Goal: Task Accomplishment & Management: Complete application form

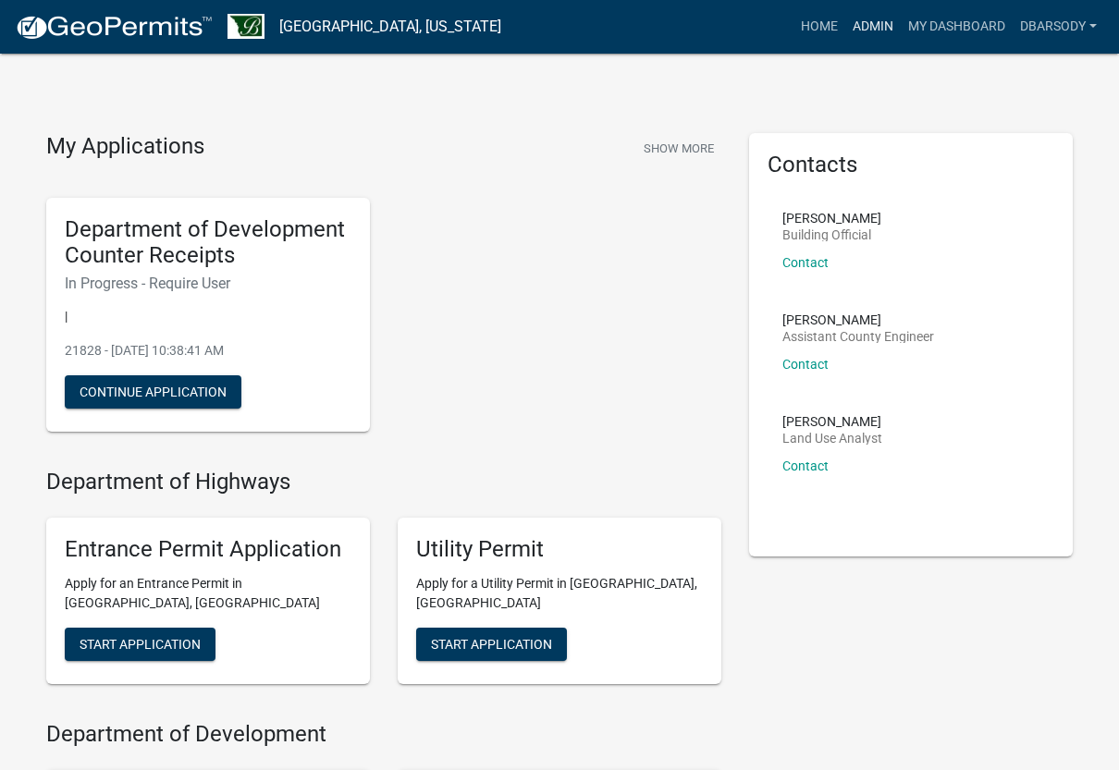
drag, startPoint x: 0, startPoint y: 0, endPoint x: 874, endPoint y: 24, distance: 874.0
click at [874, 24] on link "Admin" at bounding box center [872, 26] width 55 height 35
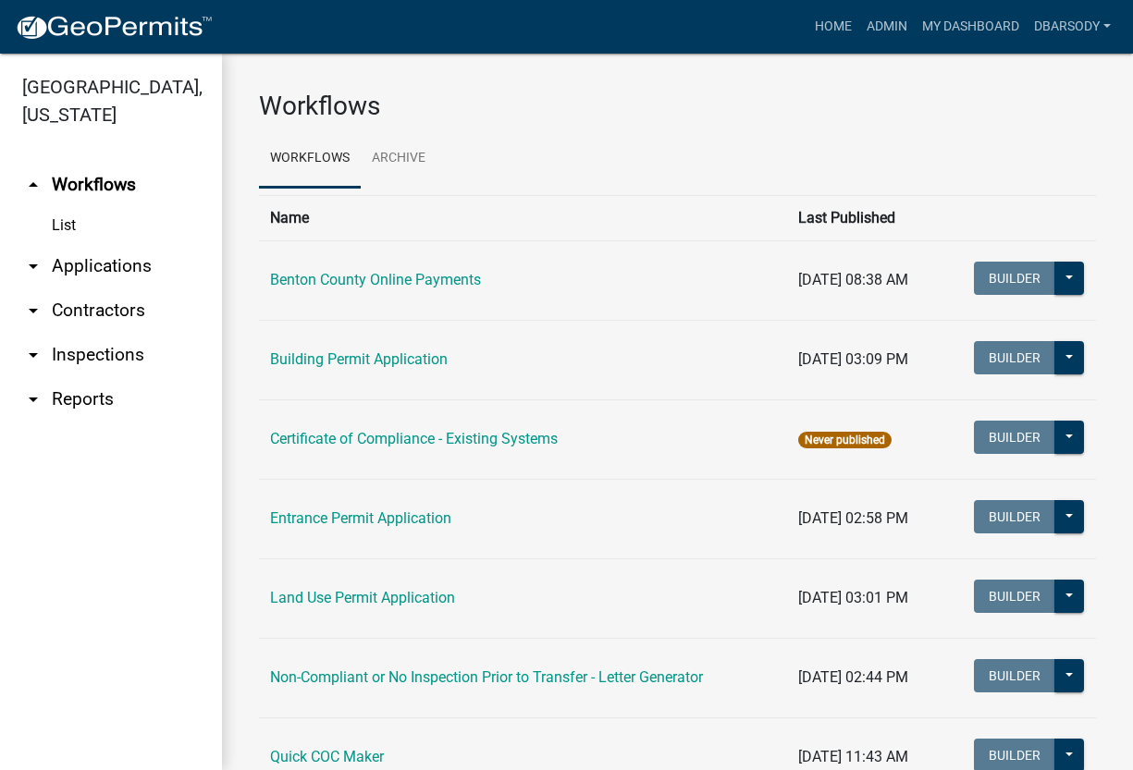
click at [80, 270] on link "arrow_drop_down Applications" at bounding box center [111, 266] width 222 height 44
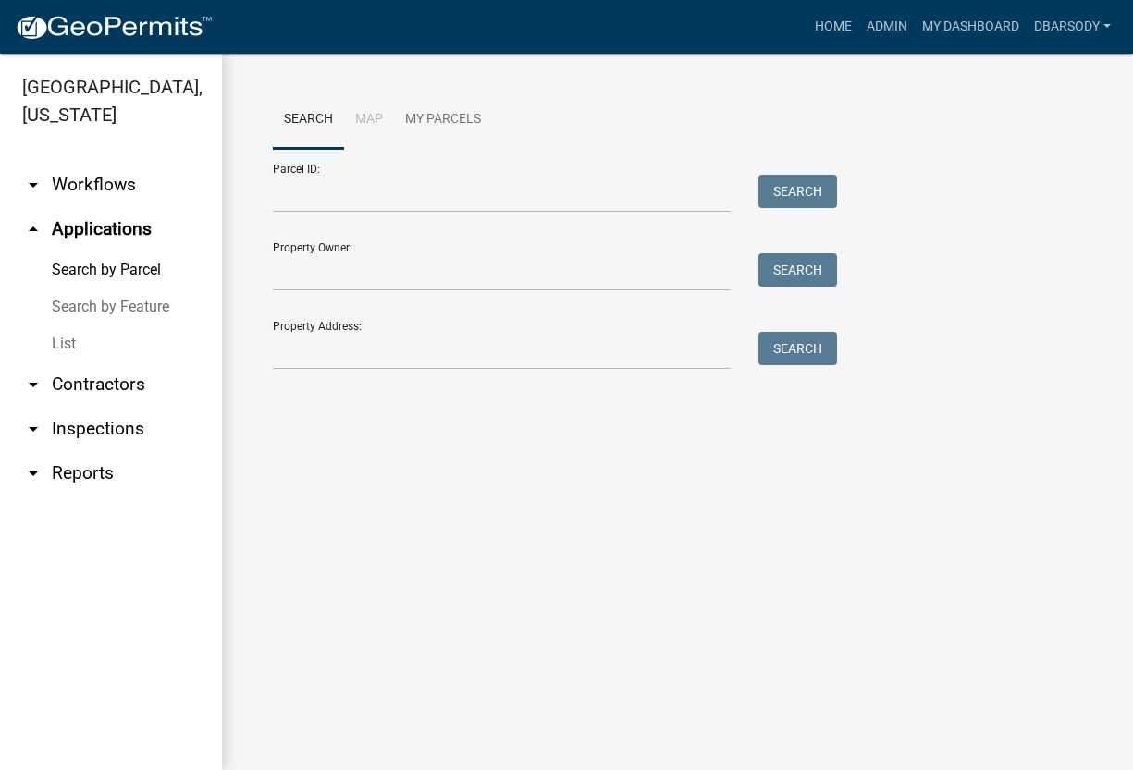
click at [71, 345] on link "List" at bounding box center [111, 343] width 222 height 37
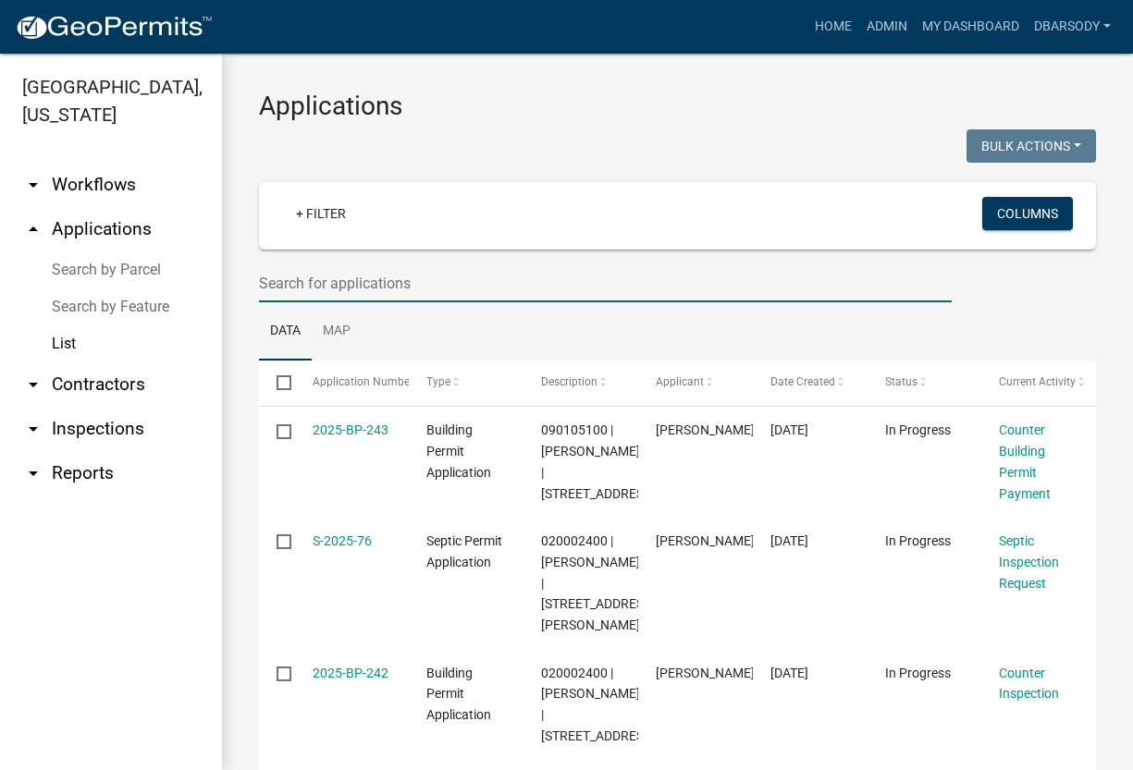
click at [274, 276] on input "text" at bounding box center [605, 283] width 692 height 38
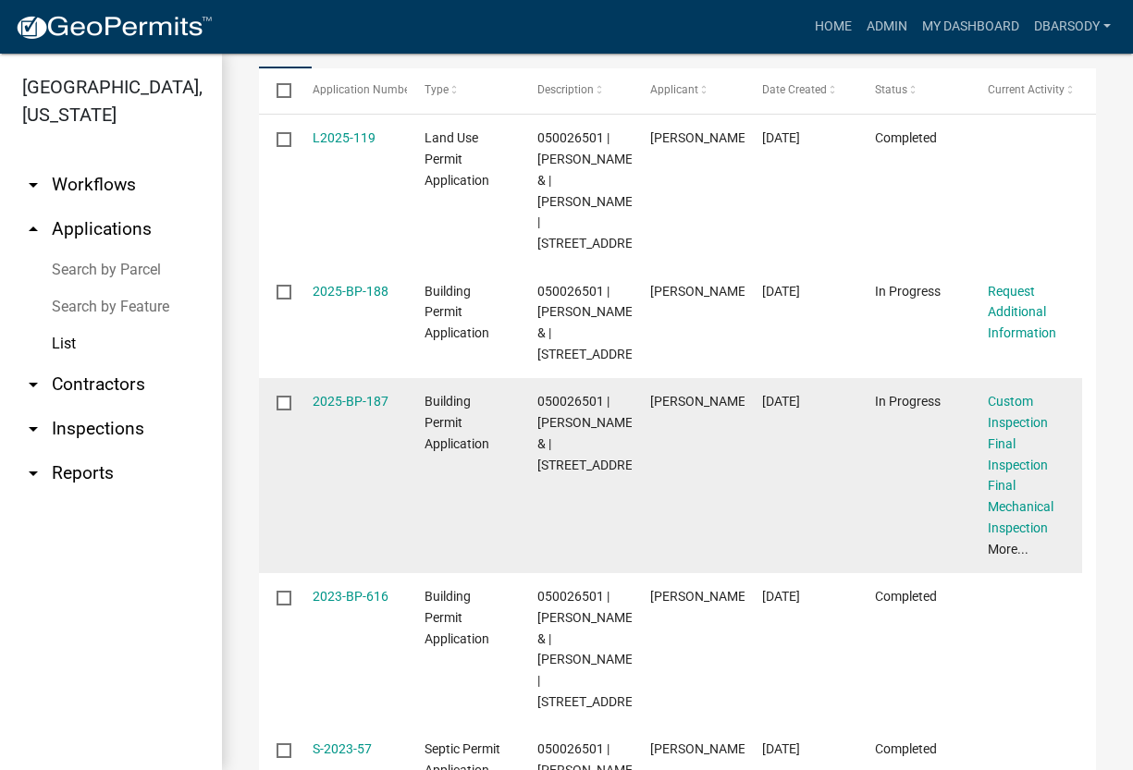
scroll to position [239, 0]
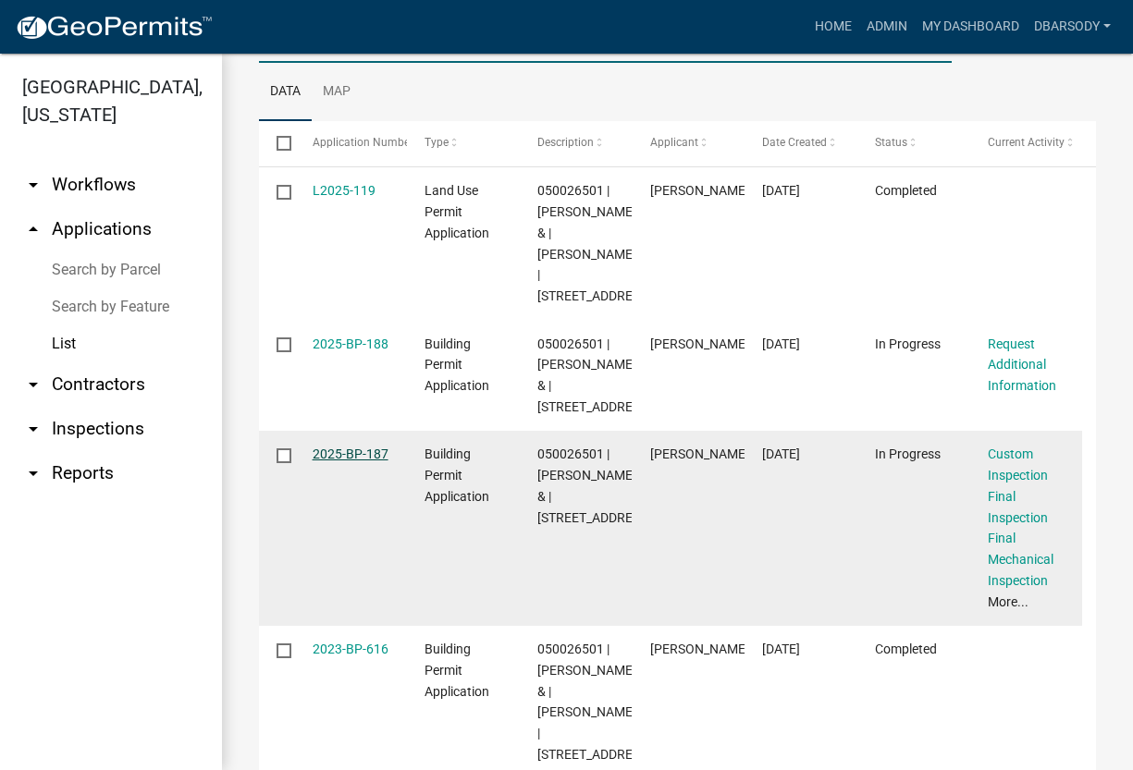
type input "13787"
click at [351, 461] on link "2025-BP-187" at bounding box center [350, 454] width 76 height 15
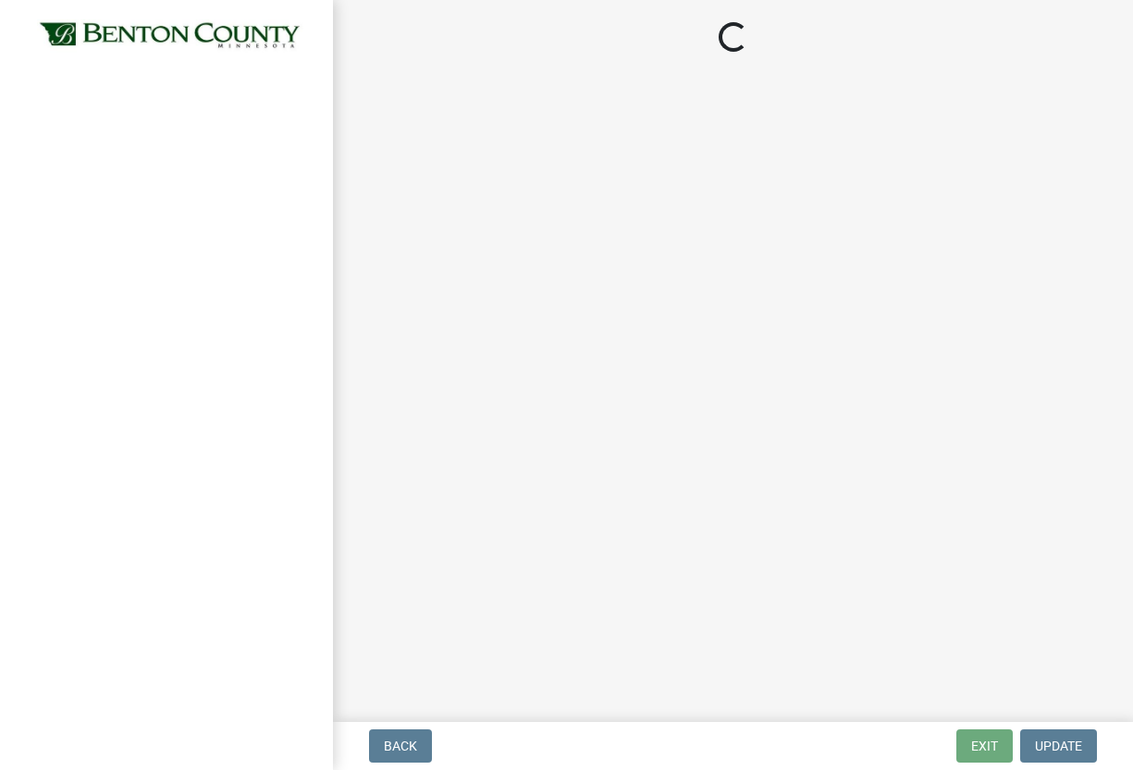
select select "17bfa135-5610-45df-8ce7-87530b7d86d4"
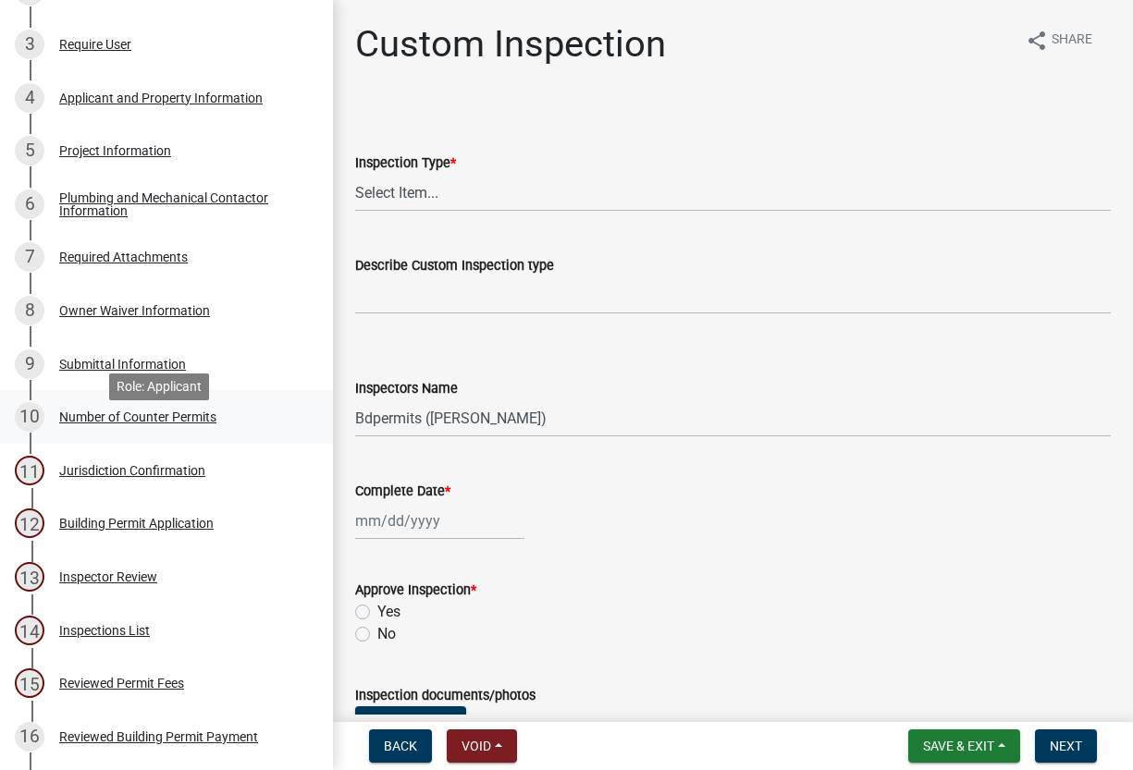
scroll to position [185, 0]
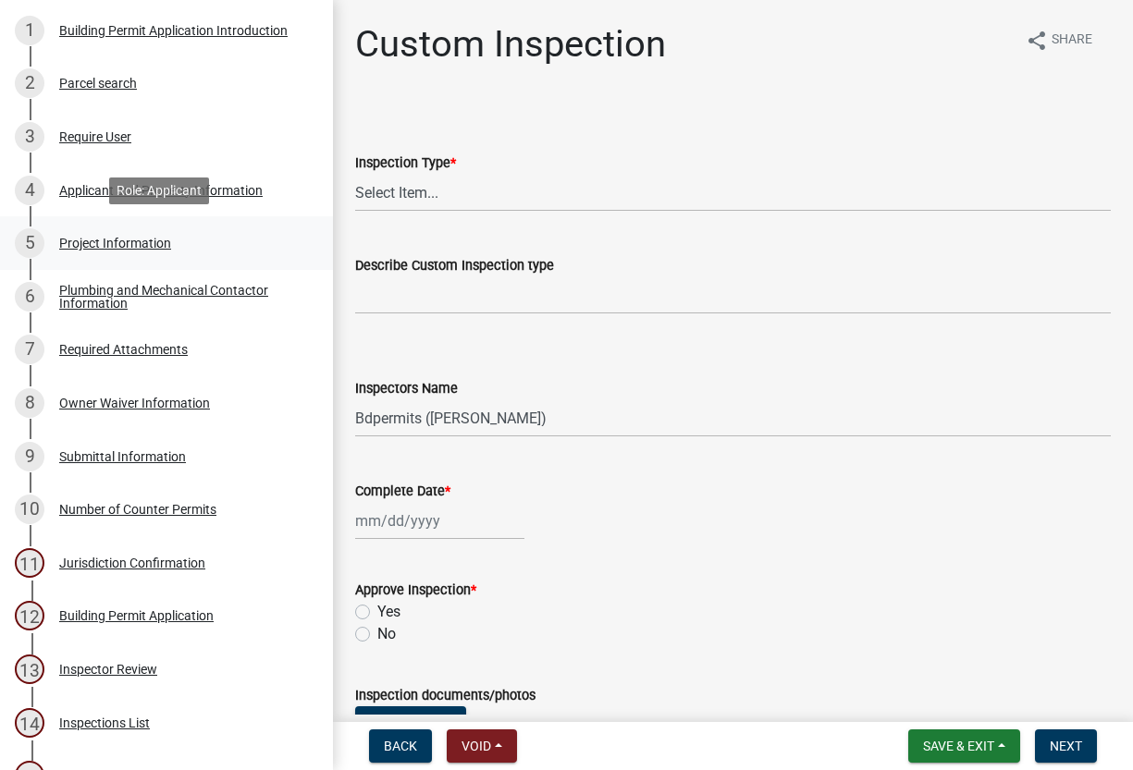
click at [130, 239] on div "Project Information" at bounding box center [115, 243] width 112 height 13
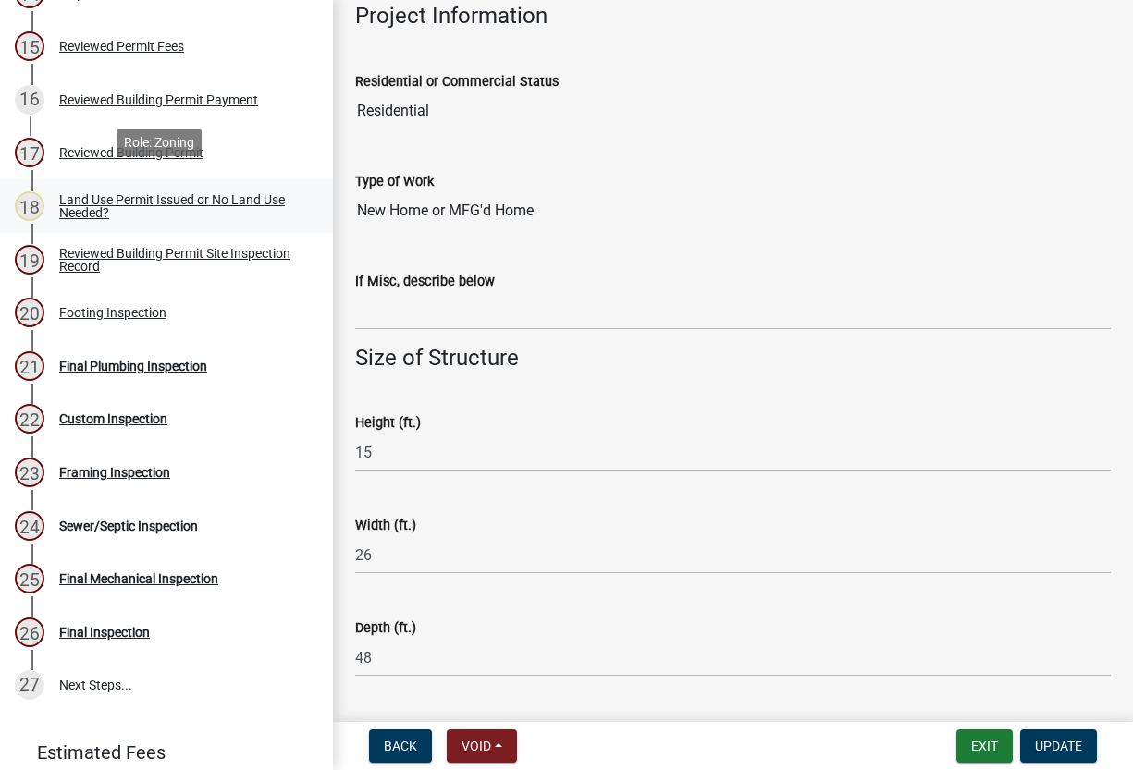
scroll to position [925, 0]
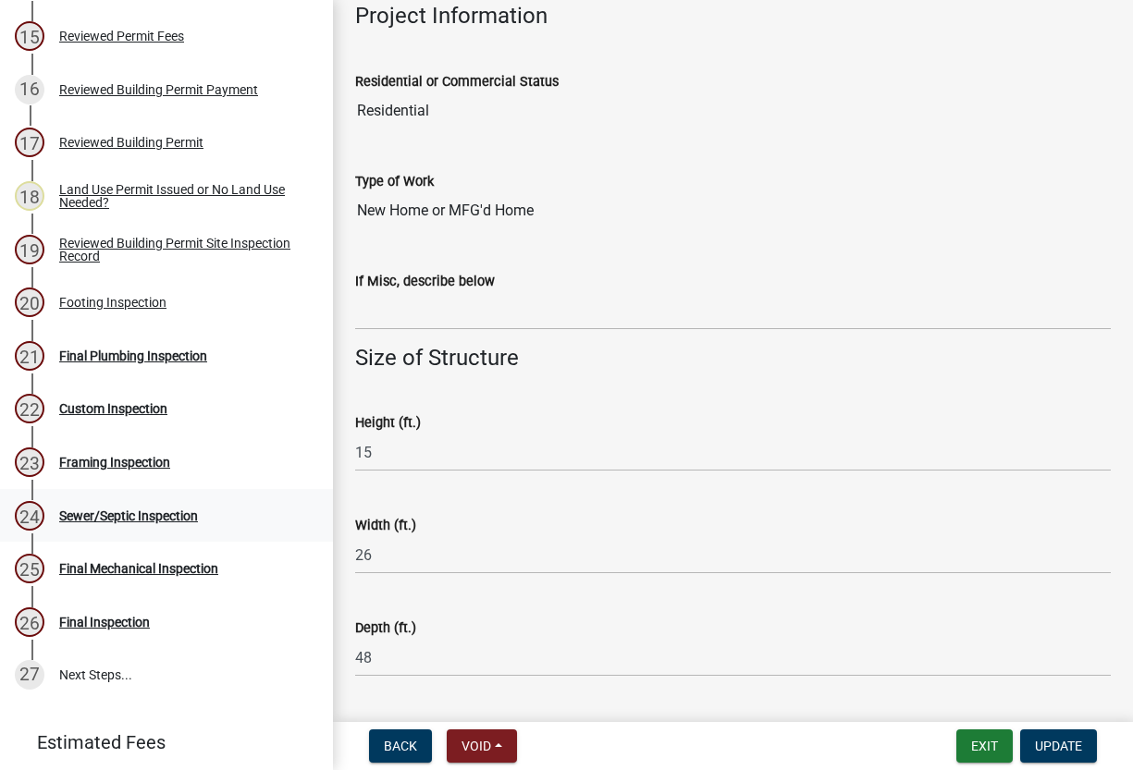
click at [143, 512] on div "Sewer/Septic Inspection" at bounding box center [128, 515] width 139 height 13
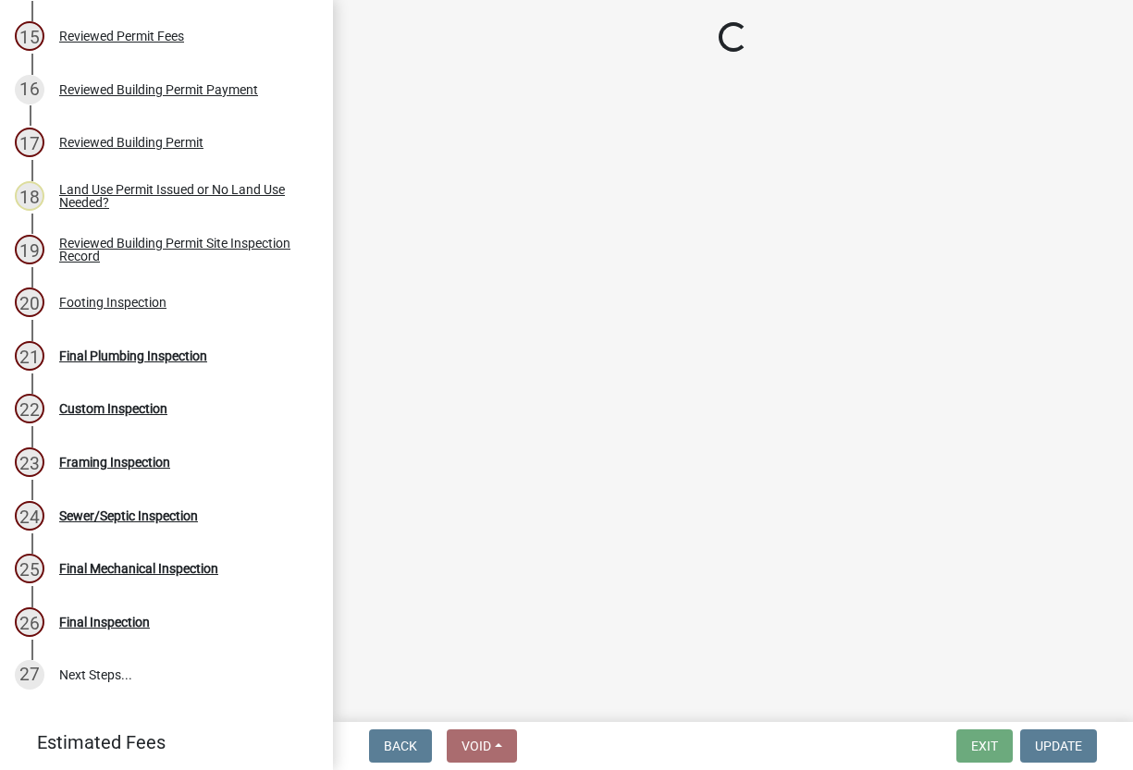
select select "17bfa135-5610-45df-8ce7-87530b7d86d4"
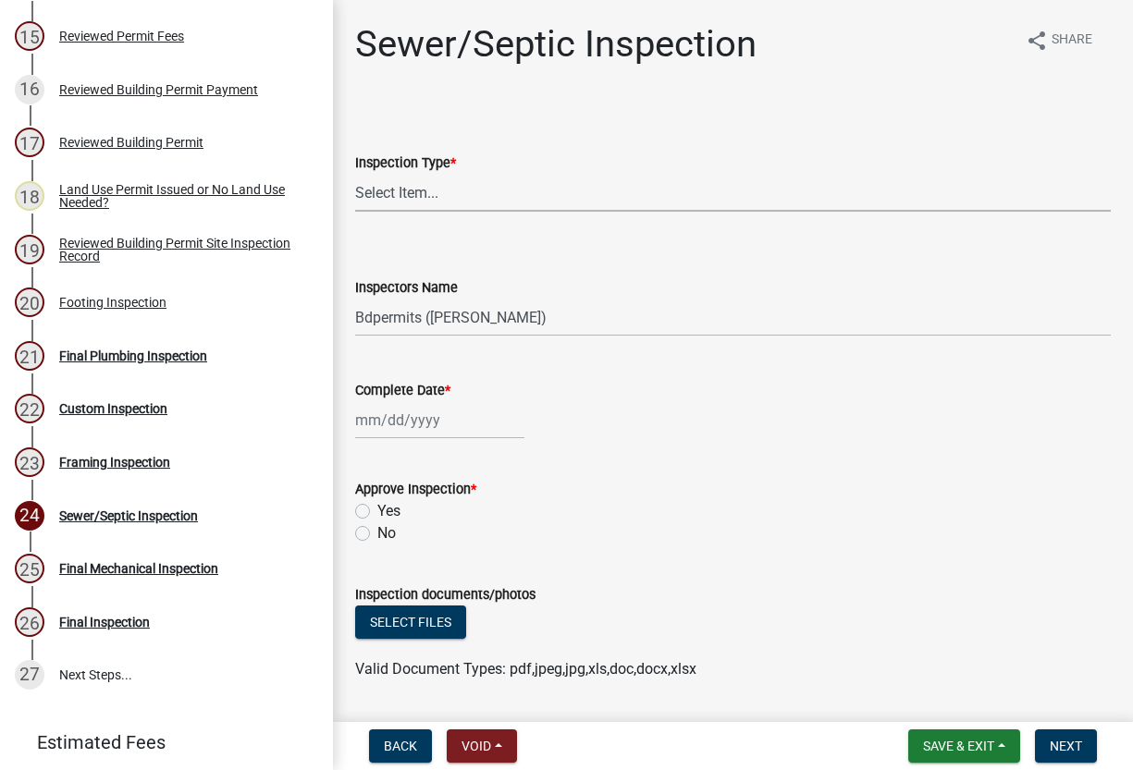
click at [414, 192] on select "Select Item... Sewer/Septic" at bounding box center [732, 193] width 755 height 38
click at [355, 174] on select "Select Item... Sewer/Septic" at bounding box center [732, 193] width 755 height 38
select select "9289ceeb-60d1-44fa-9434-2c03c90a6ca3"
click at [392, 313] on select "Select Item... Bdpermits ([PERSON_NAME]) Dbarsody ([PERSON_NAME])" at bounding box center [732, 318] width 755 height 38
select select "3a981b86-5cd0-4733-9cb4-f2beb74d37be"
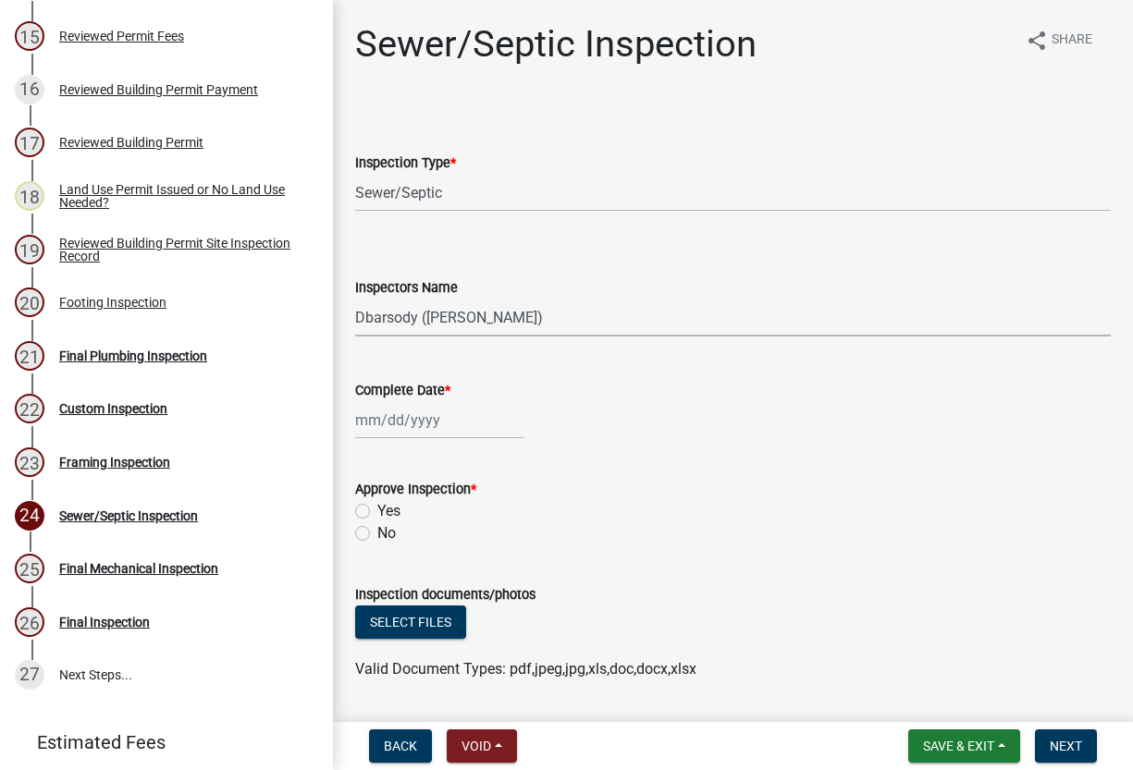
click at [355, 299] on select "Select Item... Bdpermits ([PERSON_NAME]) Dbarsody ([PERSON_NAME])" at bounding box center [732, 318] width 755 height 38
click at [423, 419] on div at bounding box center [439, 420] width 169 height 38
select select "9"
select select "2025"
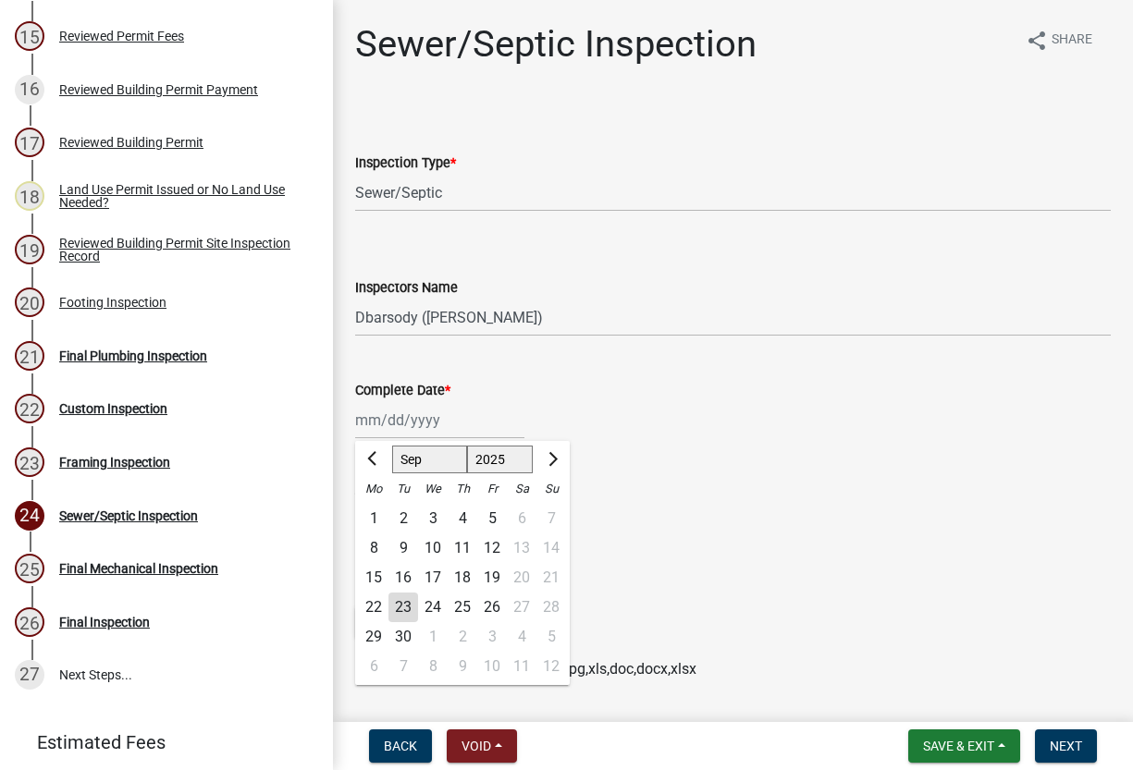
click at [398, 571] on div "16" at bounding box center [403, 578] width 30 height 30
type input "[DATE]"
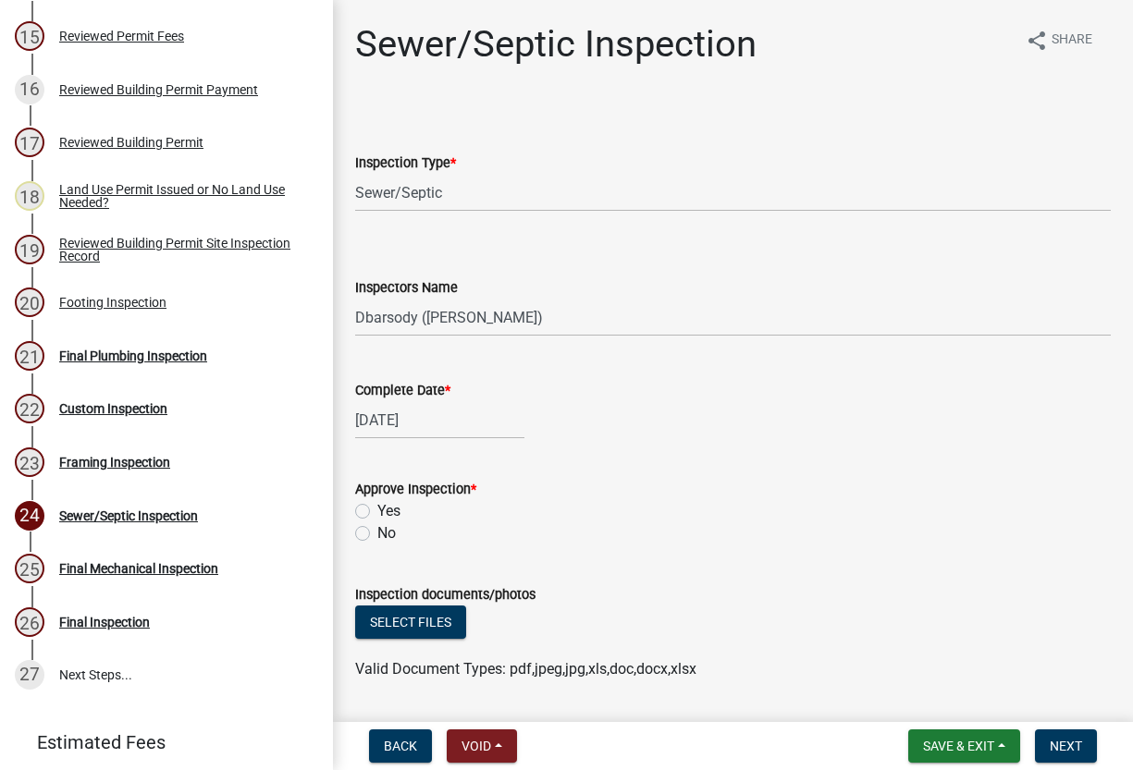
click at [377, 508] on label "Yes" at bounding box center [388, 511] width 23 height 22
click at [377, 508] on input "Yes" at bounding box center [383, 506] width 12 height 12
radio input "true"
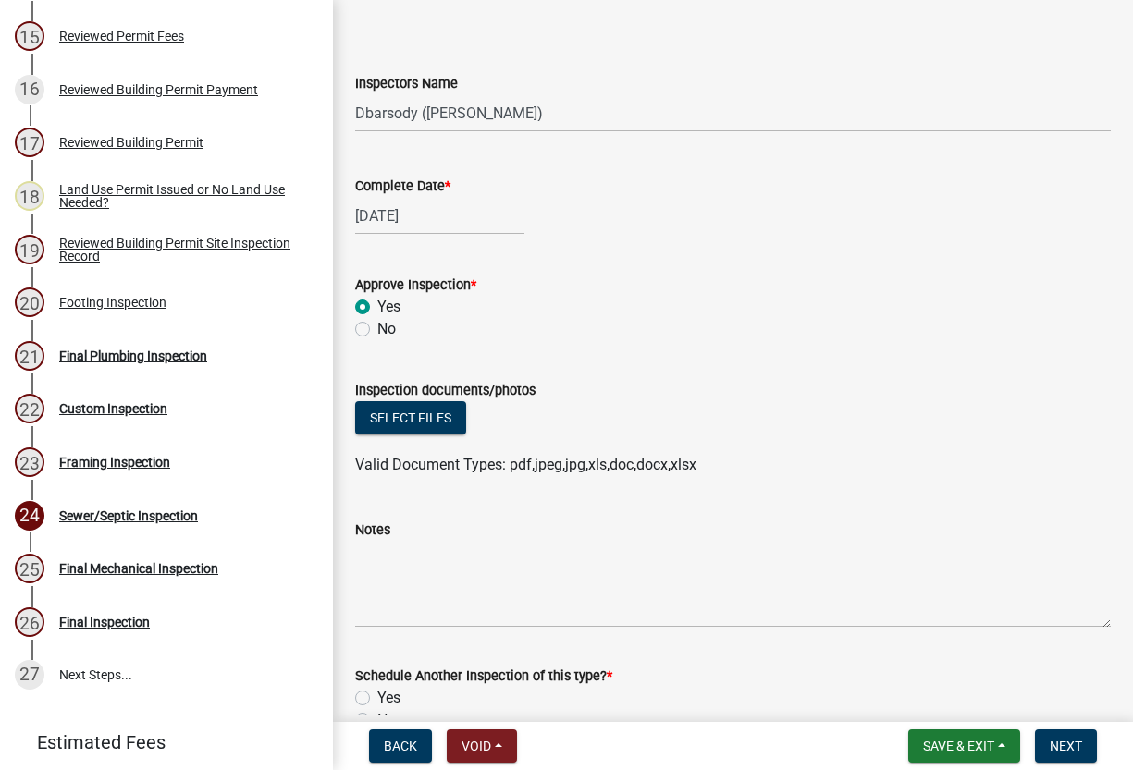
scroll to position [310, 0]
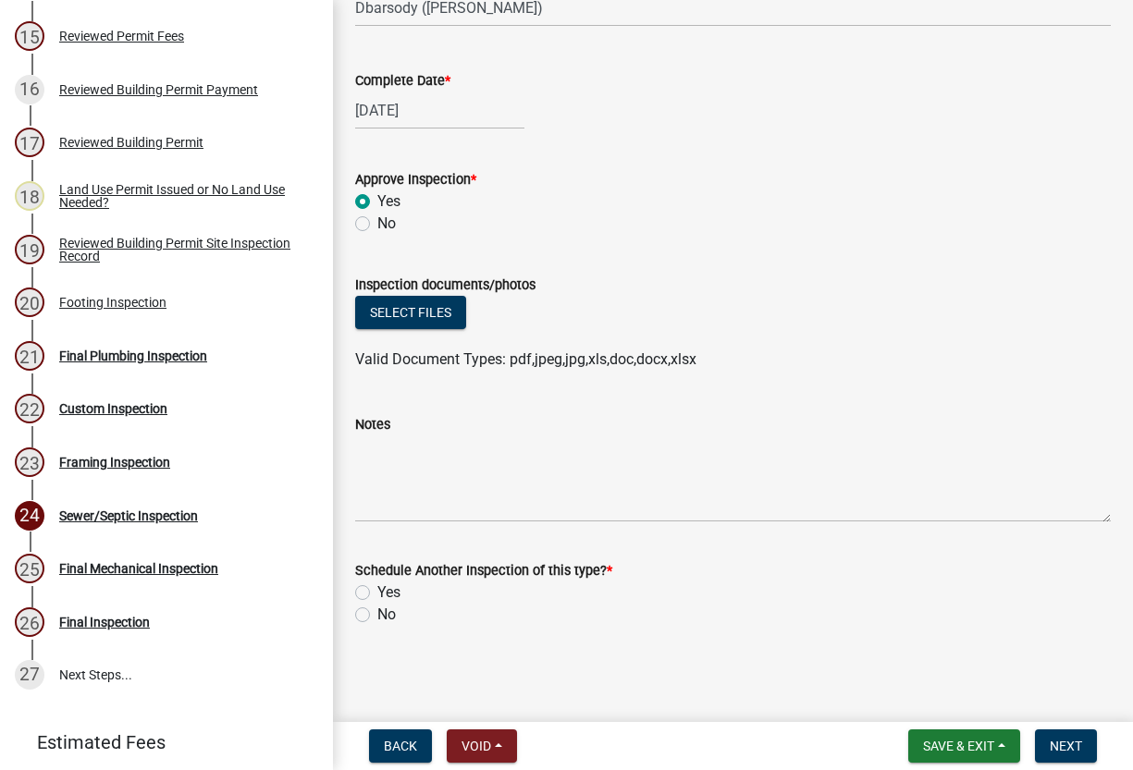
click at [377, 616] on label "No" at bounding box center [386, 615] width 18 height 22
click at [377, 616] on input "No" at bounding box center [383, 610] width 12 height 12
radio input "true"
click at [1060, 742] on span "Next" at bounding box center [1065, 746] width 32 height 15
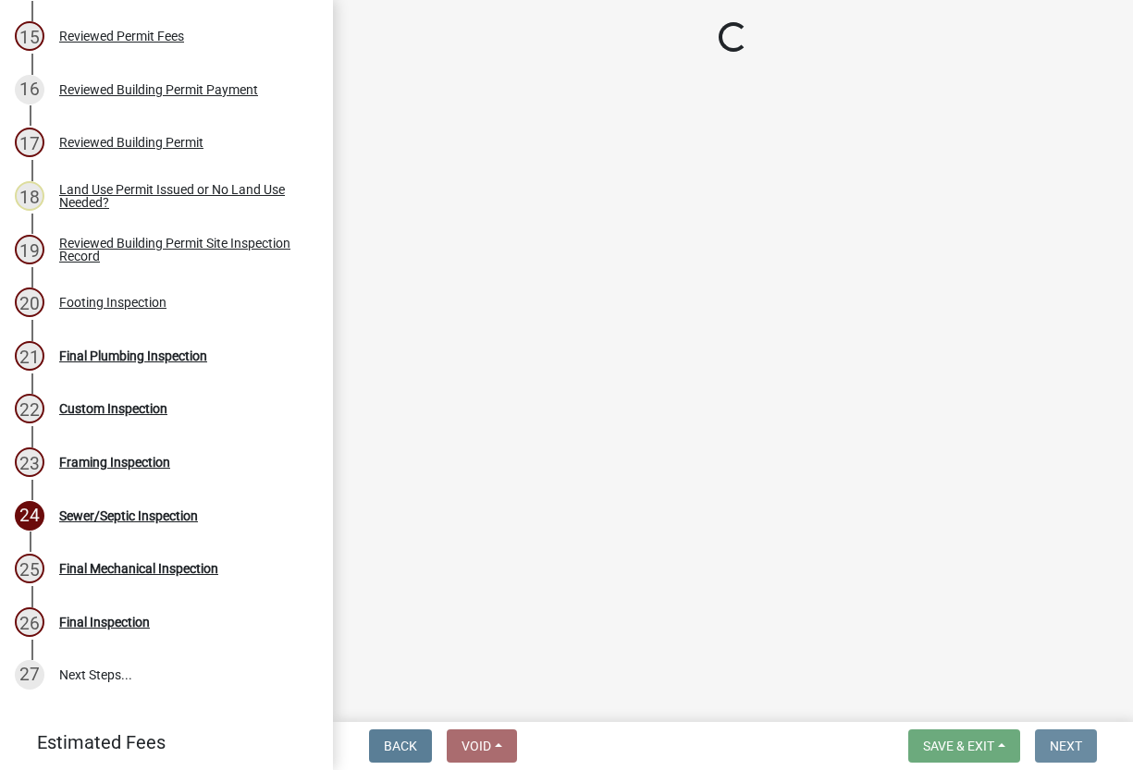
scroll to position [0, 0]
select select "17bfa135-5610-45df-8ce7-87530b7d86d4"
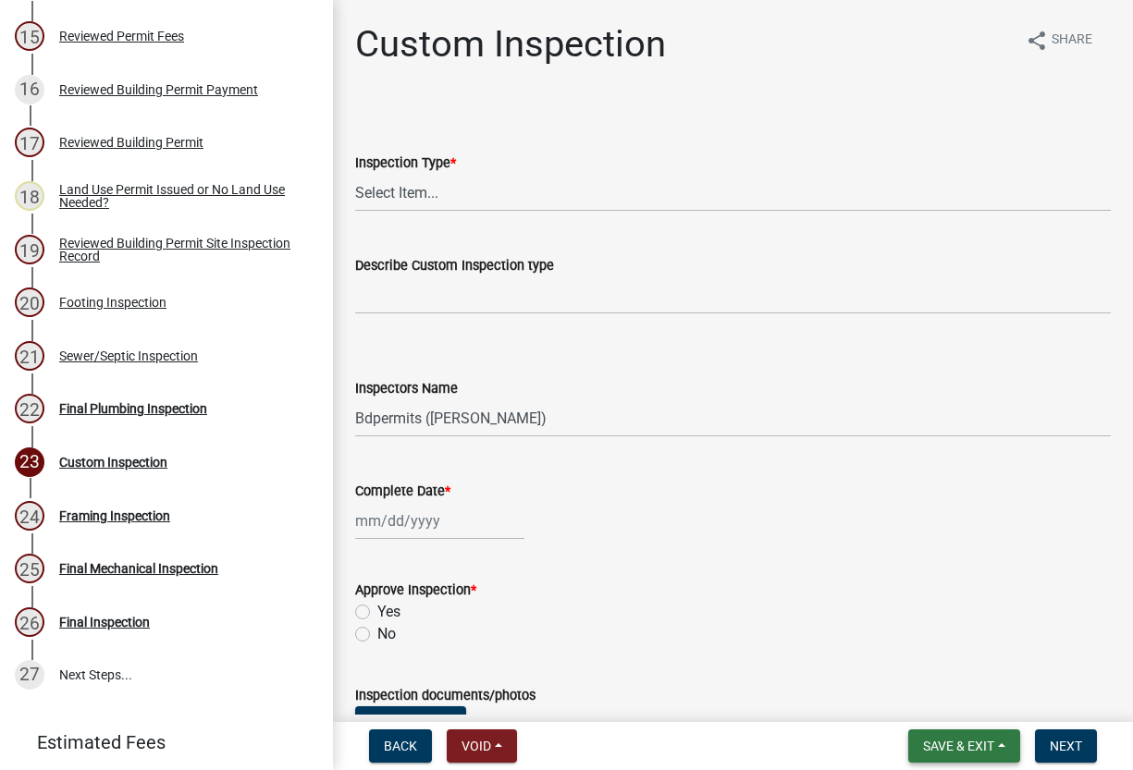
click at [940, 752] on span "Save & Exit" at bounding box center [958, 746] width 71 height 15
click at [931, 703] on button "Save & Exit" at bounding box center [946, 698] width 148 height 44
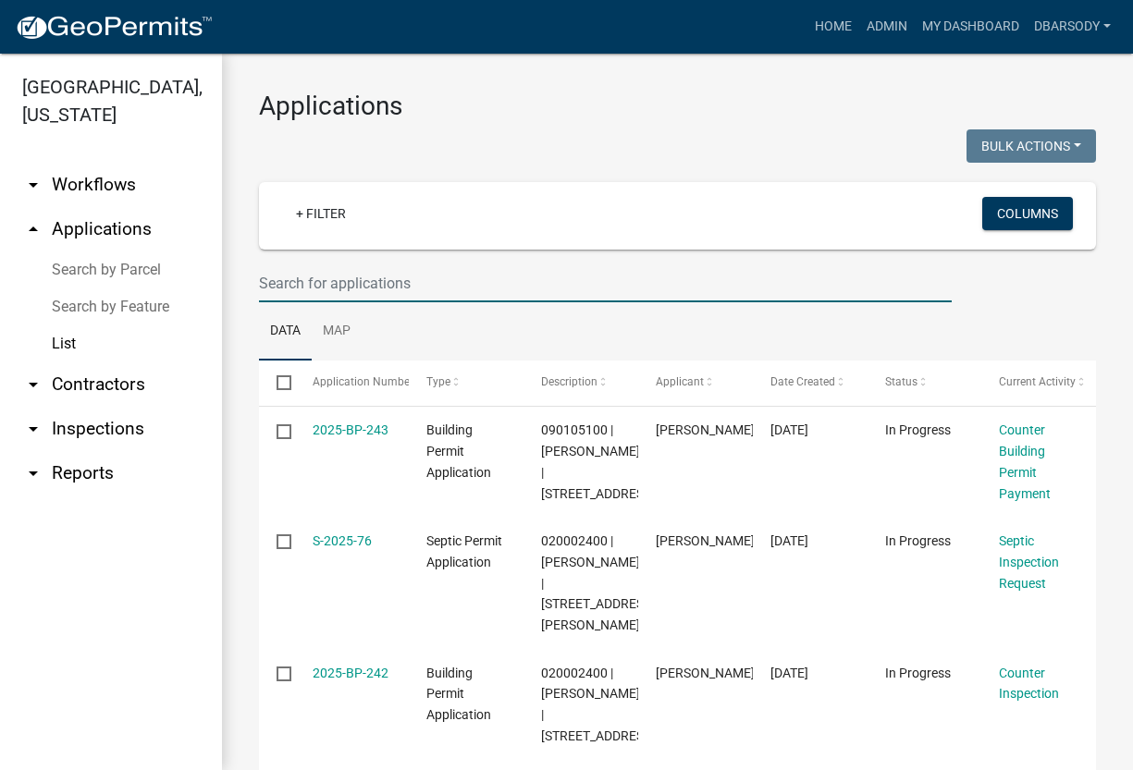
click at [278, 272] on input "text" at bounding box center [605, 283] width 692 height 38
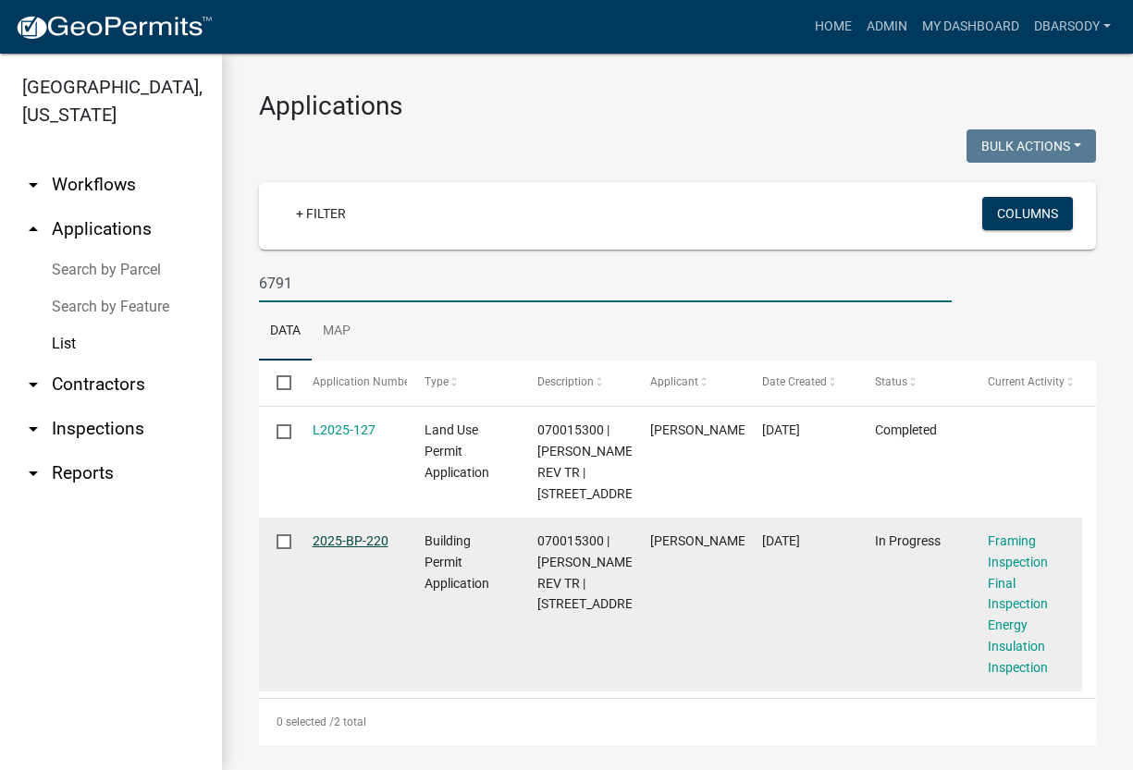
type input "6791"
click at [361, 548] on link "2025-BP-220" at bounding box center [350, 540] width 76 height 15
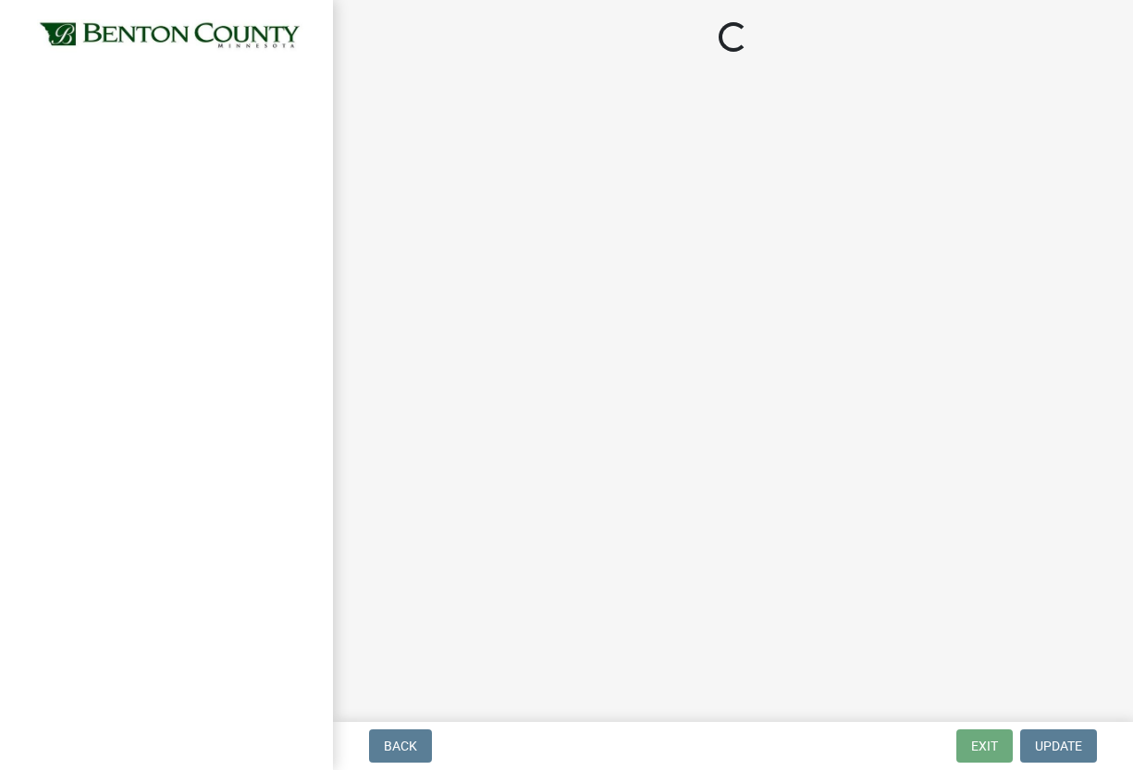
select select "17bfa135-5610-45df-8ce7-87530b7d86d4"
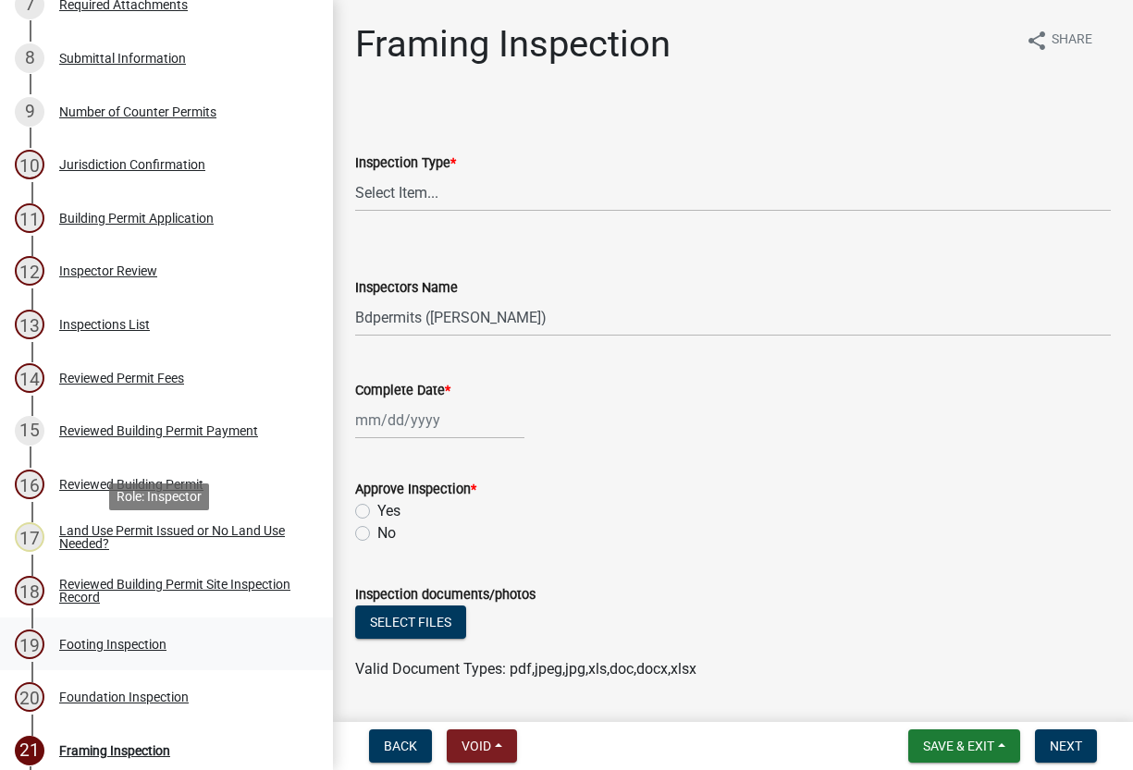
scroll to position [647, 0]
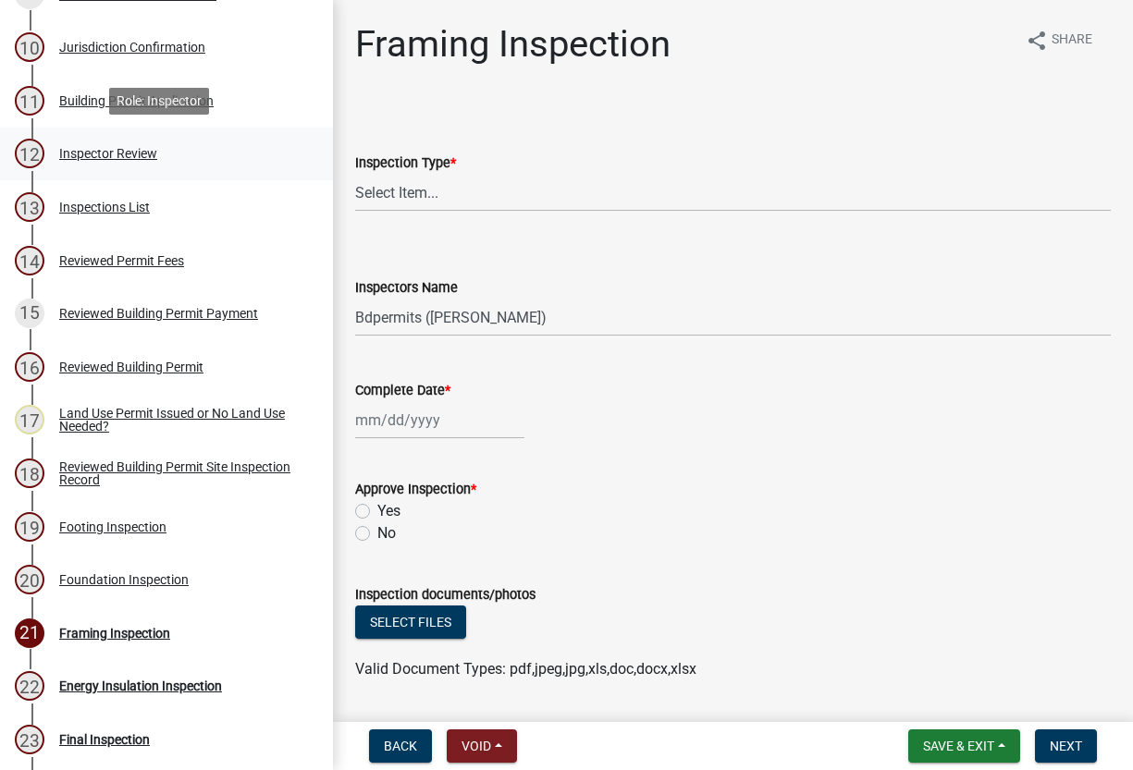
click at [104, 154] on div "Inspector Review" at bounding box center [108, 153] width 98 height 13
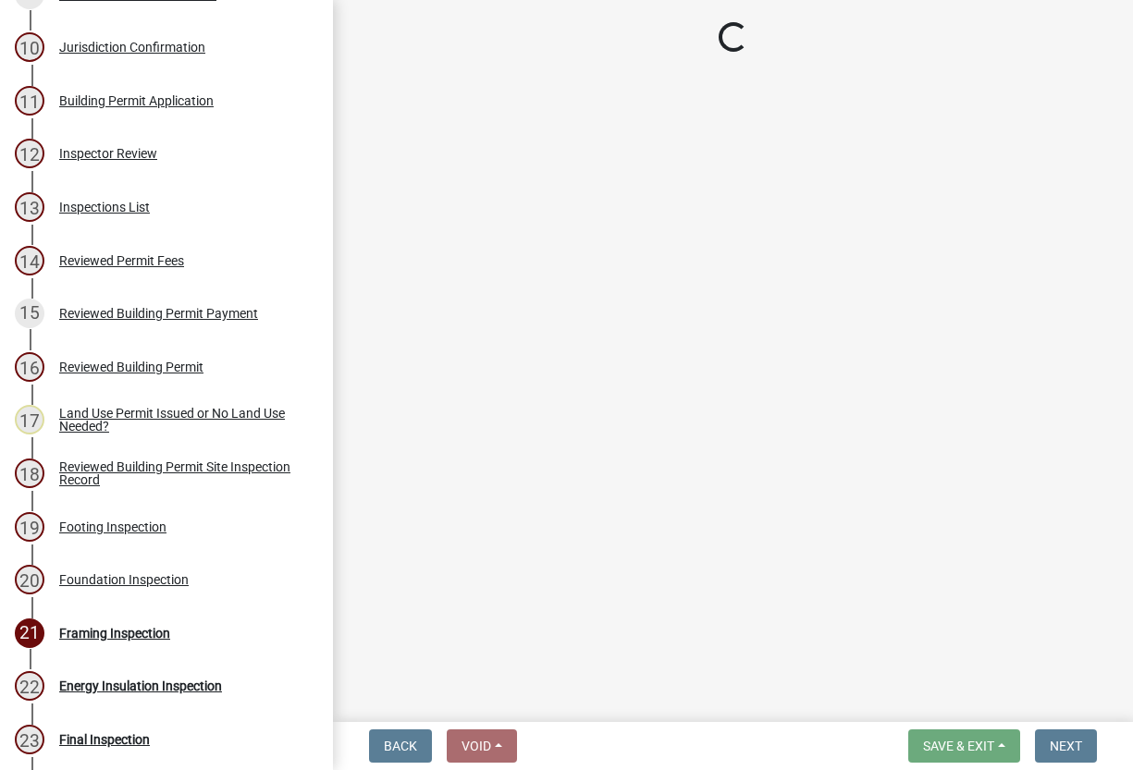
select select "94a12757-2a59-4079-8756-dca9431867ef"
select select "6dc0760e-8c08-4580-9fe9-6a7ebc6918b6"
select select "0198996b-7c5b-4e1d-9fce-5545e98e8655"
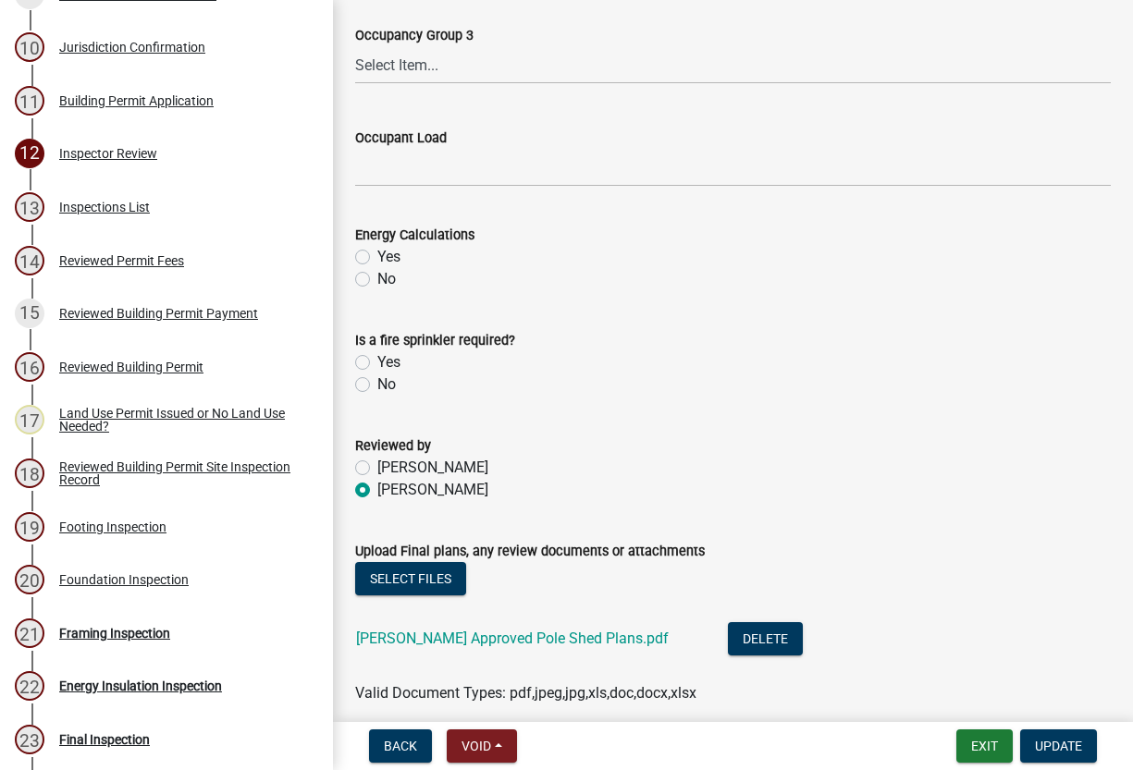
scroll to position [740, 0]
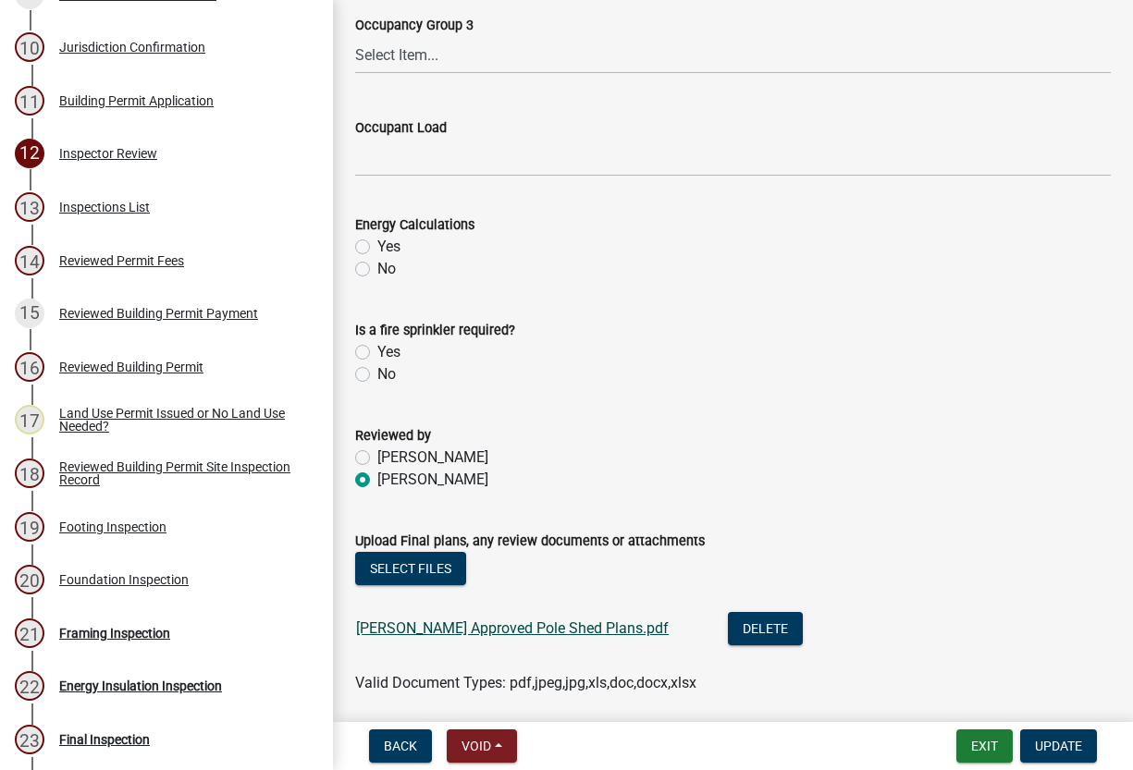
click at [452, 623] on link "[PERSON_NAME] Approved Pole Shed Plans.pdf" at bounding box center [512, 628] width 312 height 18
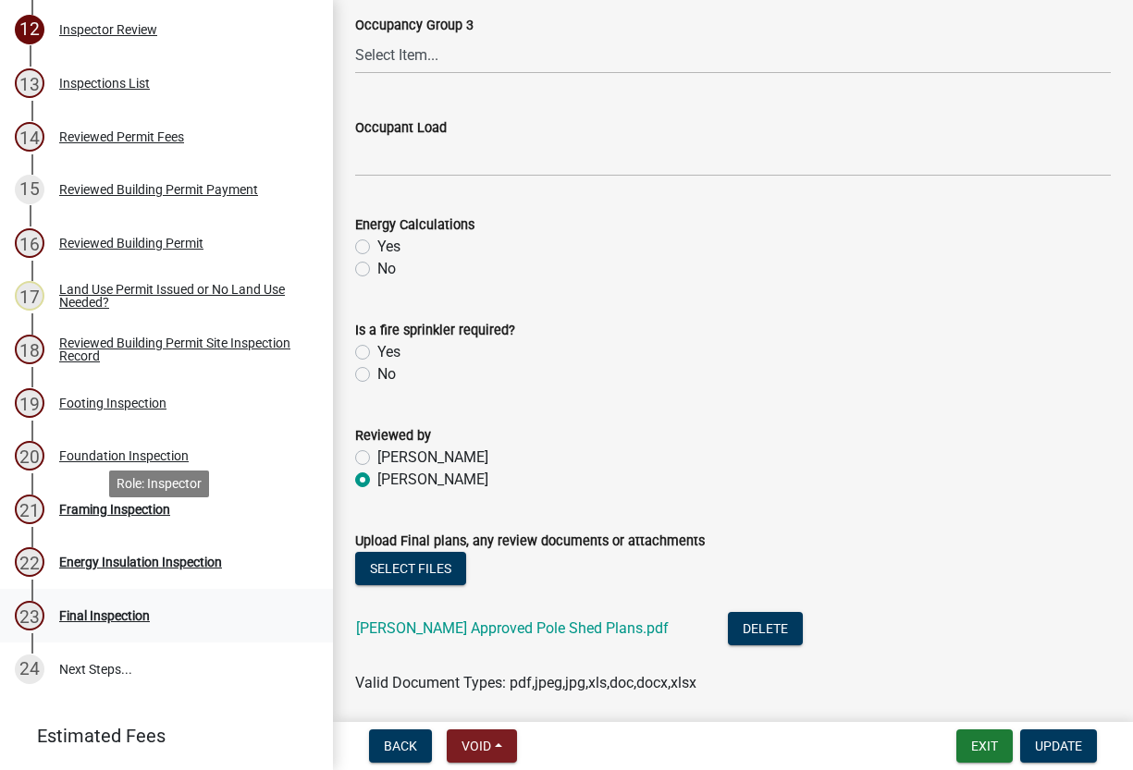
scroll to position [925, 0]
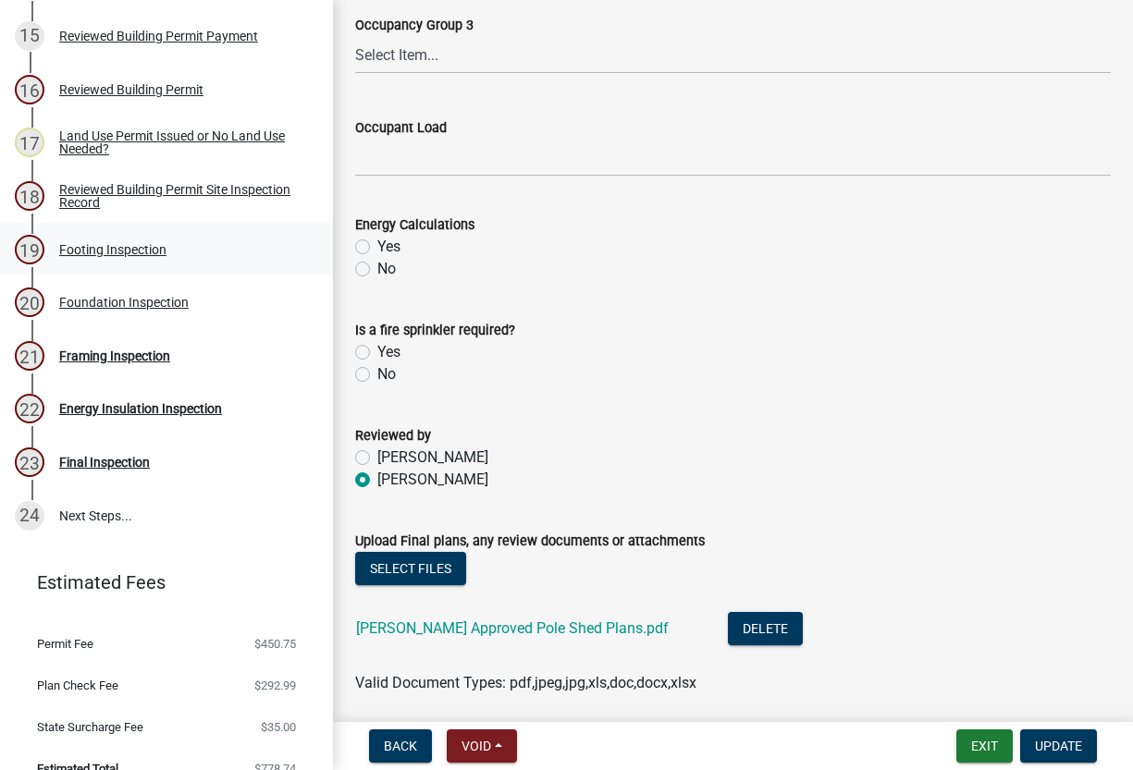
click at [122, 244] on div "Footing Inspection" at bounding box center [112, 249] width 107 height 13
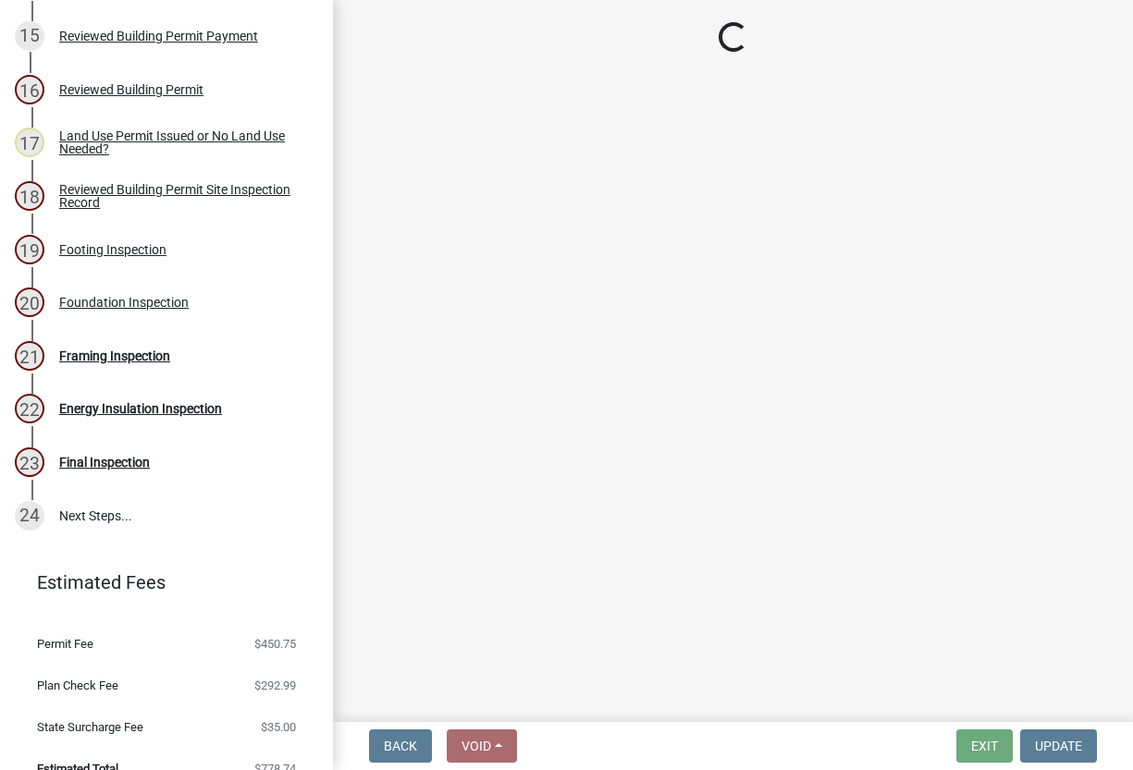
scroll to position [0, 0]
select select "3052537c-189b-4b40-976c-9c9ef3889b1a"
select select "17bfa135-5610-45df-8ce7-87530b7d86d4"
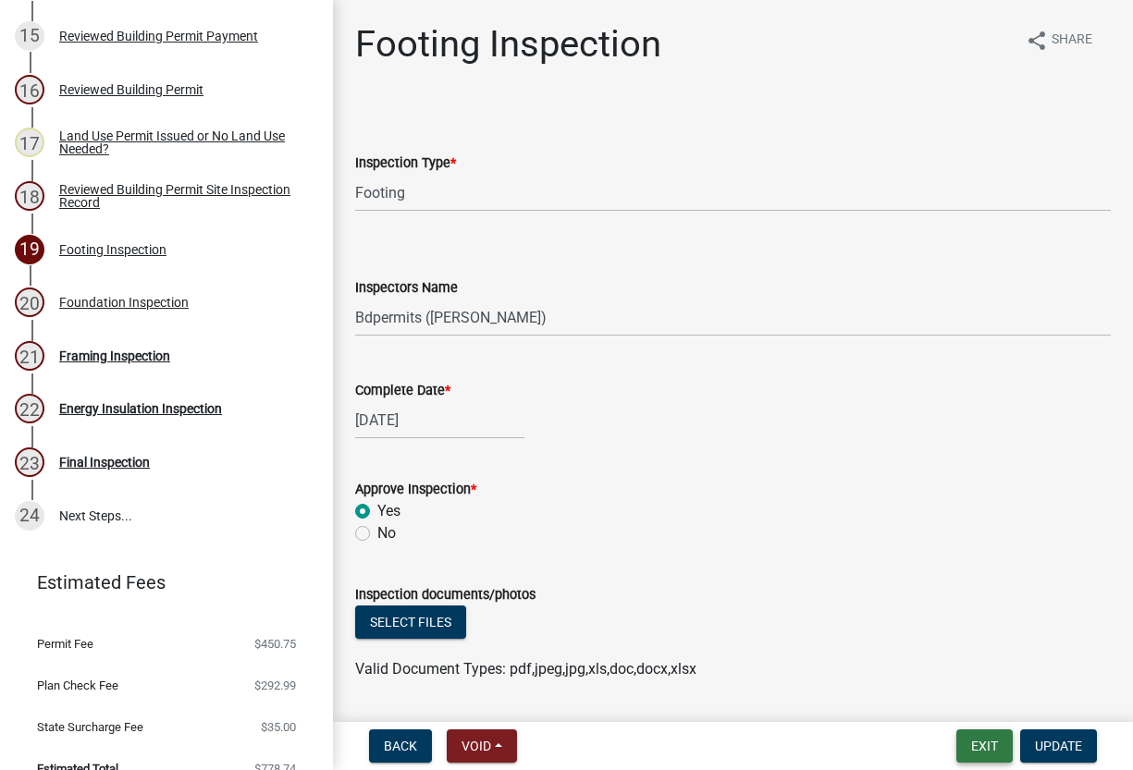
click at [977, 751] on button "Exit" at bounding box center [984, 745] width 56 height 33
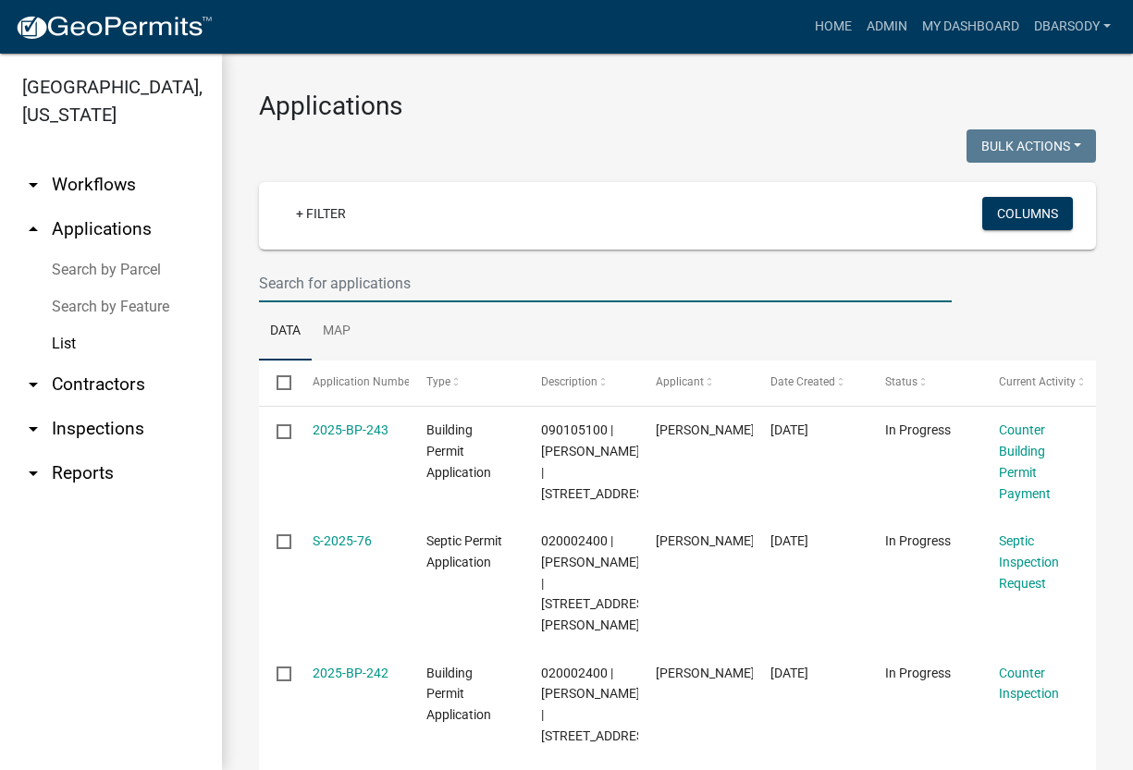
click at [270, 280] on input "text" at bounding box center [605, 283] width 692 height 38
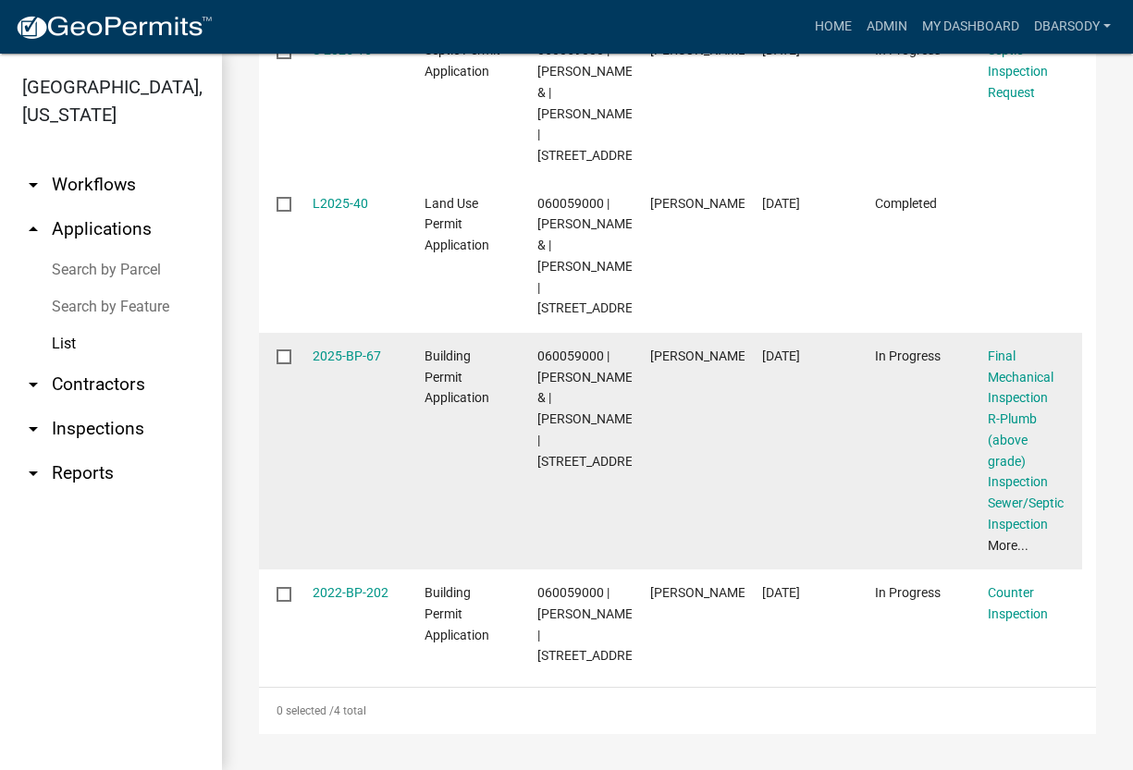
scroll to position [462, 0]
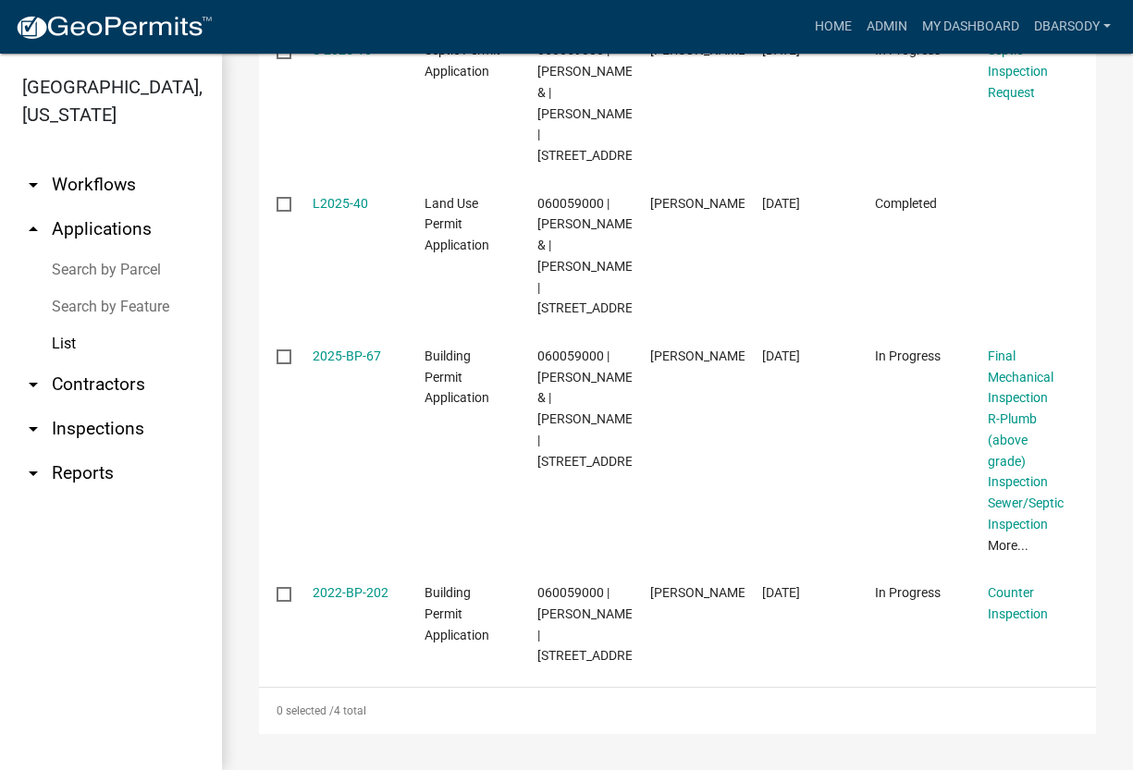
type input "15375"
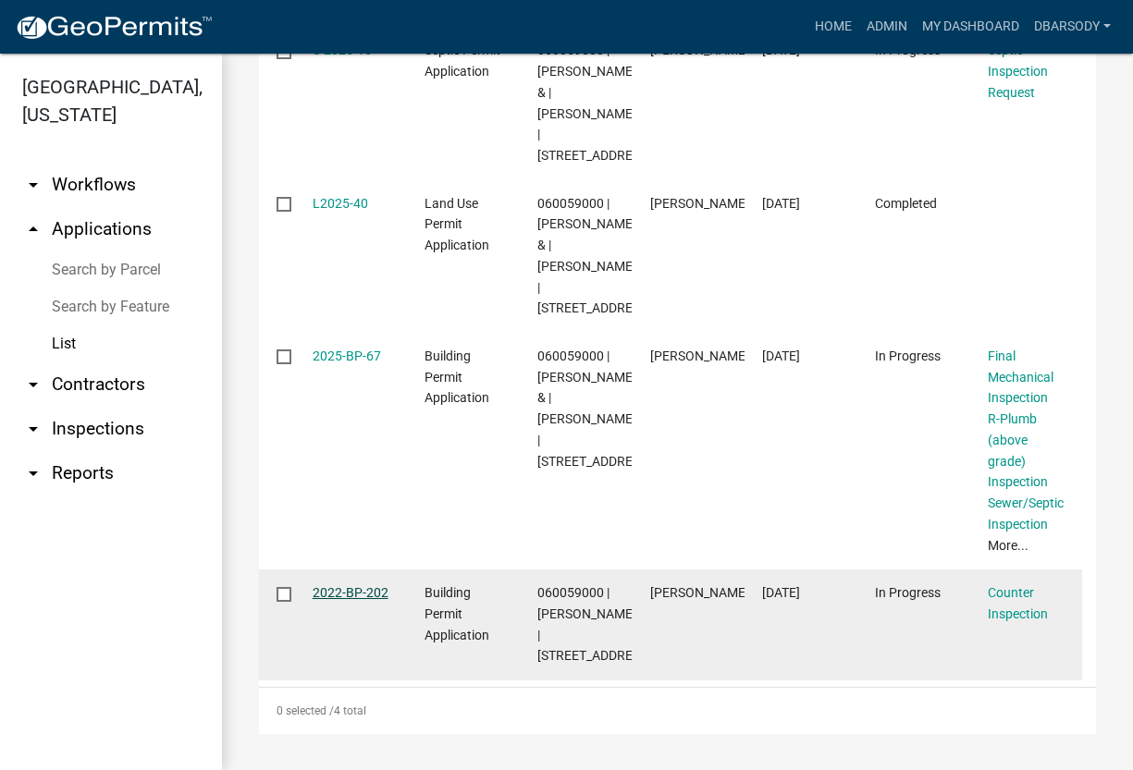
click at [362, 600] on link "2022-BP-202" at bounding box center [350, 592] width 76 height 15
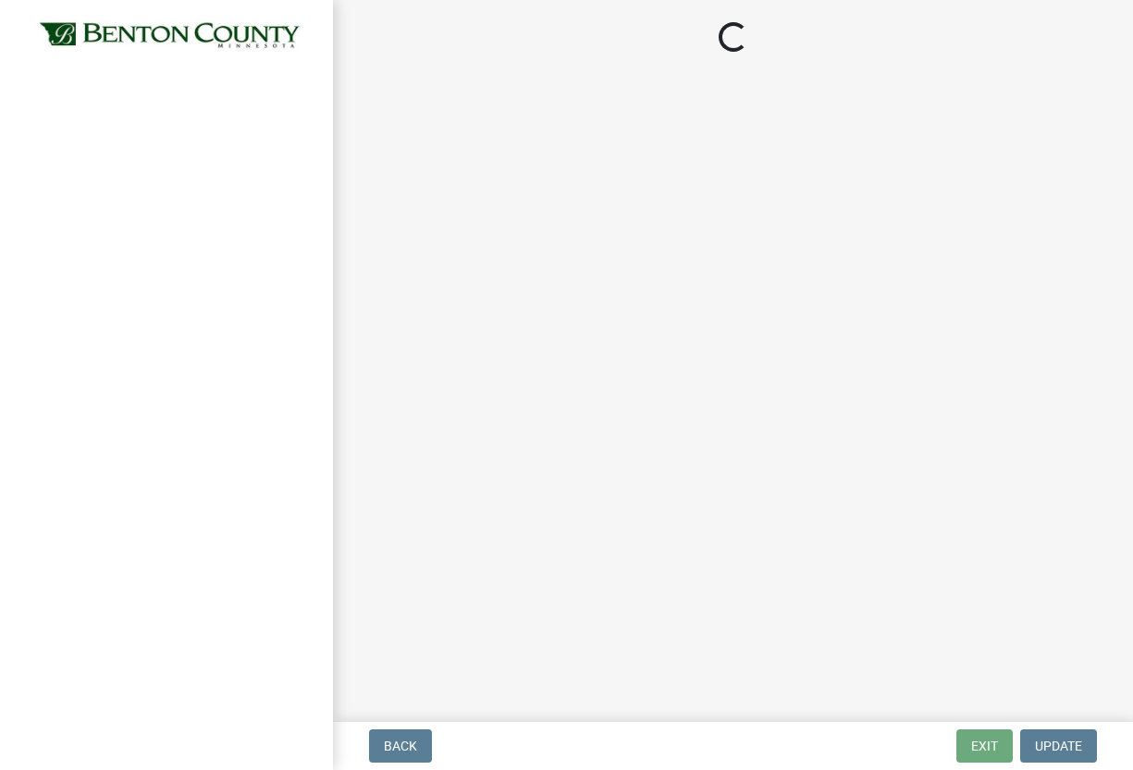
select select "3a981b86-5cd0-4733-9cb4-f2beb74d37be"
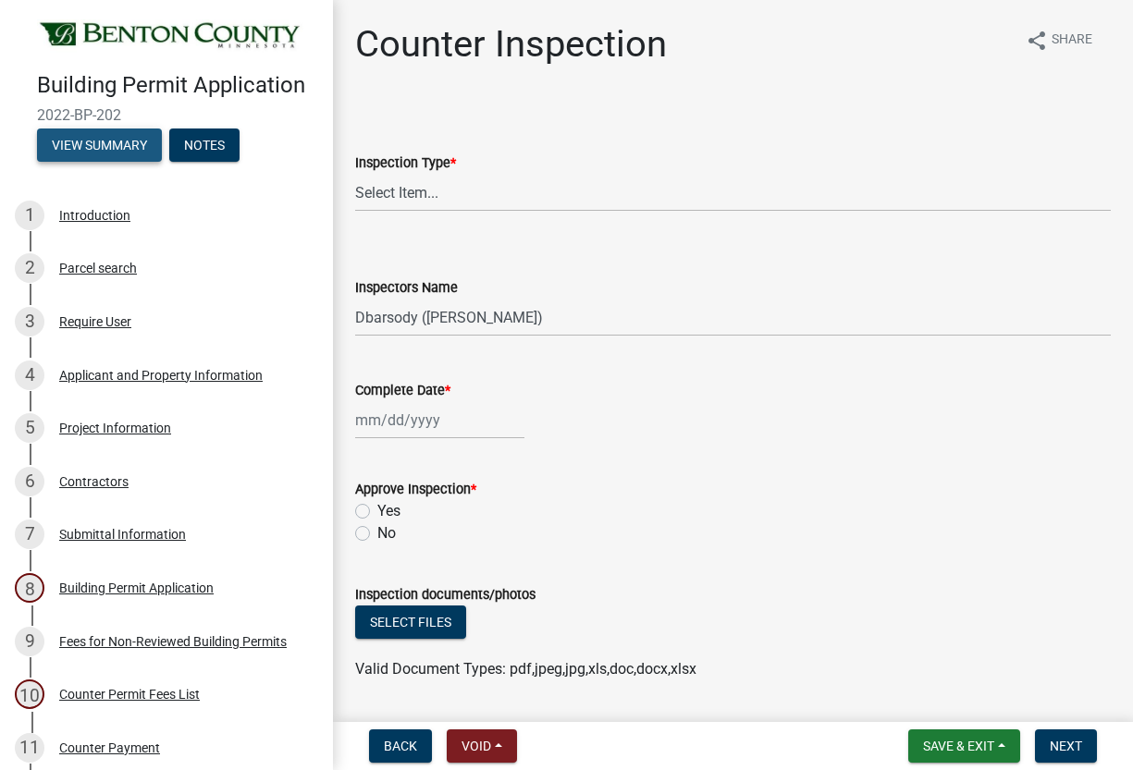
click at [104, 131] on button "View Summary" at bounding box center [99, 145] width 125 height 33
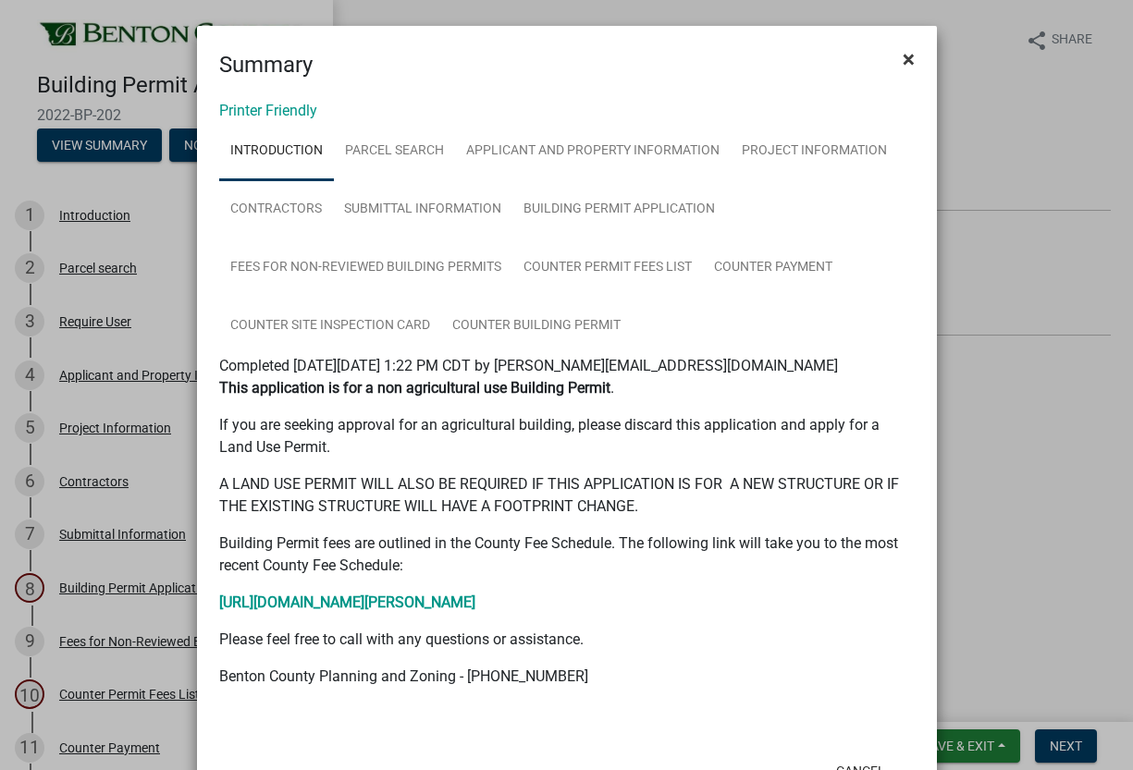
click at [909, 60] on button "×" at bounding box center [909, 59] width 42 height 52
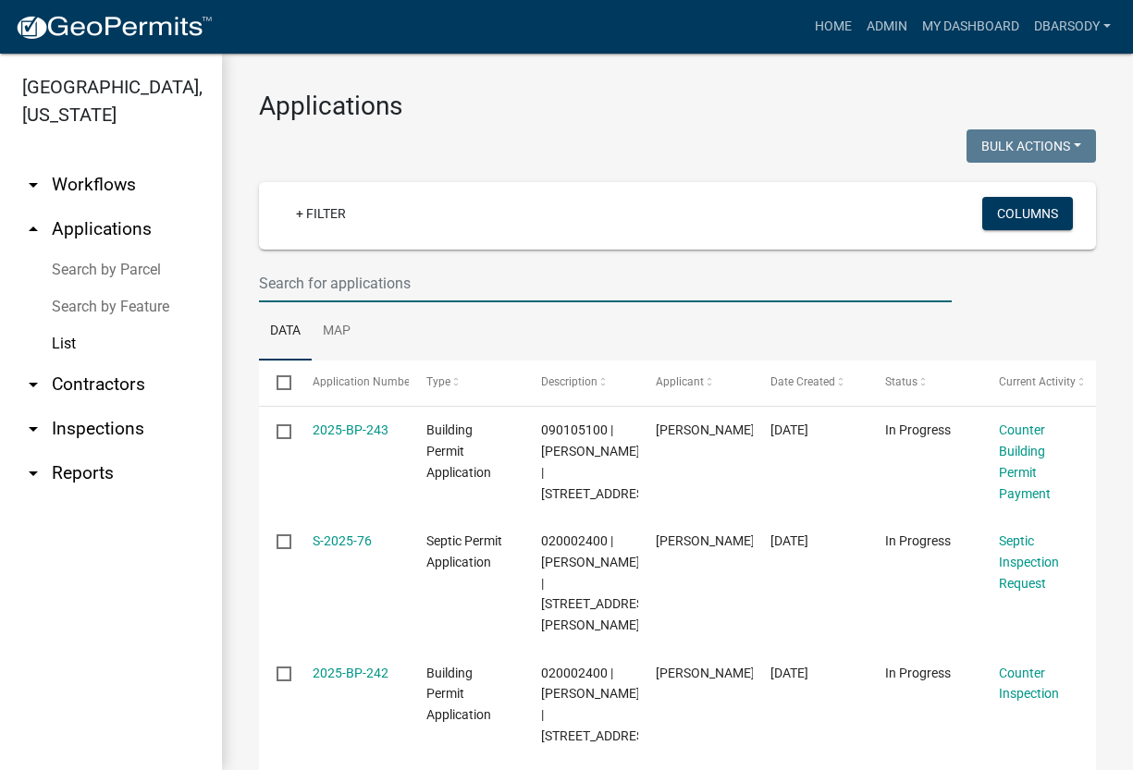
click at [268, 280] on input "text" at bounding box center [605, 283] width 692 height 38
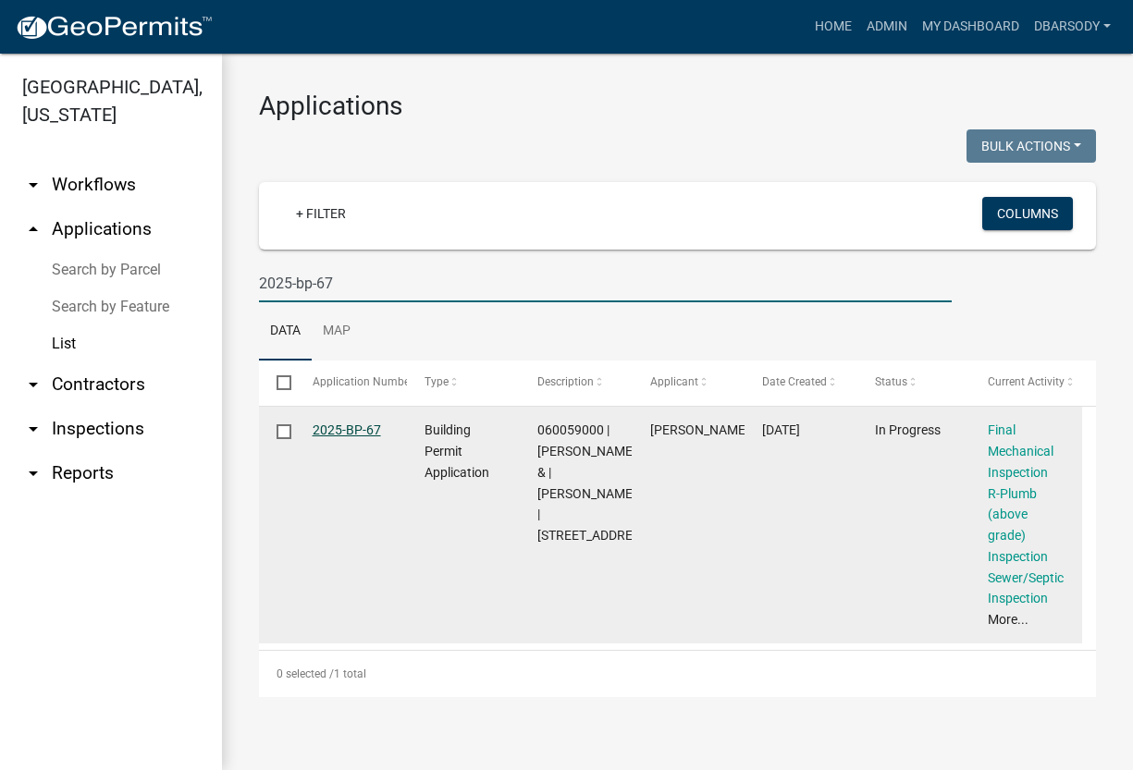
type input "2025-bp-67"
click at [339, 425] on link "2025-BP-67" at bounding box center [346, 430] width 68 height 15
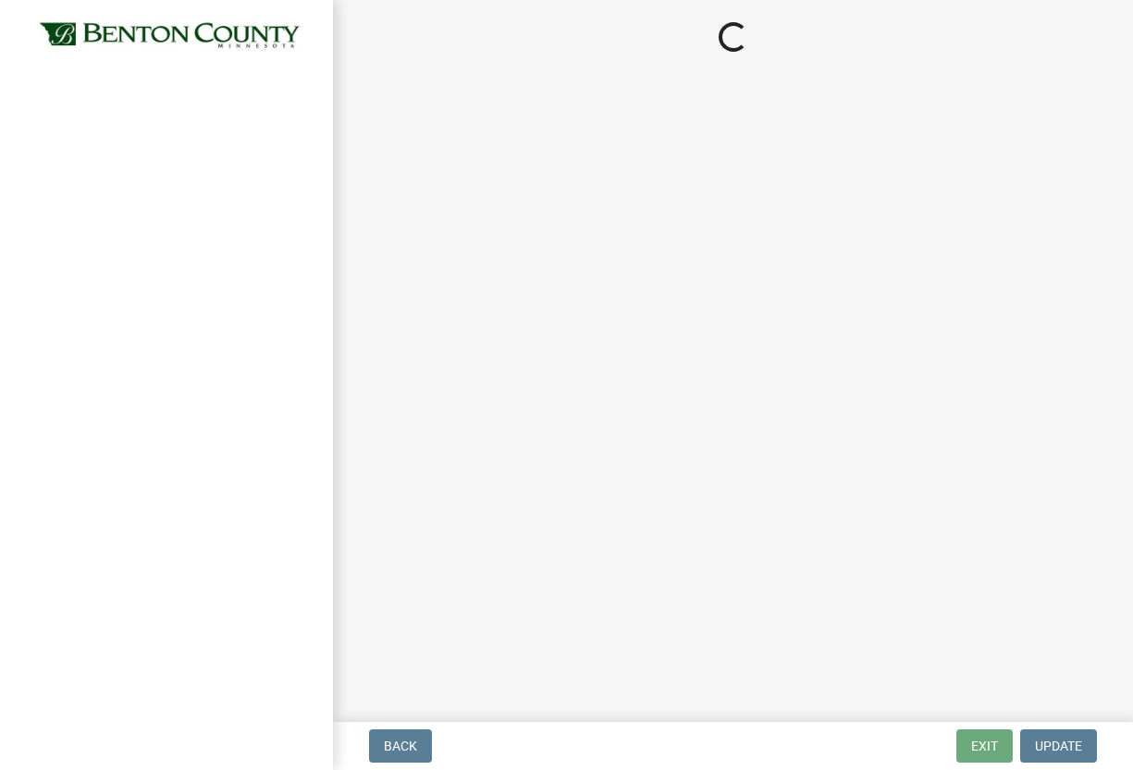
select select "17bfa135-5610-45df-8ce7-87530b7d86d4"
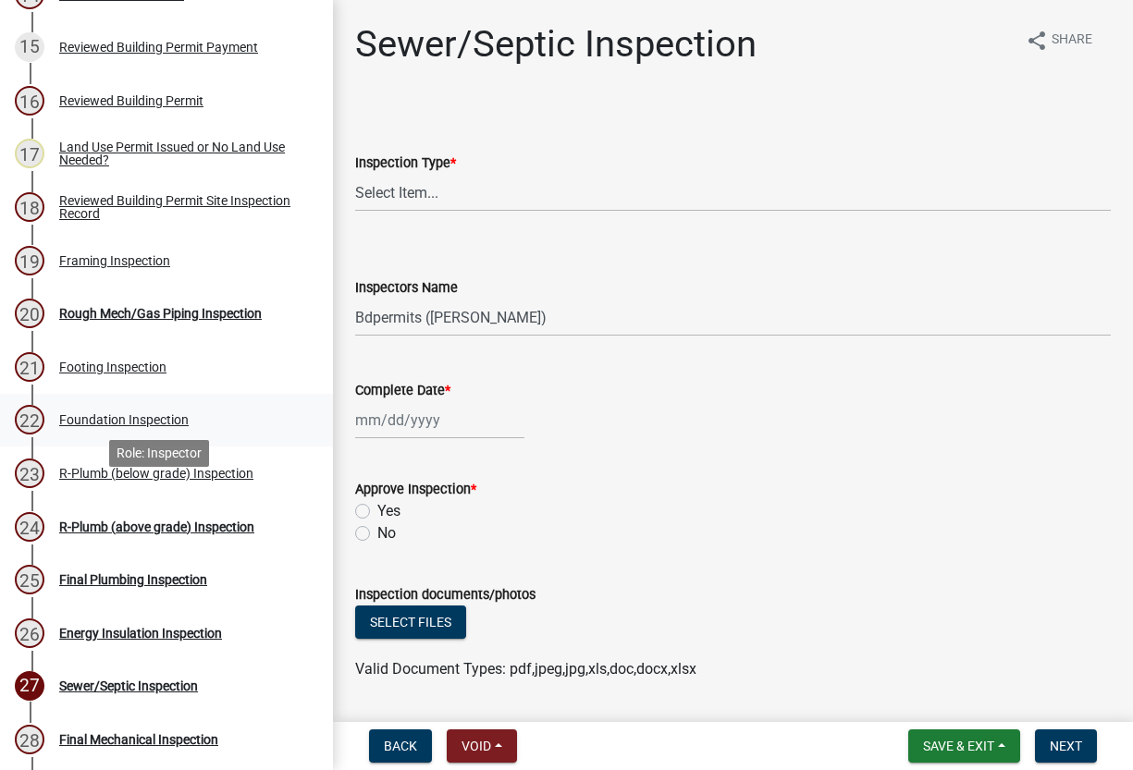
scroll to position [1017, 0]
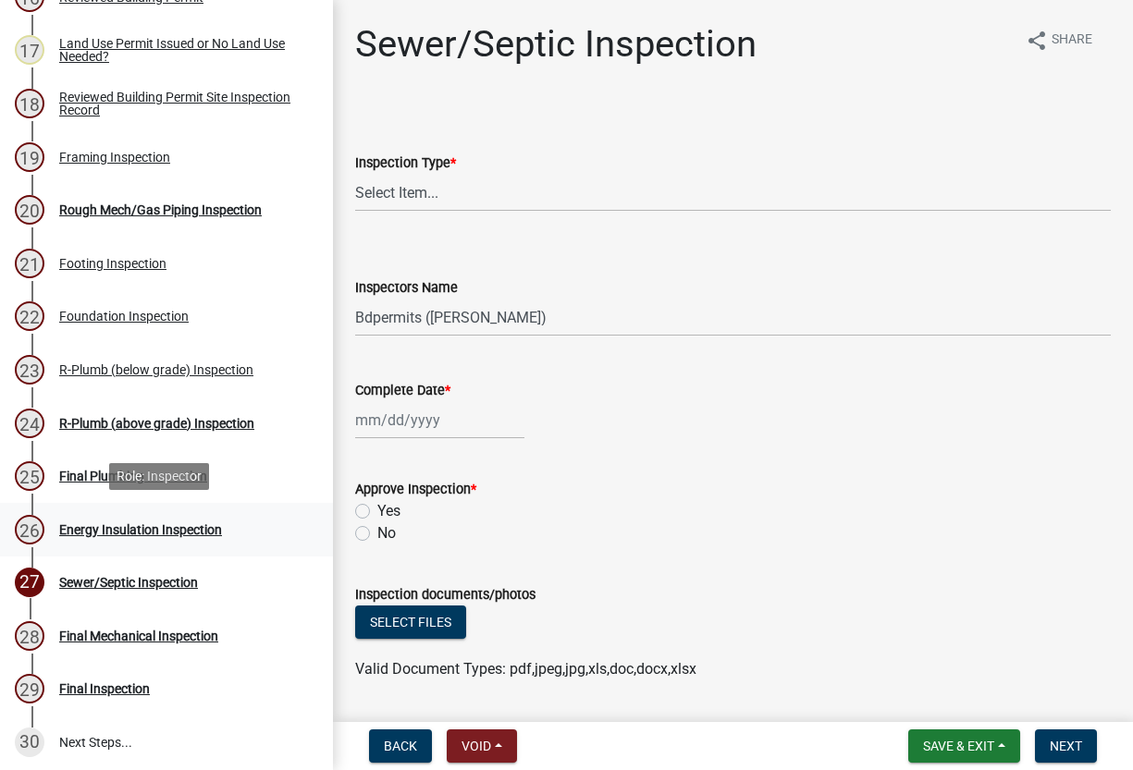
click at [152, 523] on div "Energy Insulation Inspection" at bounding box center [140, 529] width 163 height 13
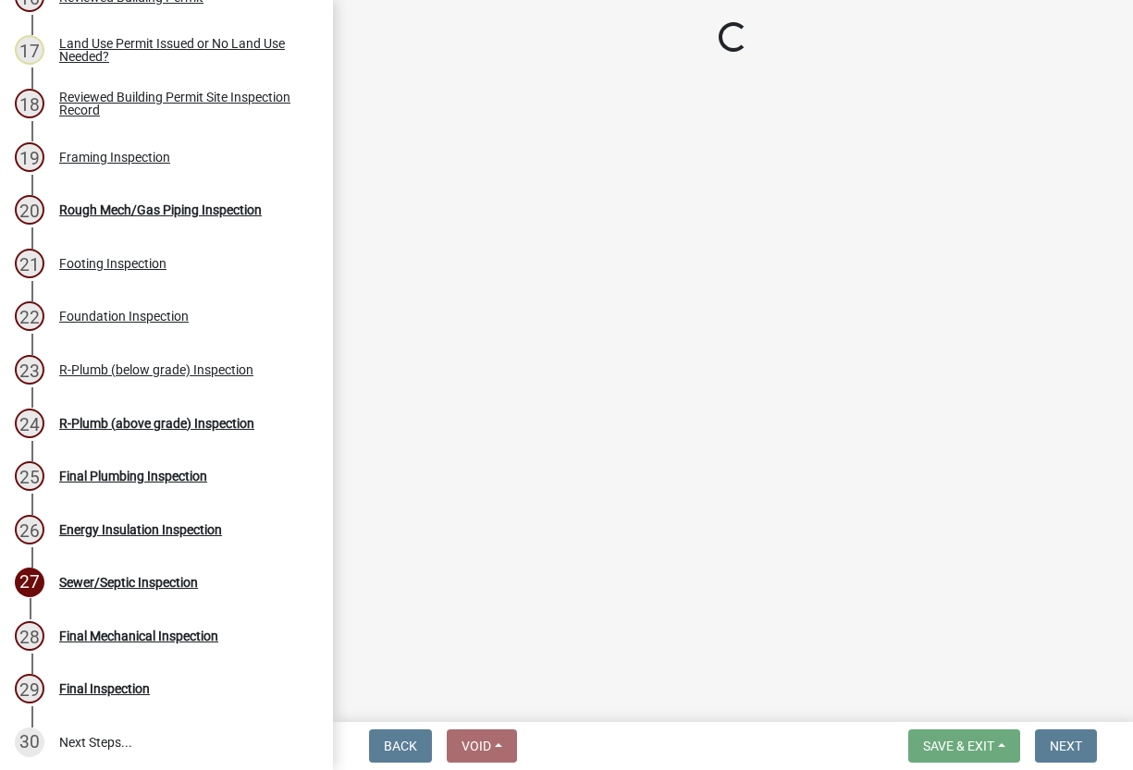
select select "17bfa135-5610-45df-8ce7-87530b7d86d4"
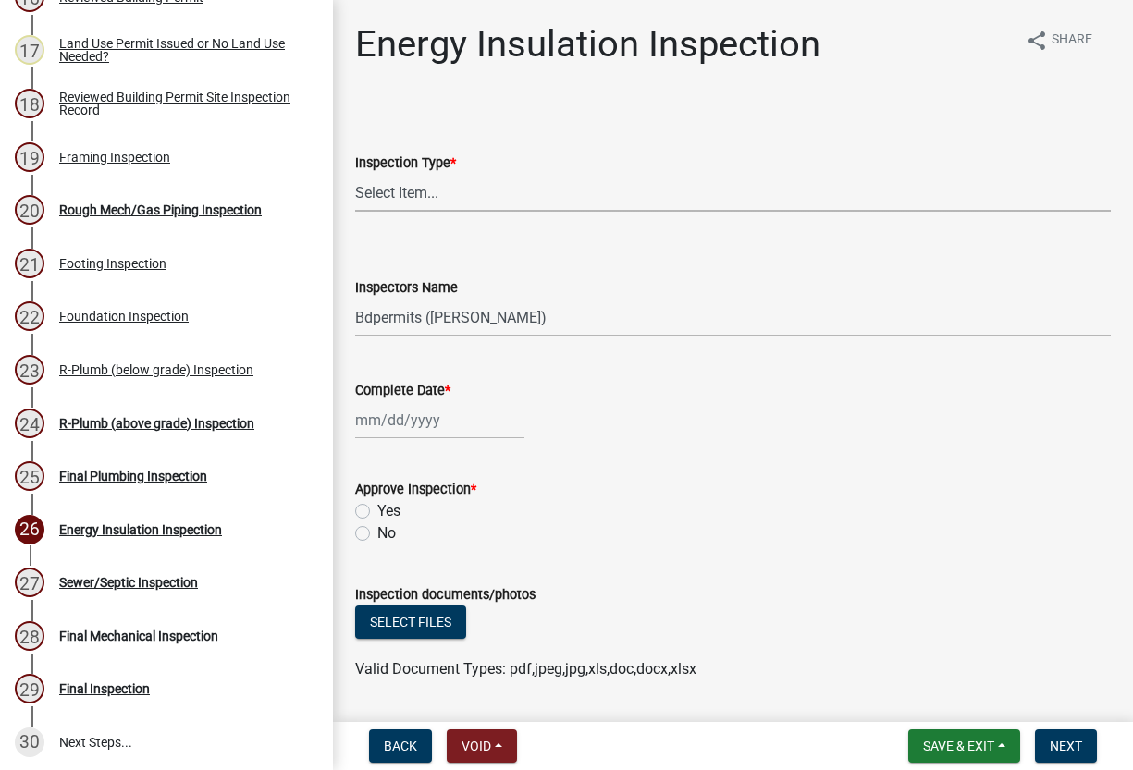
click at [410, 192] on select "Select Item... Energy/Insulation" at bounding box center [732, 193] width 755 height 38
click at [355, 174] on select "Select Item... Energy/Insulation" at bounding box center [732, 193] width 755 height 38
select select "ca0f0ef3-5b81-4e40-acd2-2a7d5b0cb83d"
click at [410, 319] on select "Select Item... Bdpermits ([PERSON_NAME]) Dbarsody ([PERSON_NAME])" at bounding box center [732, 318] width 755 height 38
select select "3a981b86-5cd0-4733-9cb4-f2beb74d37be"
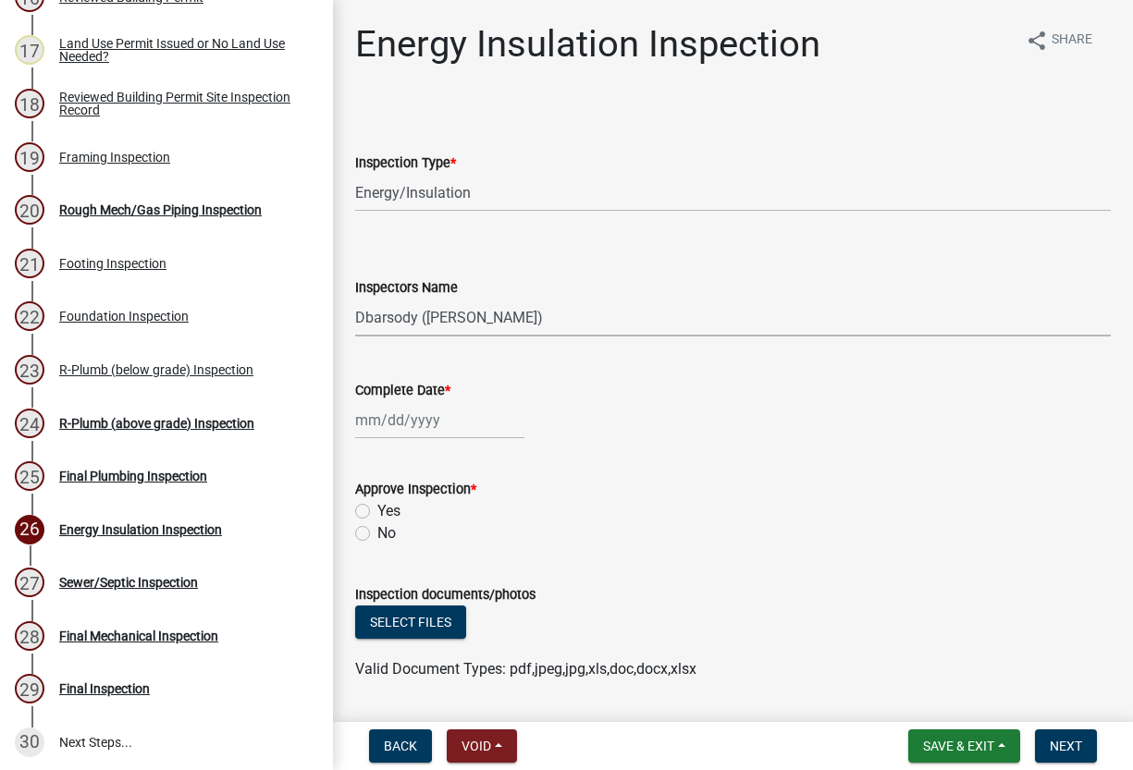
click at [355, 299] on select "Select Item... Bdpermits ([PERSON_NAME]) Dbarsody ([PERSON_NAME])" at bounding box center [732, 318] width 755 height 38
click at [416, 430] on div at bounding box center [439, 420] width 169 height 38
select select "9"
select select "2025"
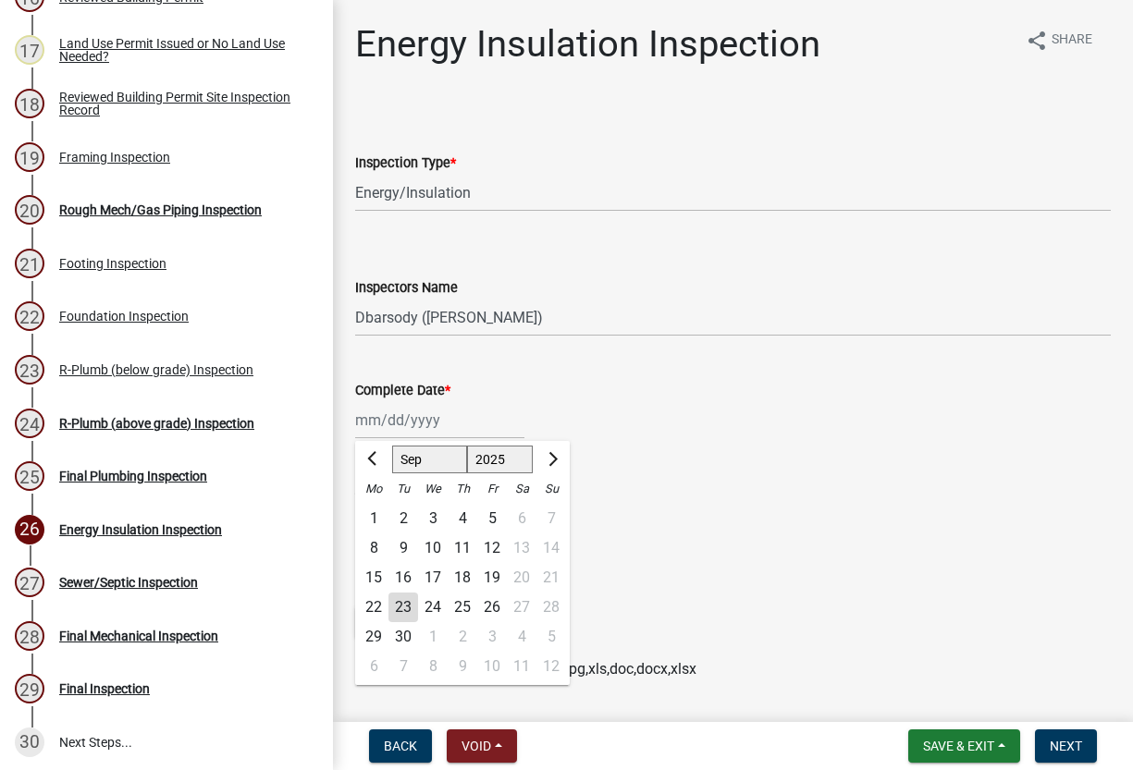
click at [434, 576] on div "17" at bounding box center [433, 578] width 30 height 30
type input "[DATE]"
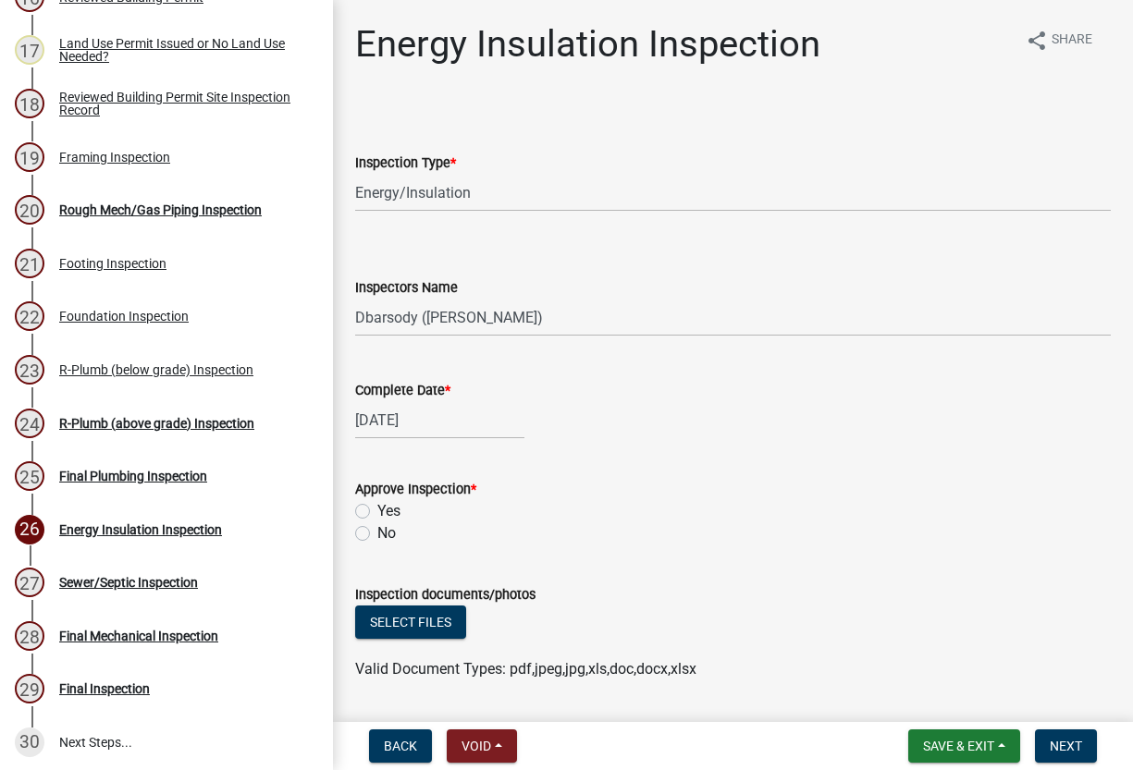
click at [377, 506] on label "Yes" at bounding box center [388, 511] width 23 height 22
click at [377, 506] on input "Yes" at bounding box center [383, 506] width 12 height 12
radio input "true"
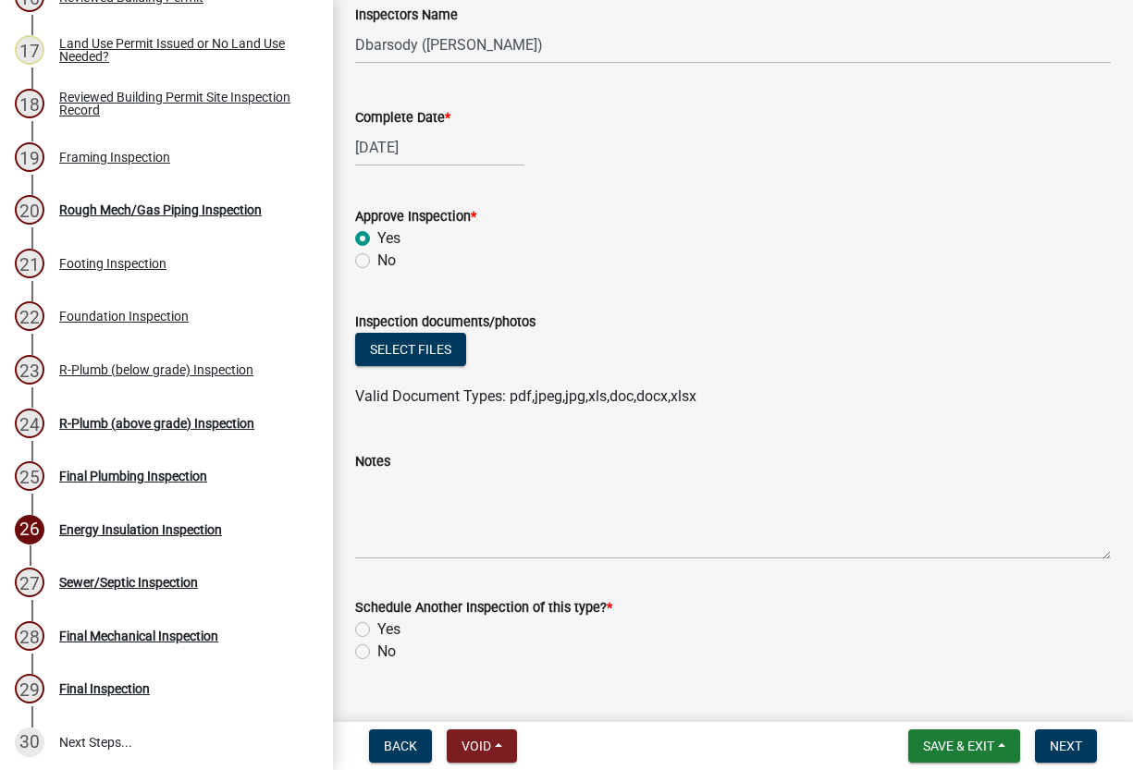
scroll to position [310, 0]
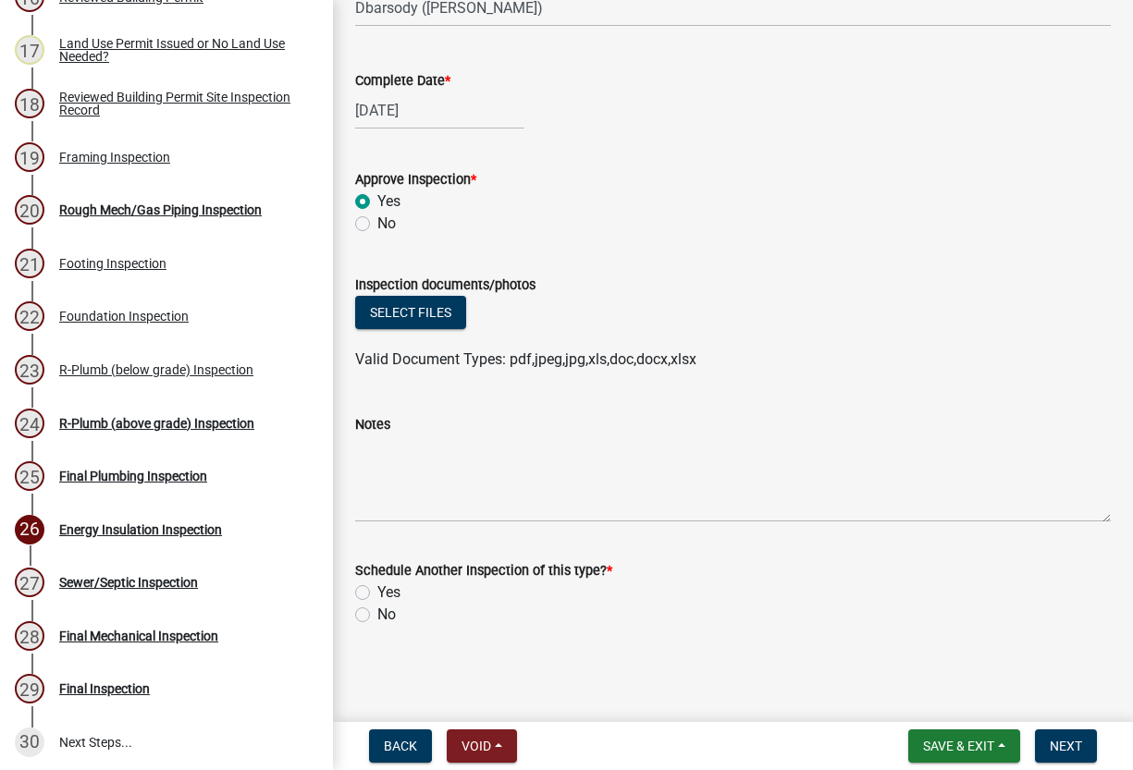
click at [377, 615] on label "No" at bounding box center [386, 615] width 18 height 22
click at [377, 615] on input "No" at bounding box center [383, 610] width 12 height 12
radio input "true"
click at [1067, 743] on span "Next" at bounding box center [1065, 746] width 32 height 15
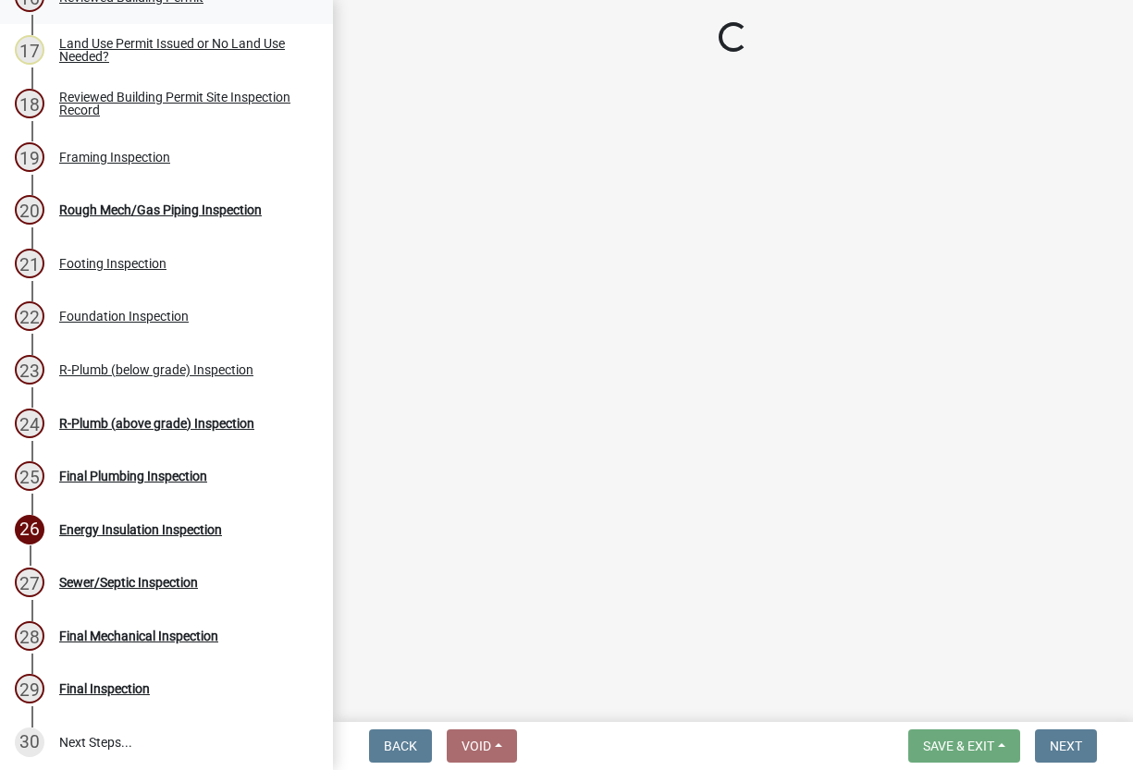
select select "17bfa135-5610-45df-8ce7-87530b7d86d4"
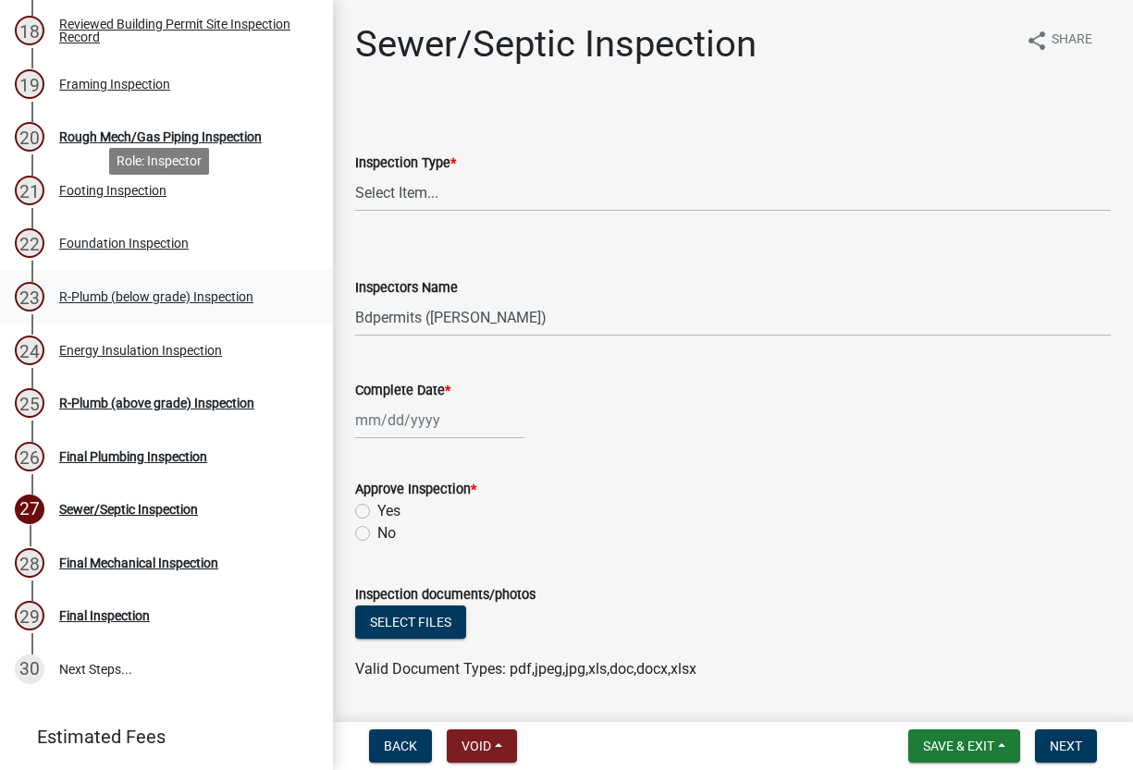
scroll to position [1202, 0]
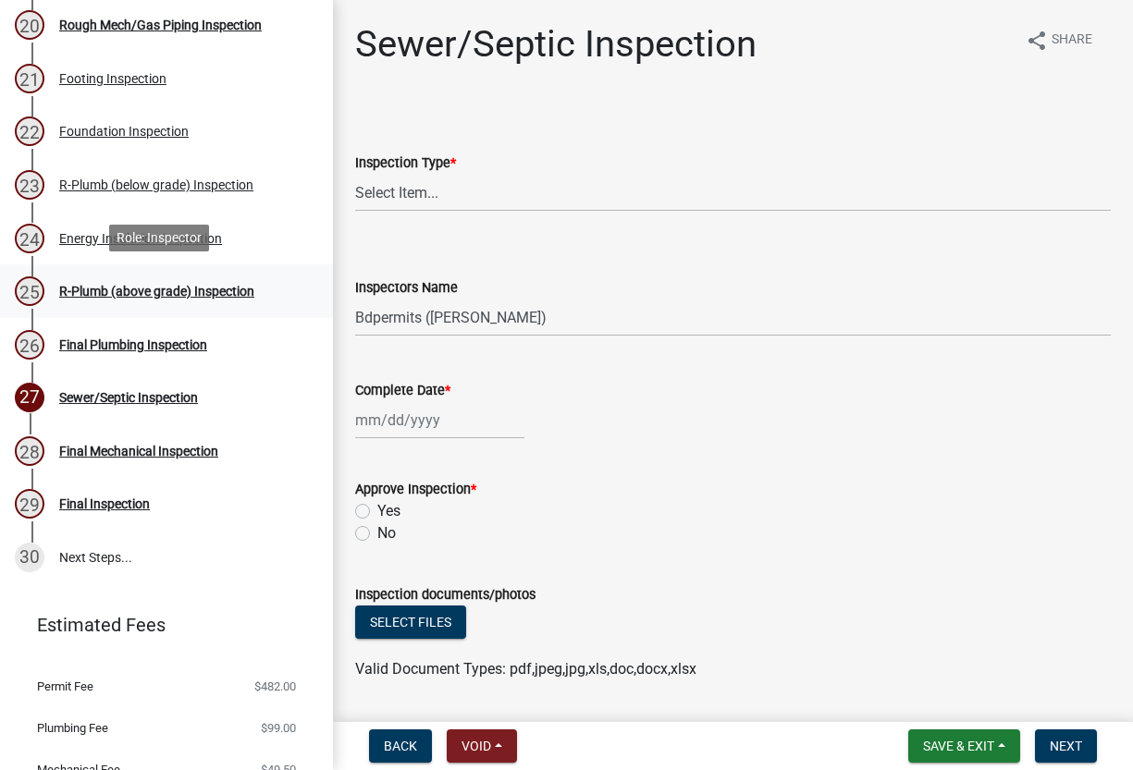
click at [153, 294] on div "R-Plumb (above grade) Inspection" at bounding box center [156, 291] width 195 height 13
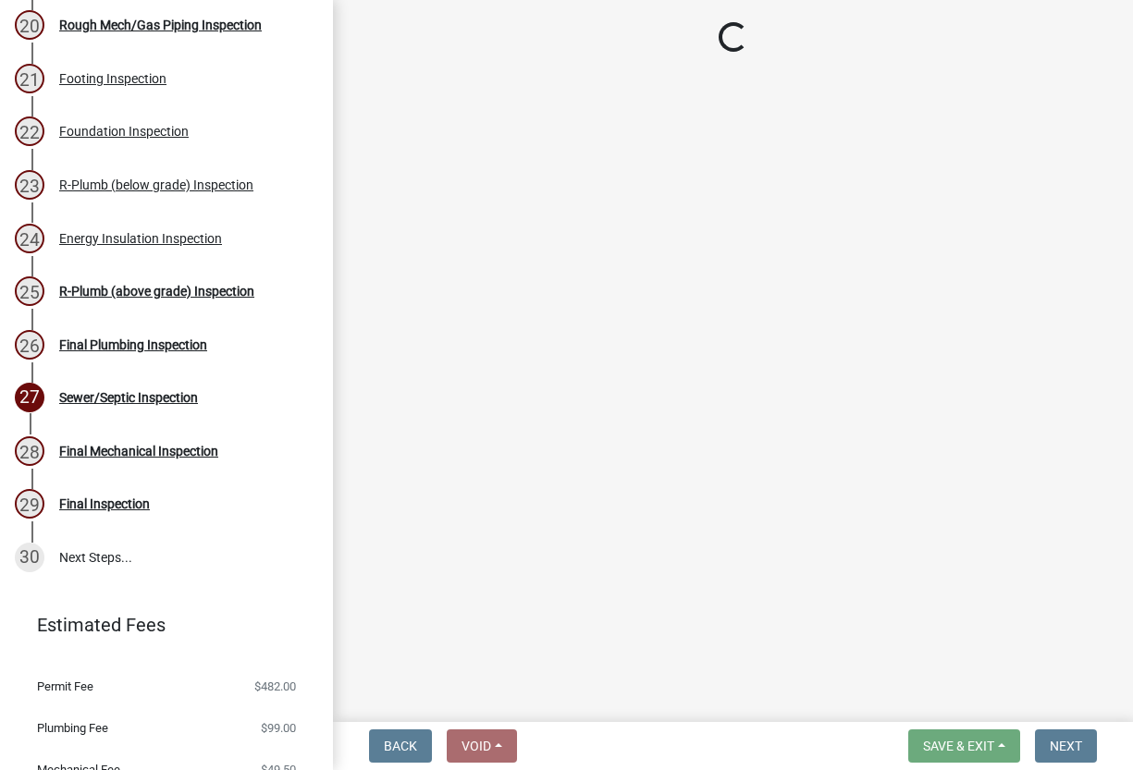
select select "17bfa135-5610-45df-8ce7-87530b7d86d4"
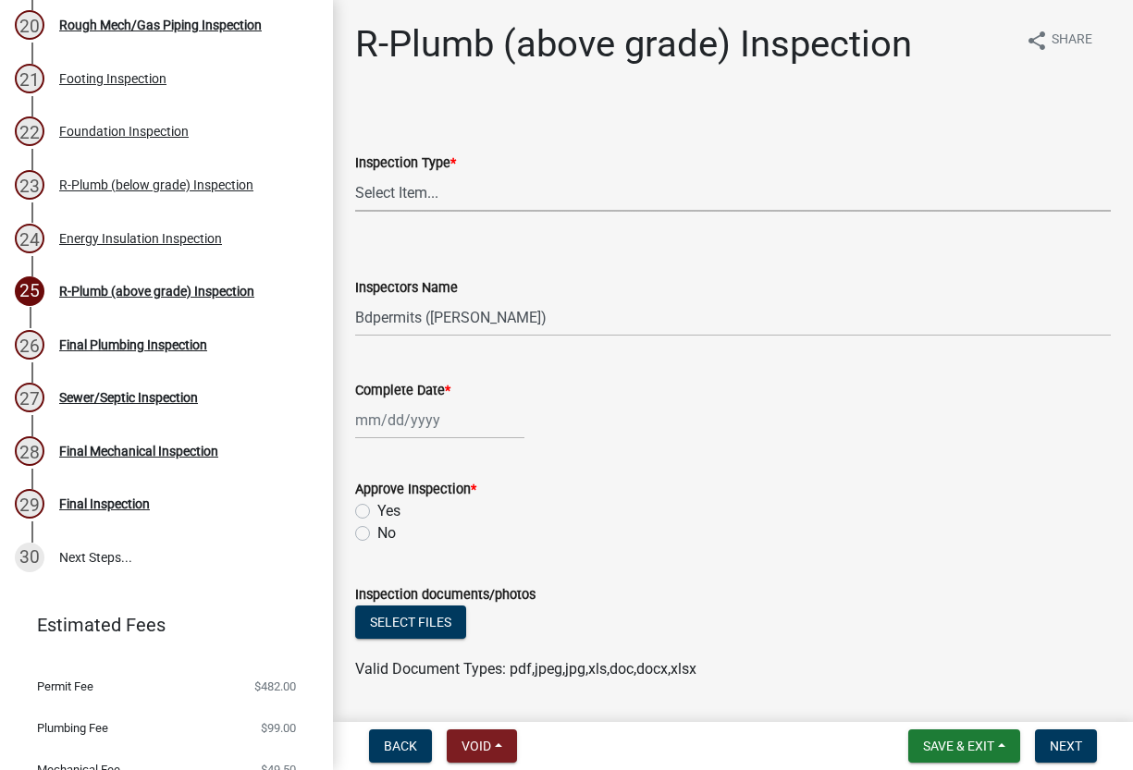
click at [406, 202] on select "Select Item... R-Plumb (above grade)" at bounding box center [732, 193] width 755 height 38
click at [355, 174] on select "Select Item... R-Plumb (above grade)" at bounding box center [732, 193] width 755 height 38
select select "32a632b4-f4b9-4cd3-a029-a33013157831"
click at [398, 316] on select "Select Item... Bdpermits ([PERSON_NAME]) Dbarsody ([PERSON_NAME])" at bounding box center [732, 318] width 755 height 38
select select "3a981b86-5cd0-4733-9cb4-f2beb74d37be"
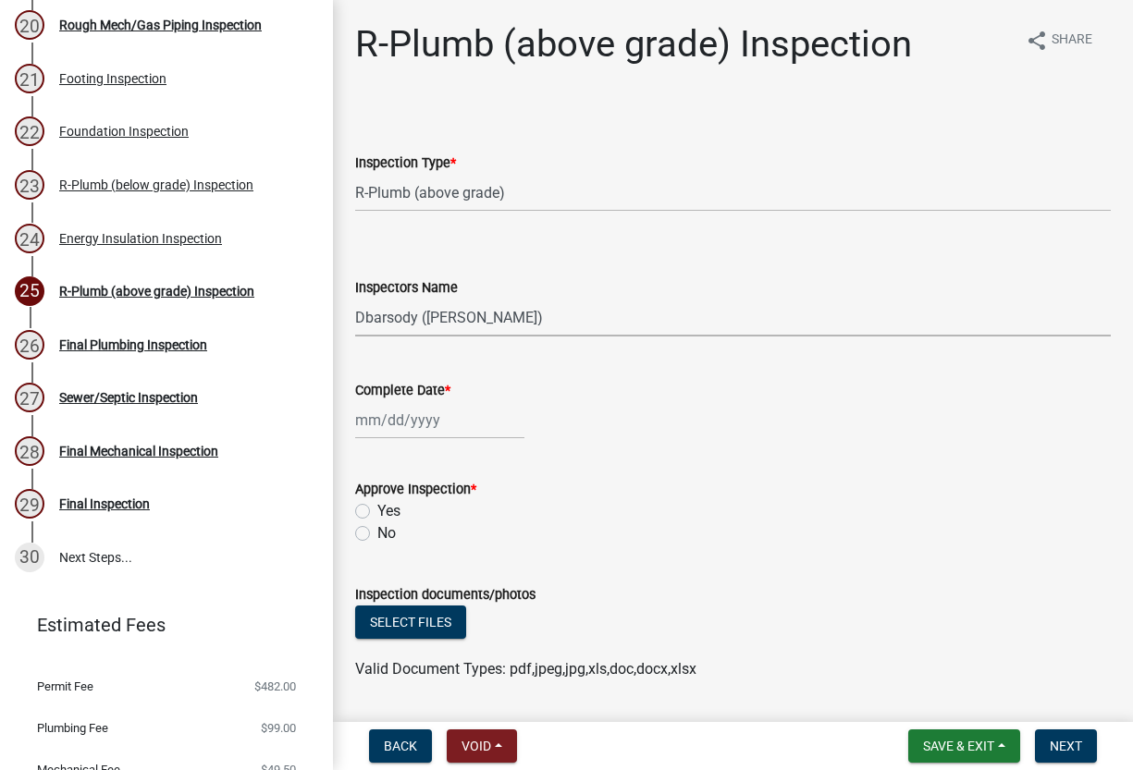
click at [355, 299] on select "Select Item... Bdpermits ([PERSON_NAME]) Dbarsody ([PERSON_NAME])" at bounding box center [732, 318] width 755 height 38
click at [408, 416] on div at bounding box center [439, 420] width 169 height 38
select select "9"
select select "2025"
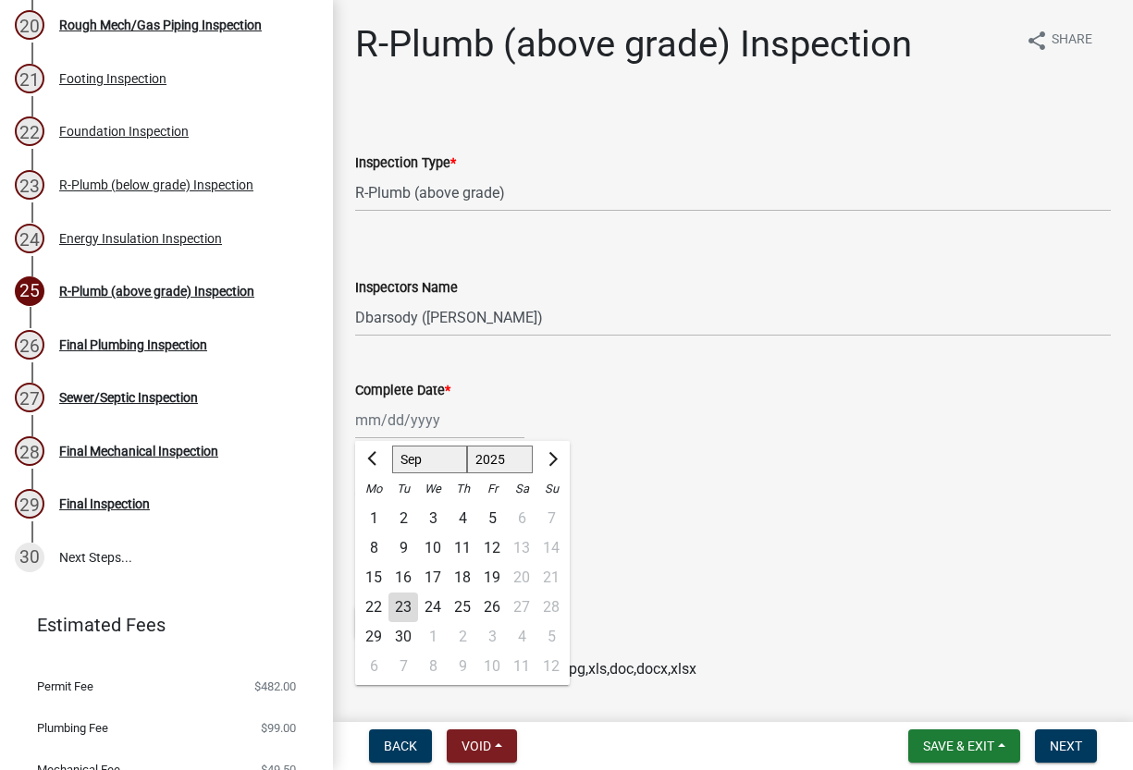
click at [462, 580] on div "18" at bounding box center [462, 578] width 30 height 30
type input "[DATE]"
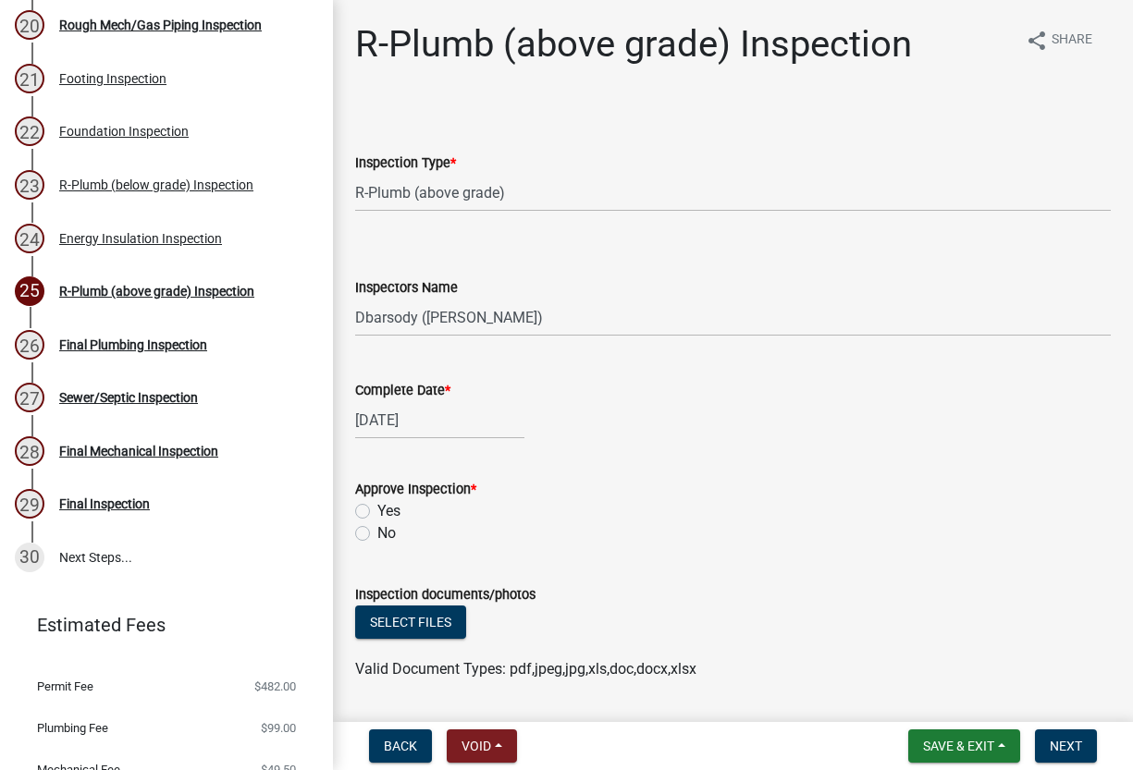
click at [377, 508] on label "Yes" at bounding box center [388, 511] width 23 height 22
click at [377, 508] on input "Yes" at bounding box center [383, 506] width 12 height 12
radio input "true"
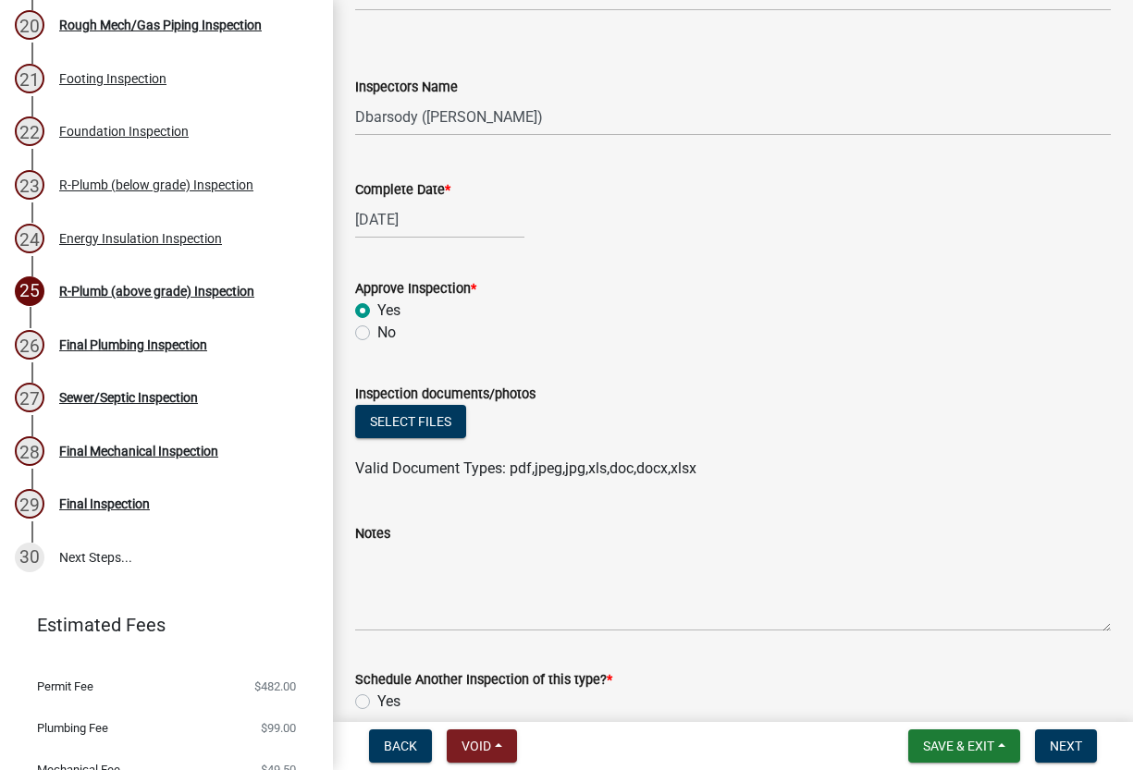
scroll to position [310, 0]
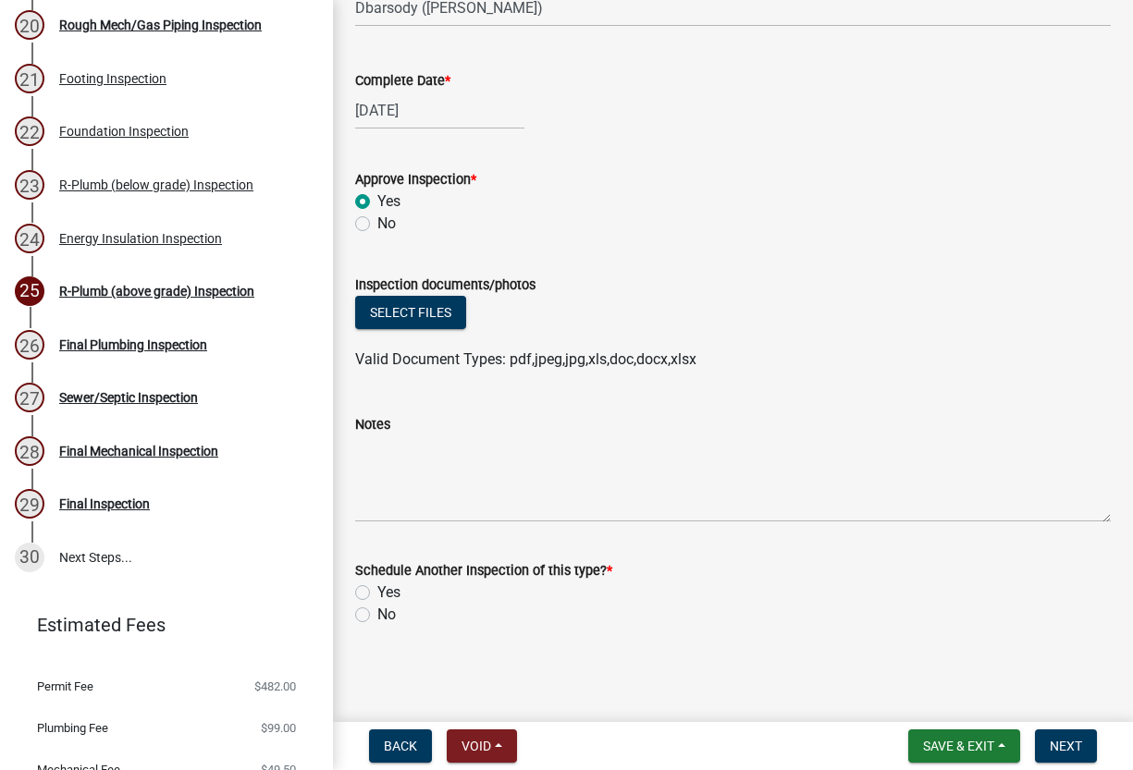
click at [377, 616] on label "No" at bounding box center [386, 615] width 18 height 22
click at [377, 616] on input "No" at bounding box center [383, 610] width 12 height 12
radio input "true"
click at [1076, 750] on span "Next" at bounding box center [1065, 746] width 32 height 15
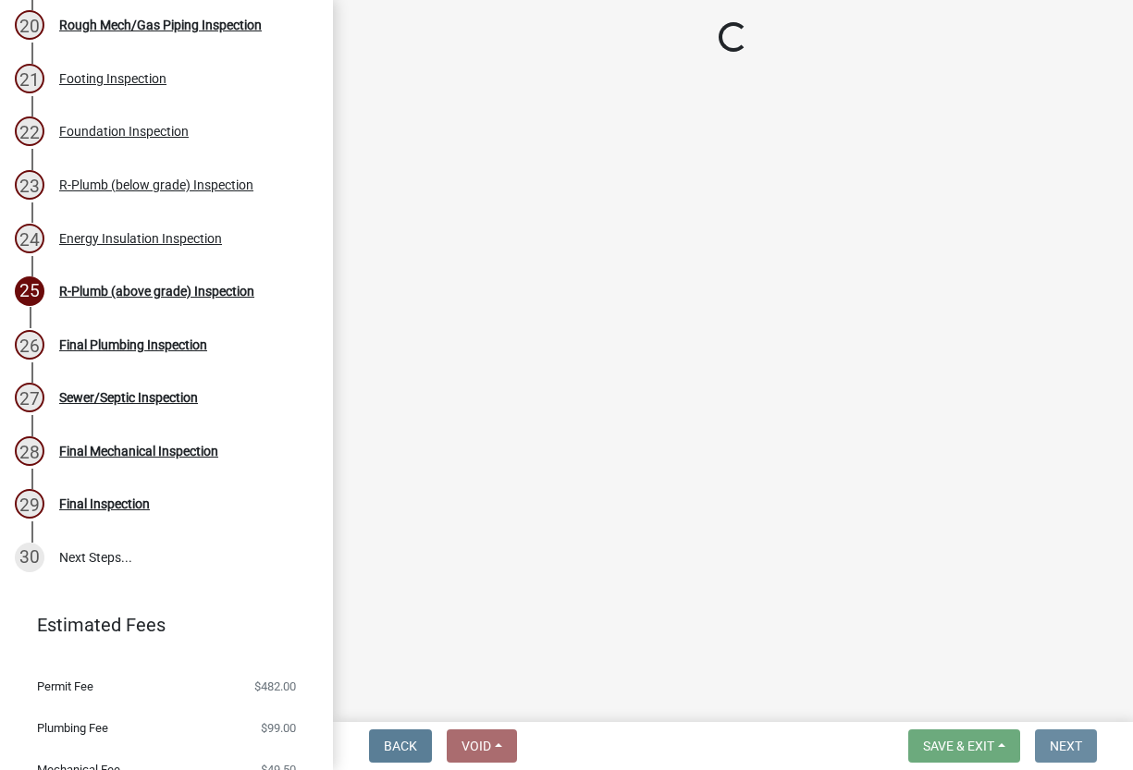
scroll to position [0, 0]
select select "17bfa135-5610-45df-8ce7-87530b7d86d4"
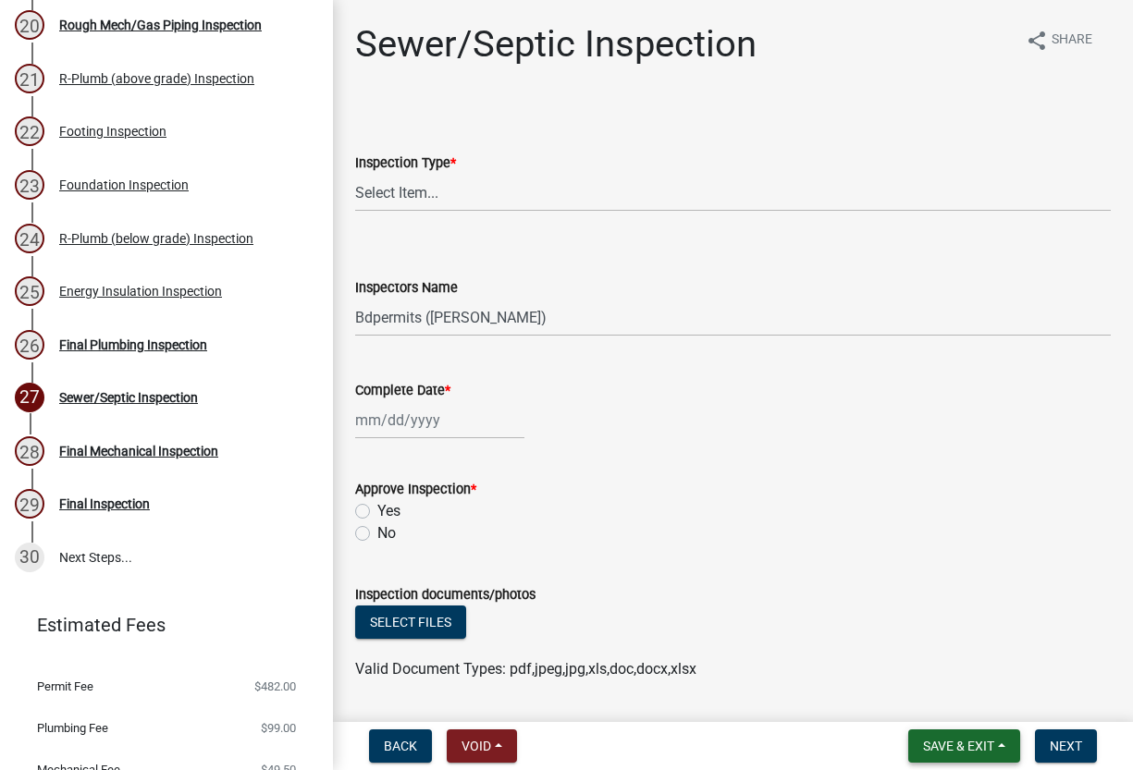
click at [961, 742] on span "Save & Exit" at bounding box center [958, 746] width 71 height 15
click at [962, 702] on button "Save & Exit" at bounding box center [946, 698] width 148 height 44
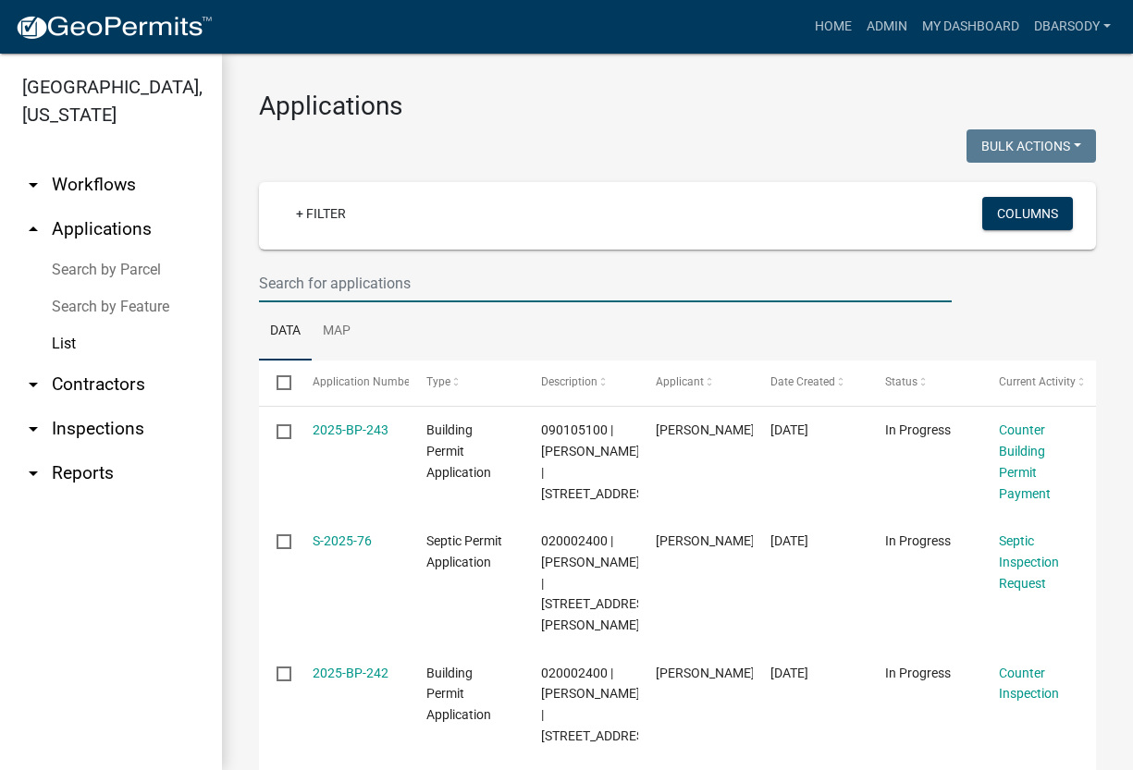
click at [267, 281] on input "text" at bounding box center [605, 283] width 692 height 38
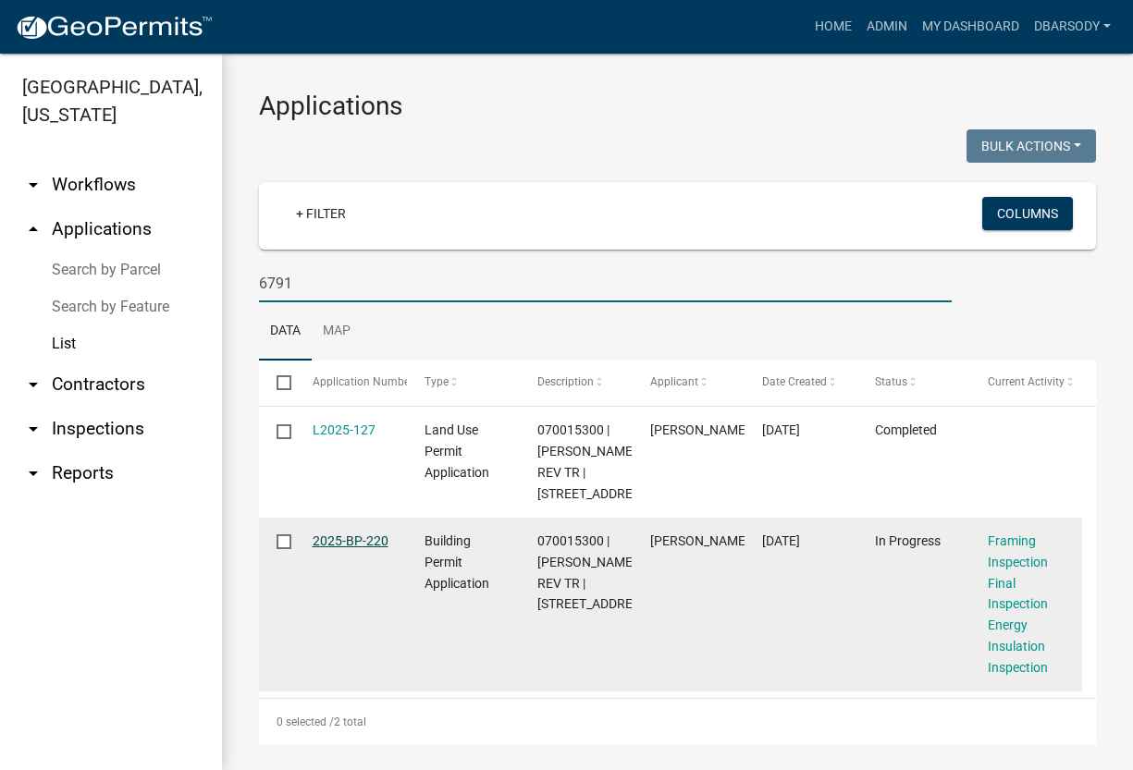
type input "6791"
click at [350, 548] on link "2025-BP-220" at bounding box center [350, 540] width 76 height 15
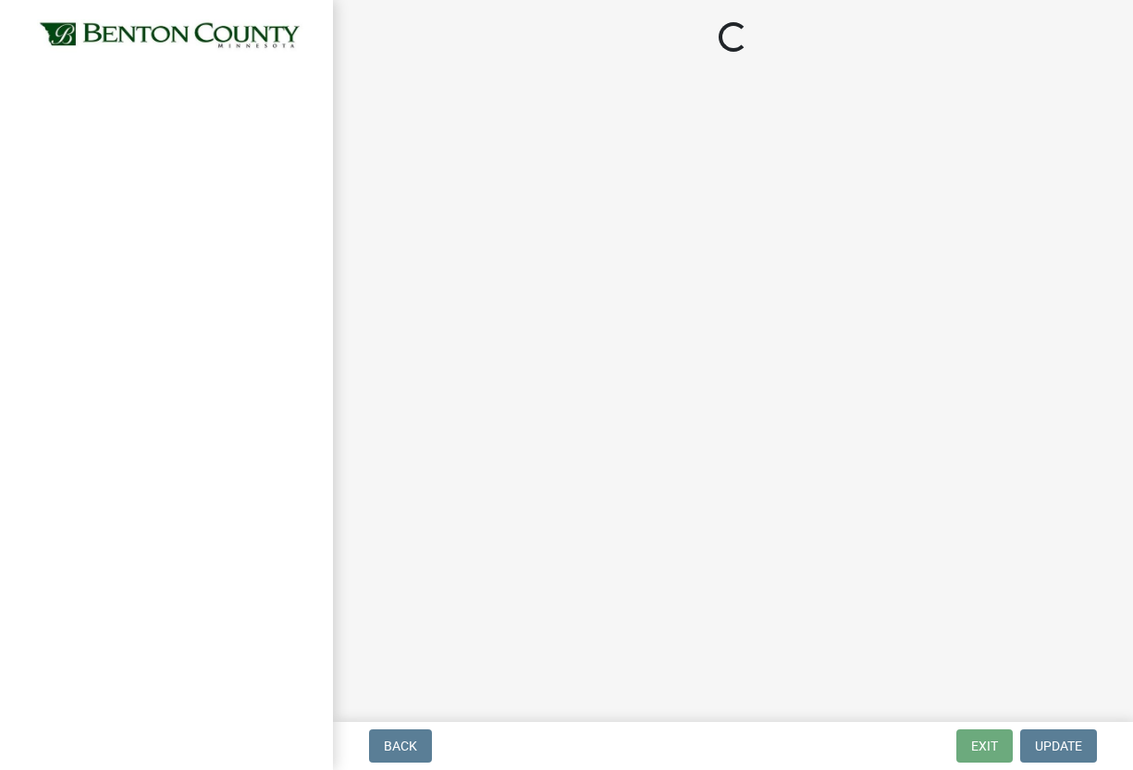
select select "17bfa135-5610-45df-8ce7-87530b7d86d4"
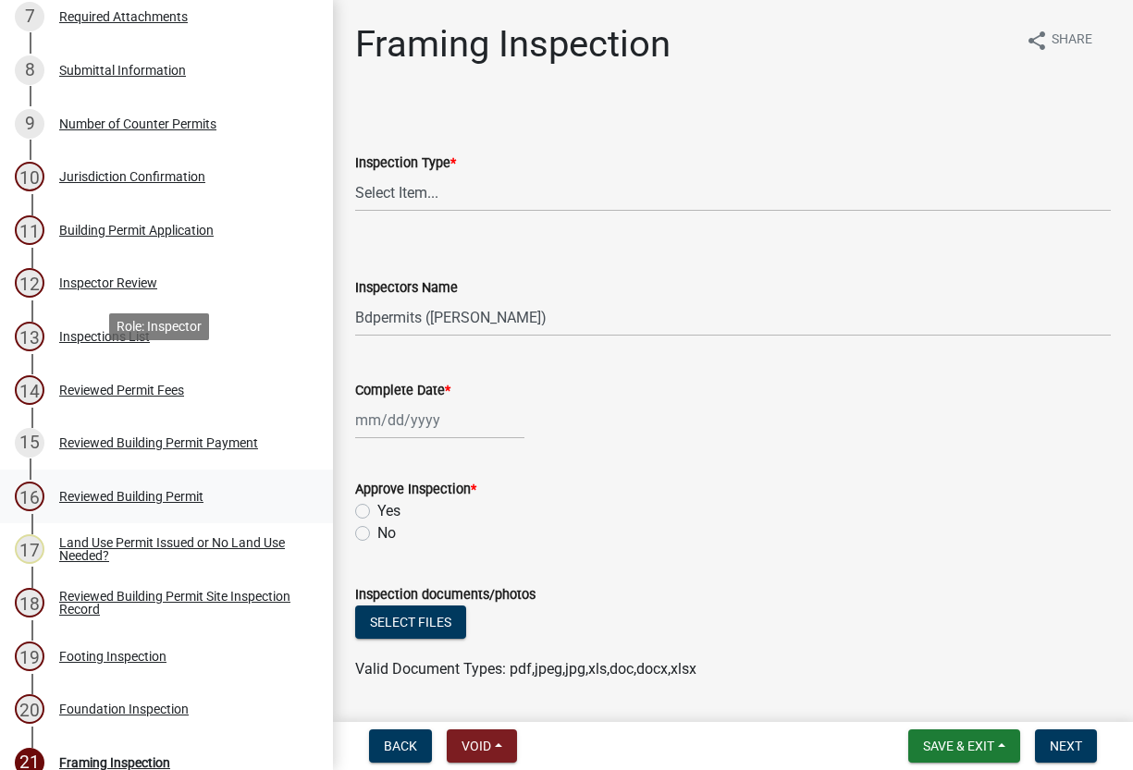
scroll to position [555, 0]
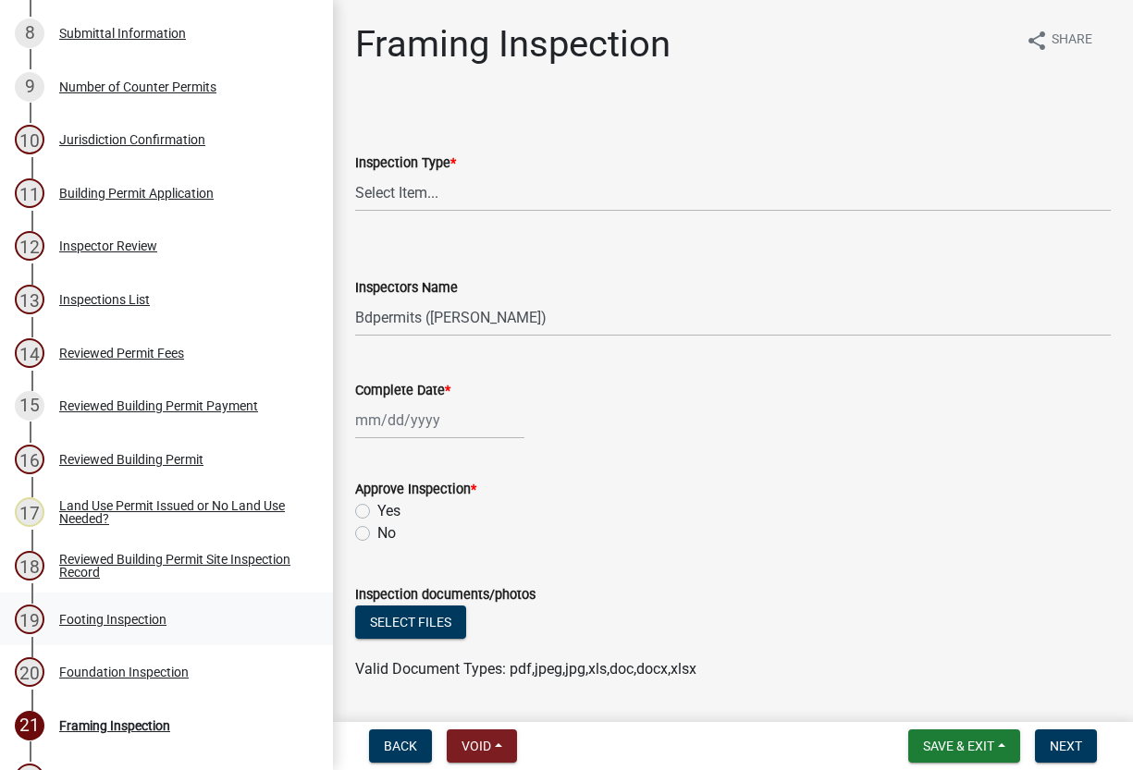
click at [97, 613] on div "Footing Inspection" at bounding box center [112, 619] width 107 height 13
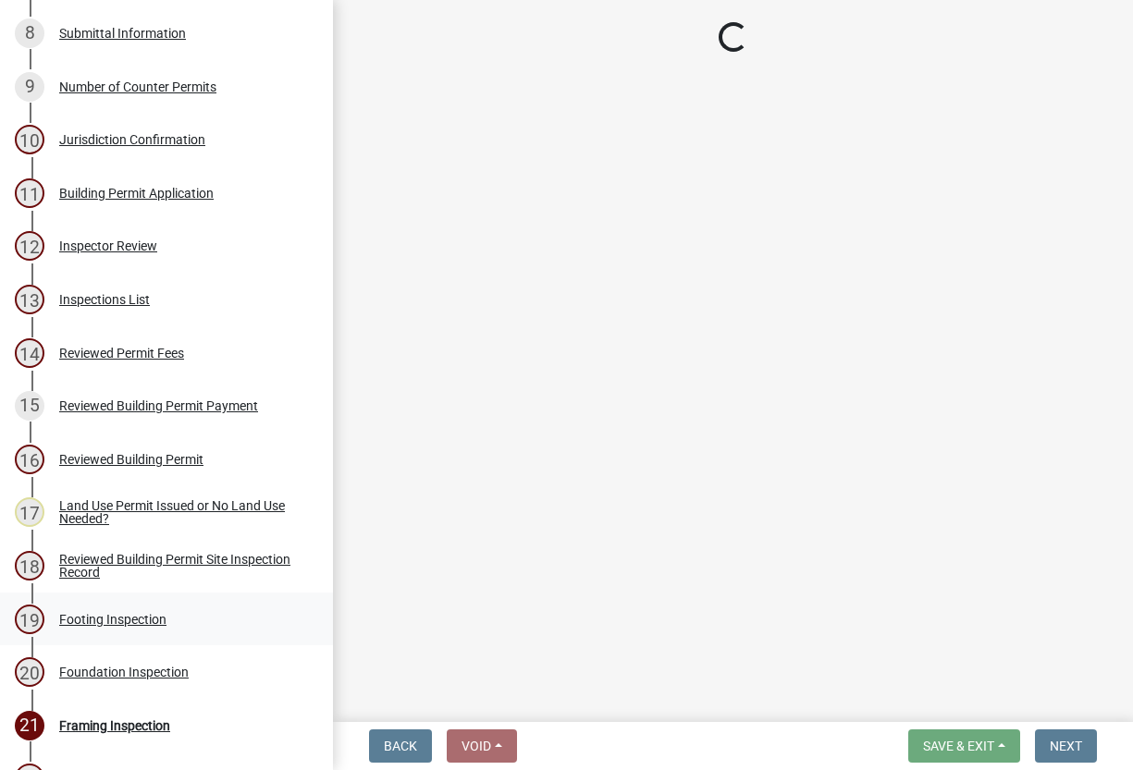
scroll to position [647, 0]
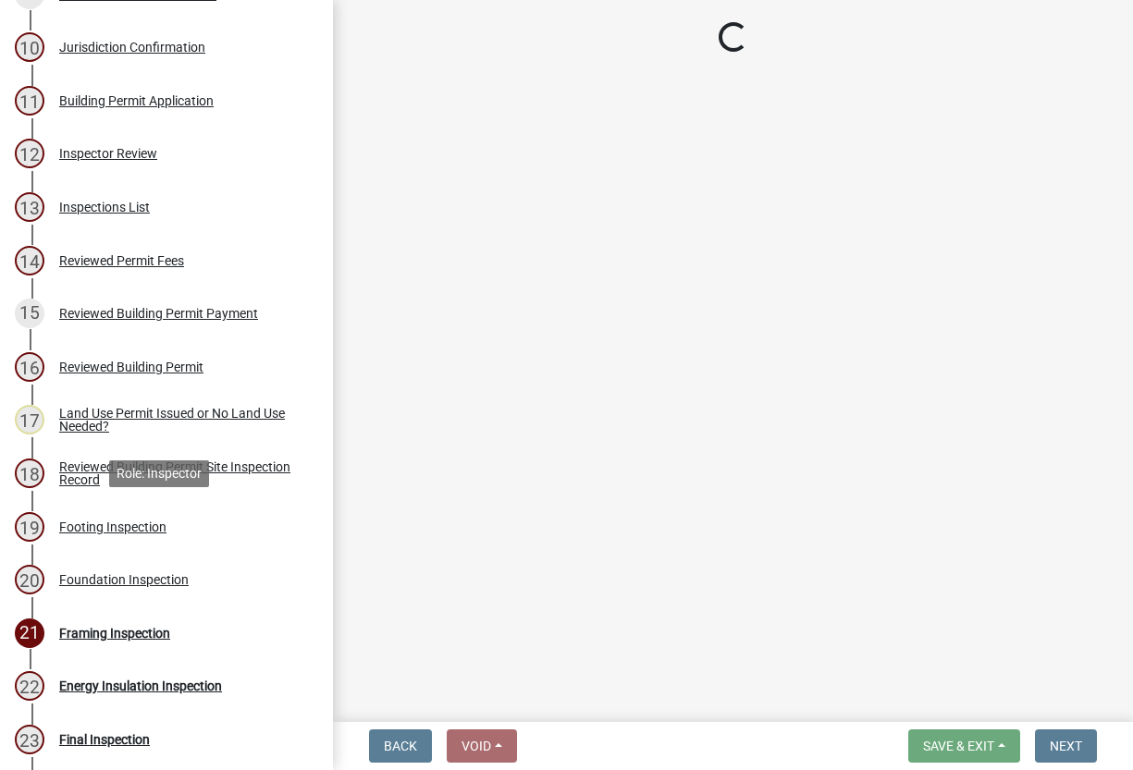
select select "3052537c-189b-4b40-976c-9c9ef3889b1a"
select select "17bfa135-5610-45df-8ce7-87530b7d86d4"
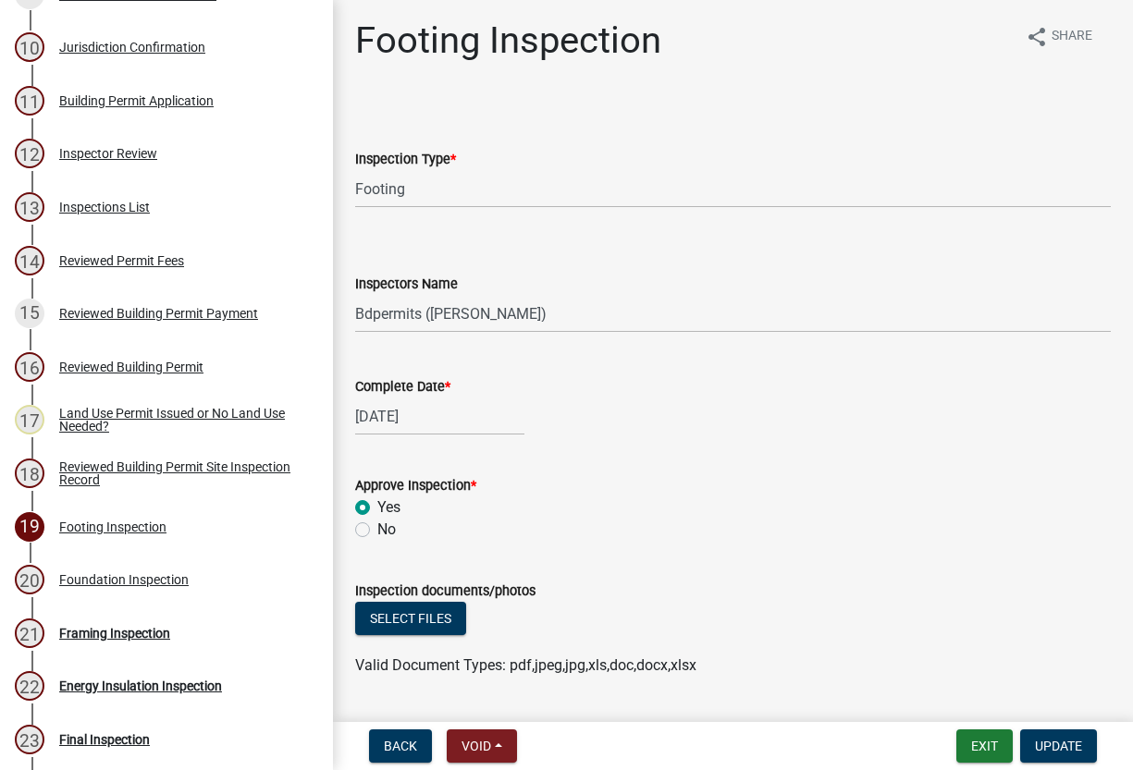
scroll to position [0, 0]
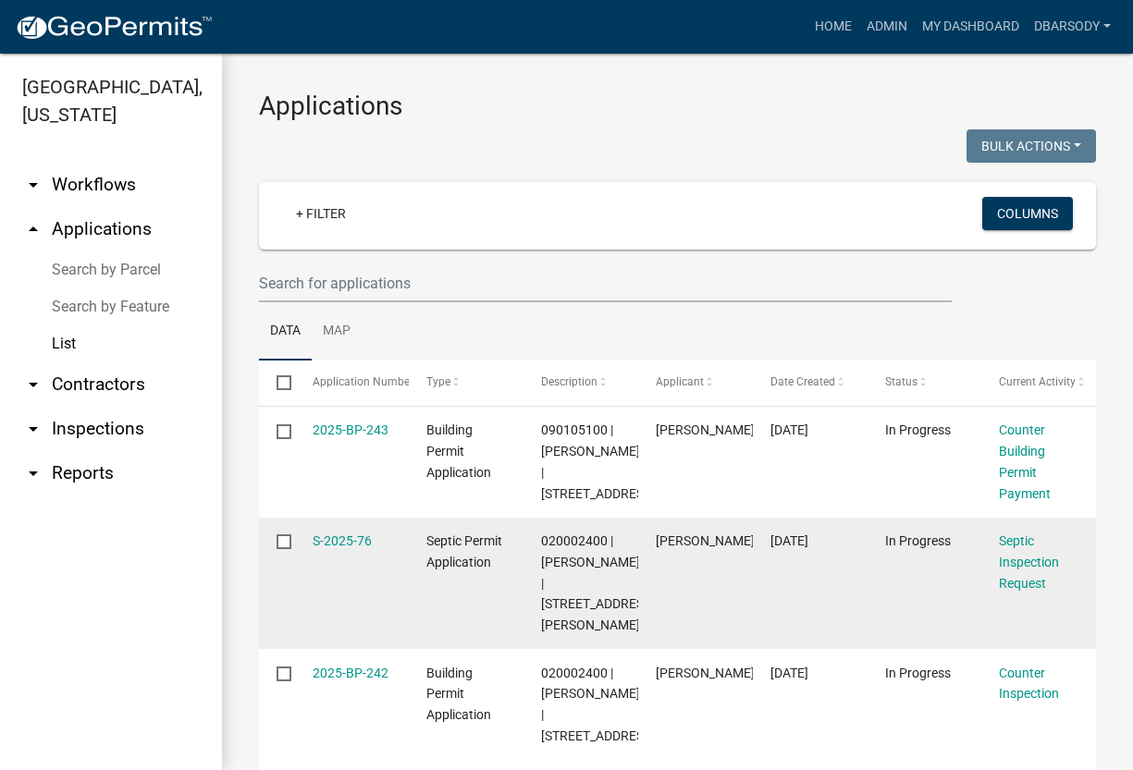
scroll to position [92, 0]
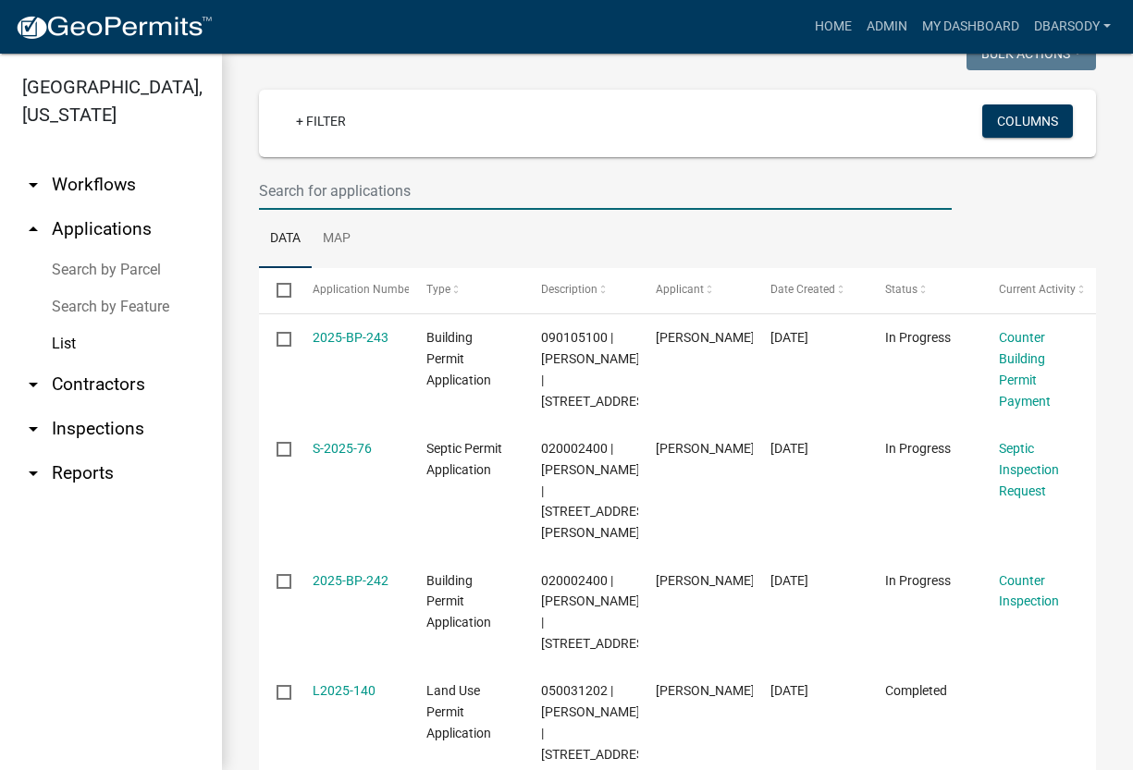
click at [270, 190] on input "text" at bounding box center [605, 191] width 692 height 38
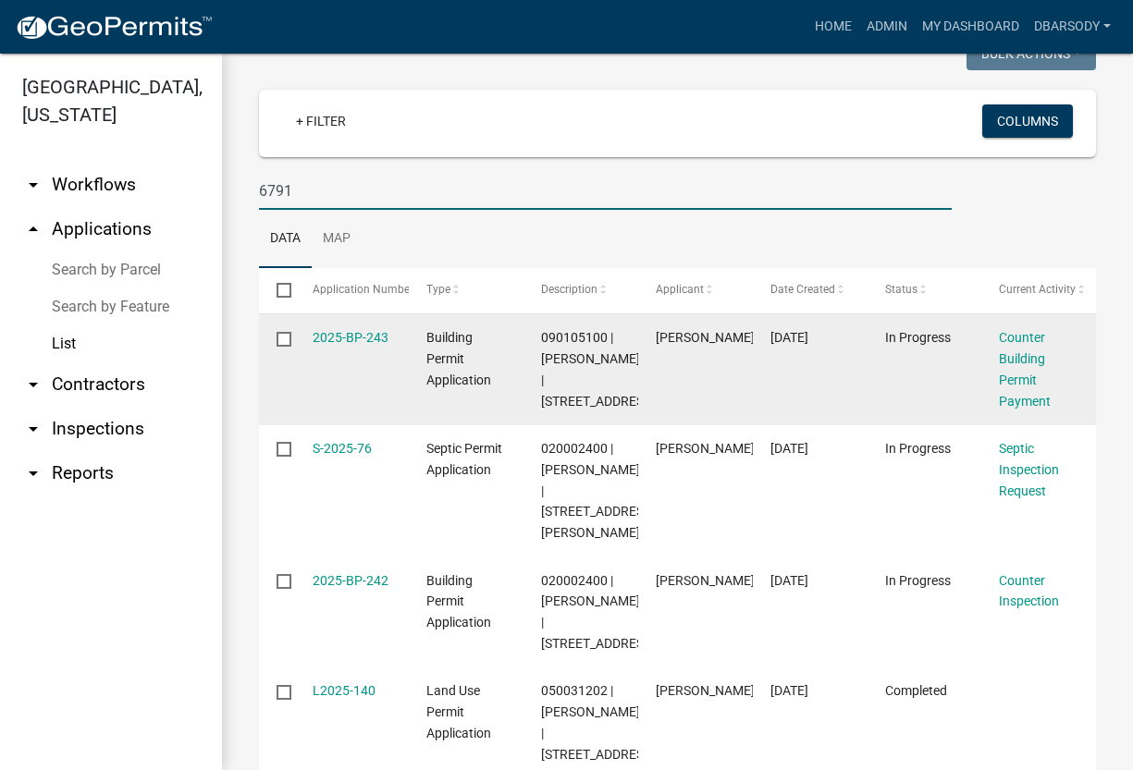
scroll to position [32, 0]
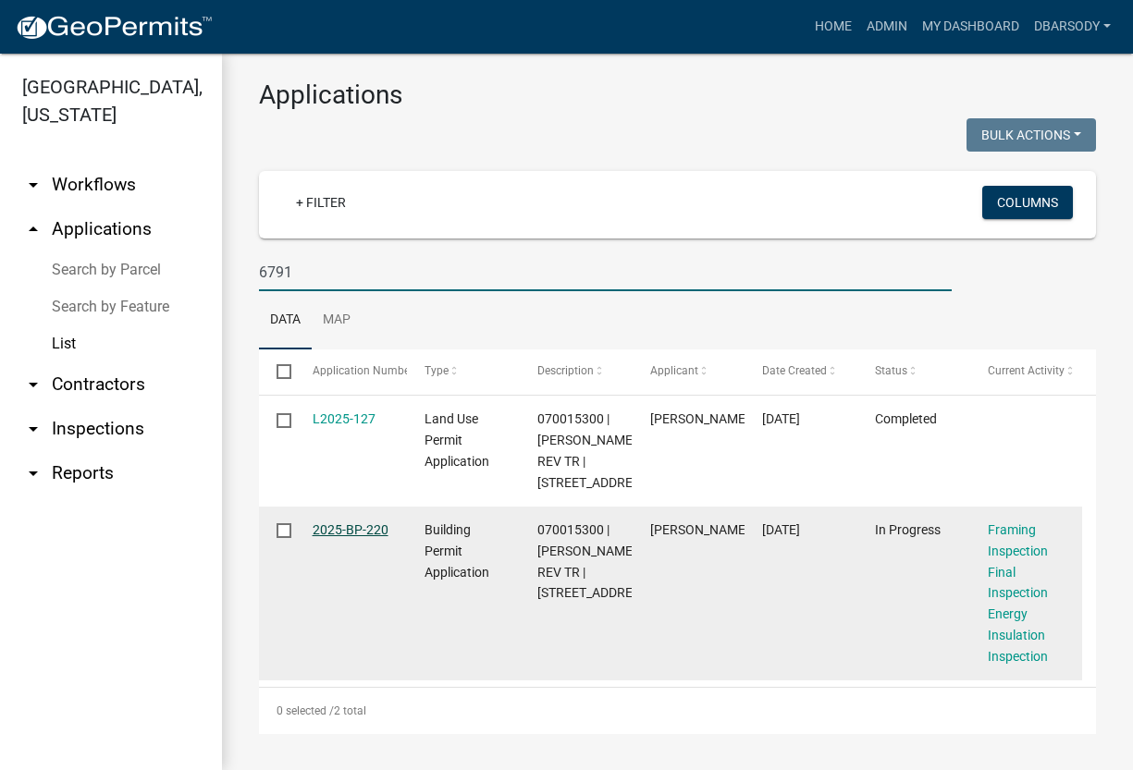
type input "6791"
click at [354, 530] on link "2025-BP-220" at bounding box center [350, 529] width 76 height 15
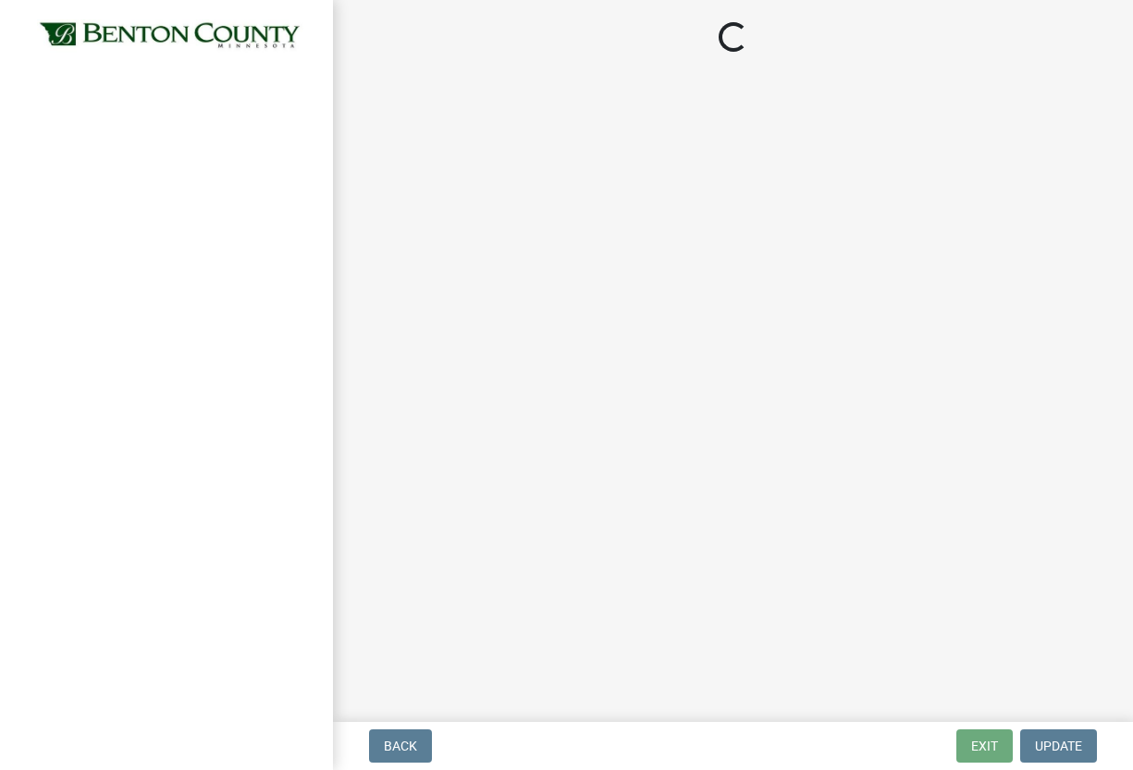
select select "17bfa135-5610-45df-8ce7-87530b7d86d4"
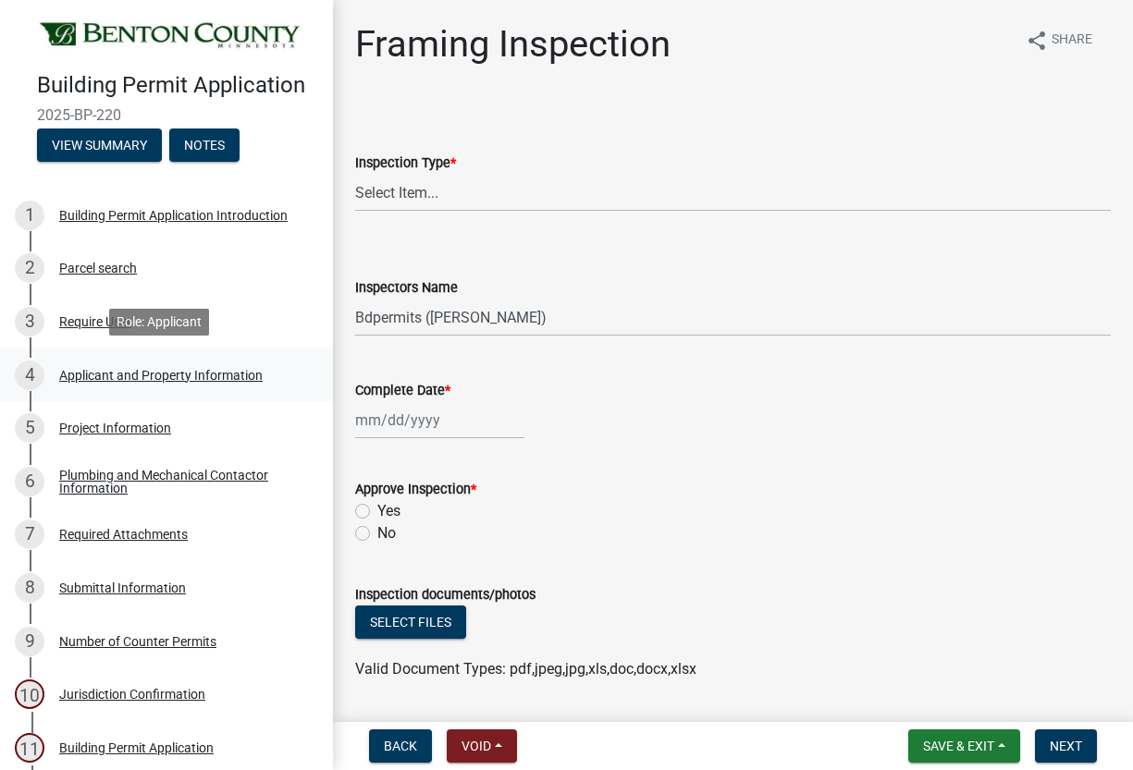
click at [129, 369] on div "Applicant and Property Information" at bounding box center [160, 375] width 203 height 13
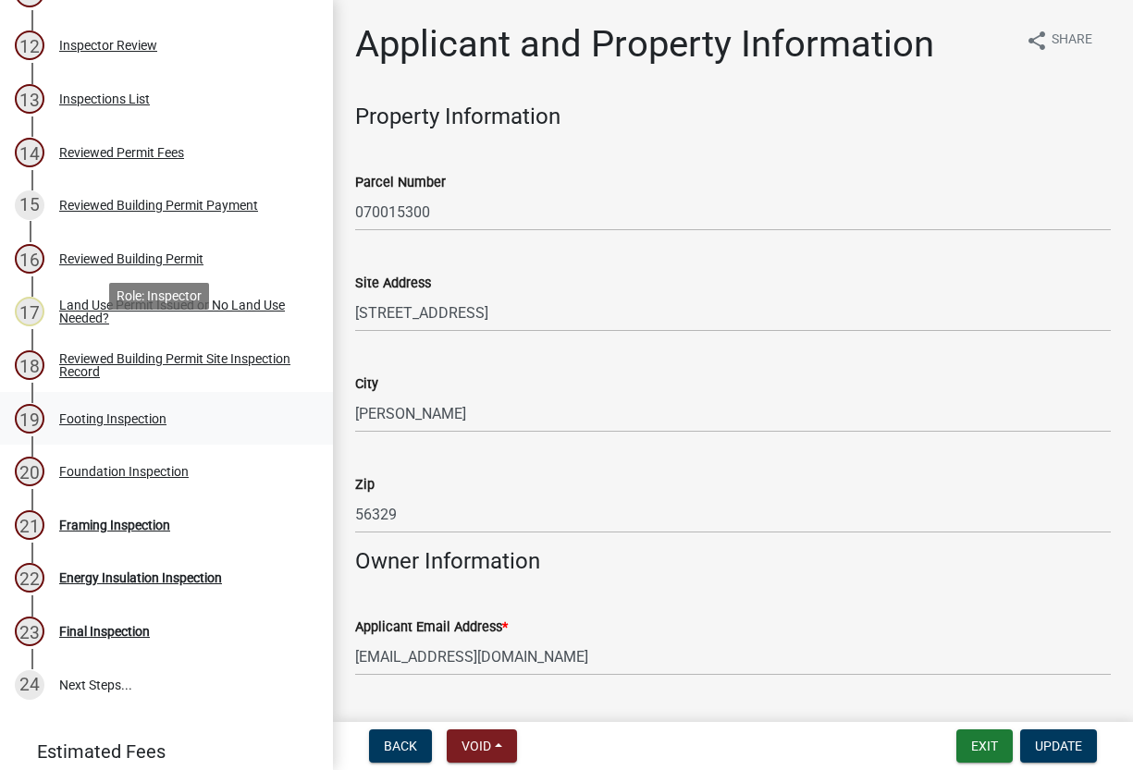
scroll to position [832, 0]
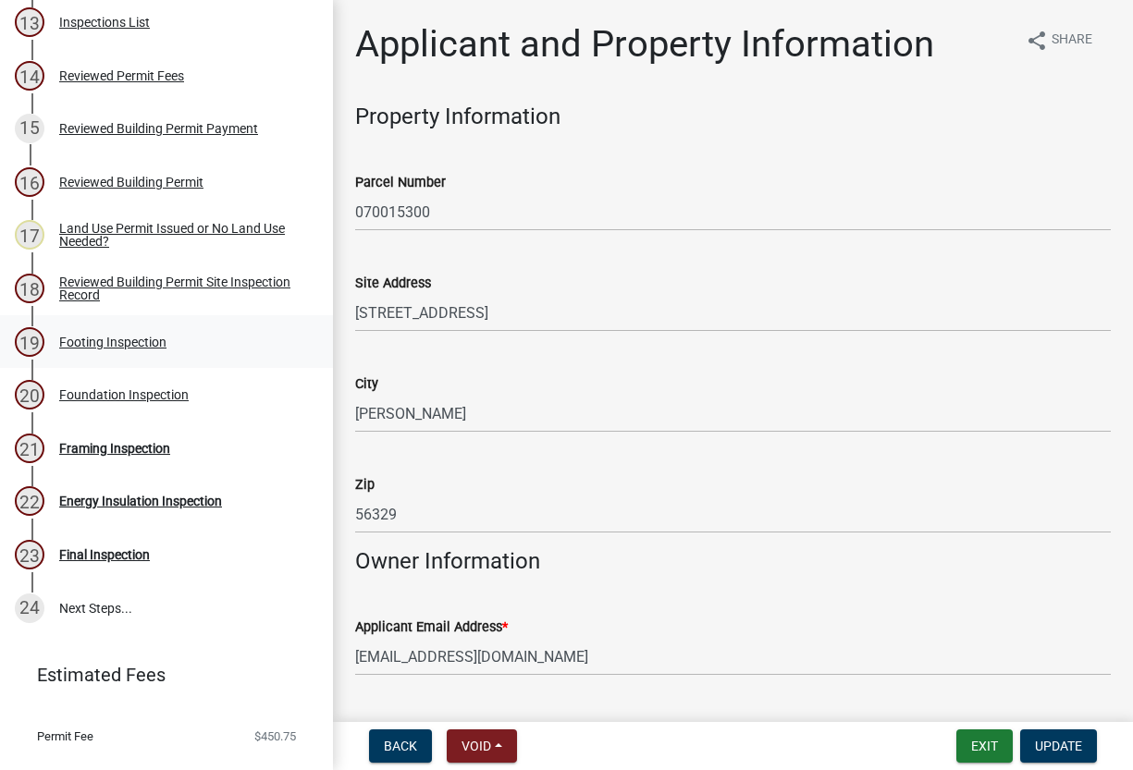
click at [95, 338] on div "Footing Inspection" at bounding box center [112, 342] width 107 height 13
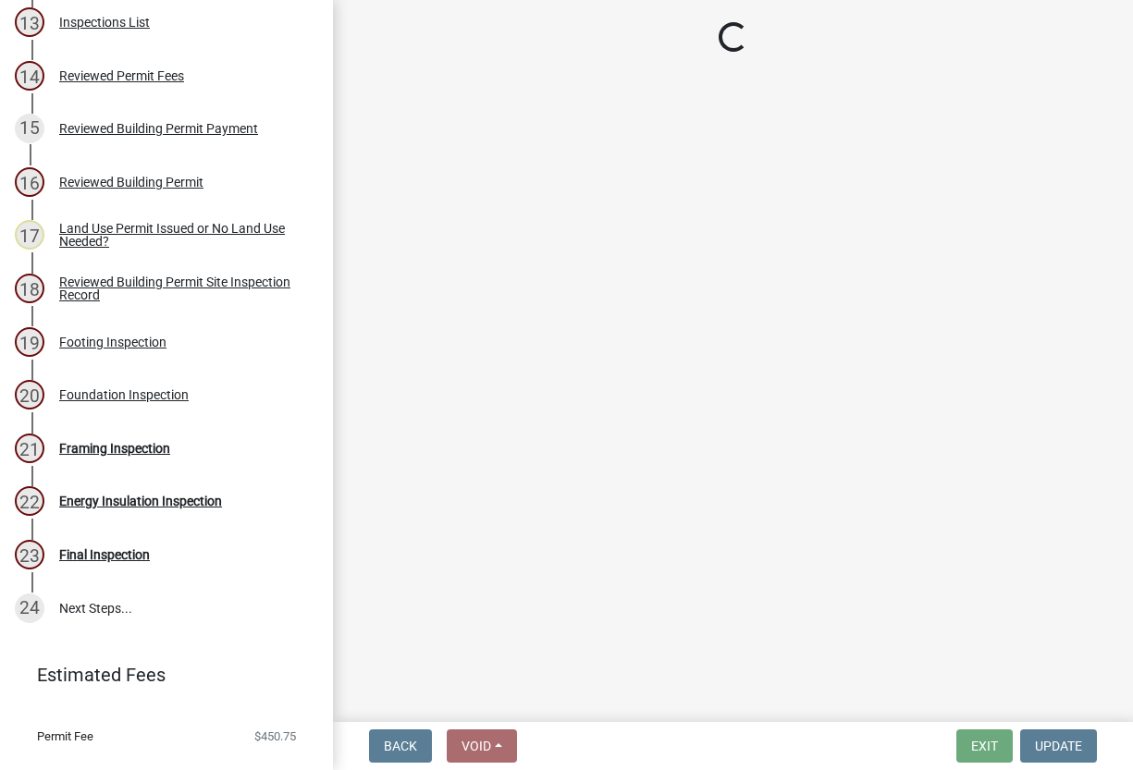
select select "3052537c-189b-4b40-976c-9c9ef3889b1a"
select select "17bfa135-5610-45df-8ce7-87530b7d86d4"
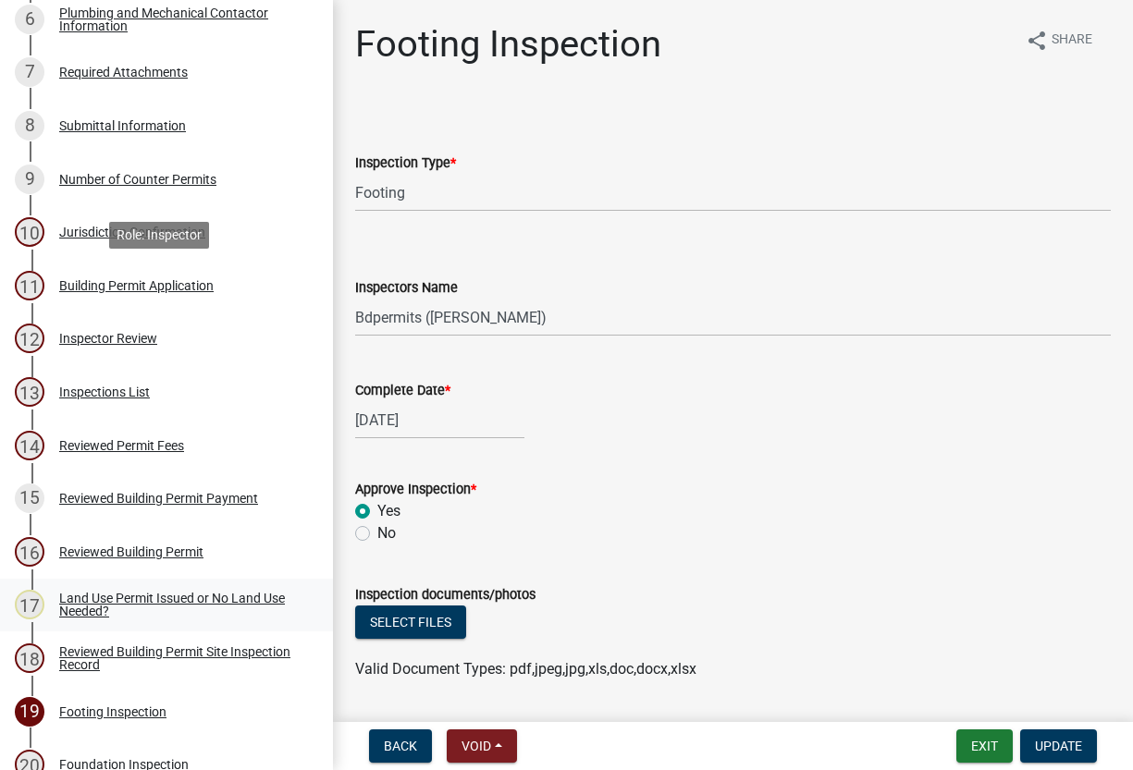
scroll to position [0, 0]
